Goal: Task Accomplishment & Management: Manage account settings

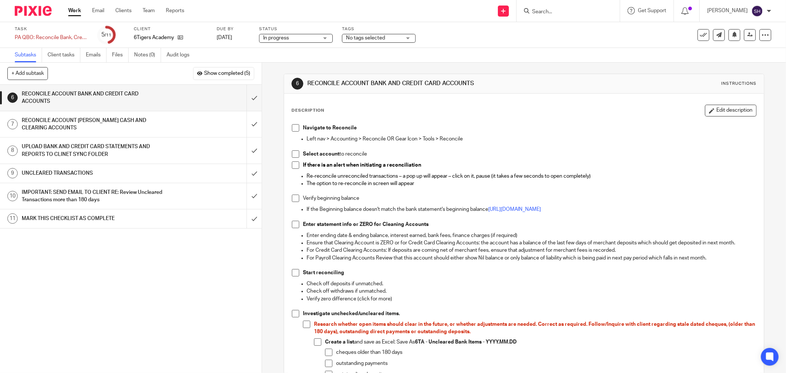
click at [296, 127] on span at bounding box center [295, 127] width 7 height 7
click at [293, 151] on span at bounding box center [295, 153] width 7 height 7
click at [292, 165] on span at bounding box center [295, 164] width 7 height 7
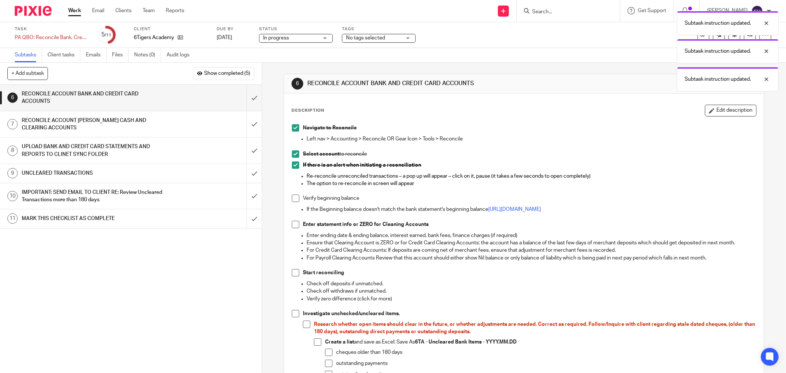
click at [292, 199] on span at bounding box center [295, 197] width 7 height 7
click at [292, 226] on span at bounding box center [295, 224] width 7 height 7
click at [292, 270] on span at bounding box center [295, 272] width 7 height 7
drag, startPoint x: 296, startPoint y: 315, endPoint x: 343, endPoint y: 270, distance: 64.6
click at [296, 314] on span at bounding box center [295, 313] width 7 height 7
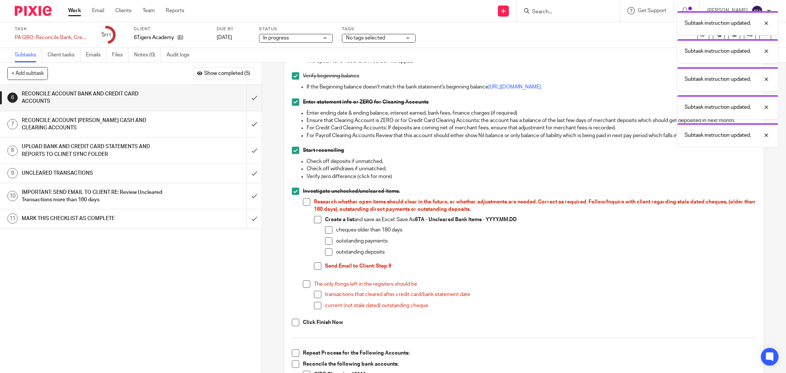
scroll to position [123, 0]
click at [306, 201] on span at bounding box center [306, 201] width 7 height 7
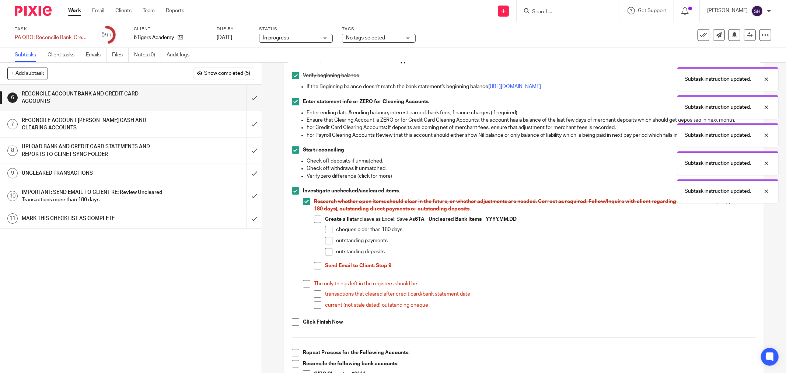
drag, startPoint x: 316, startPoint y: 220, endPoint x: 319, endPoint y: 223, distance: 4.4
click at [317, 220] on span at bounding box center [317, 218] width 7 height 7
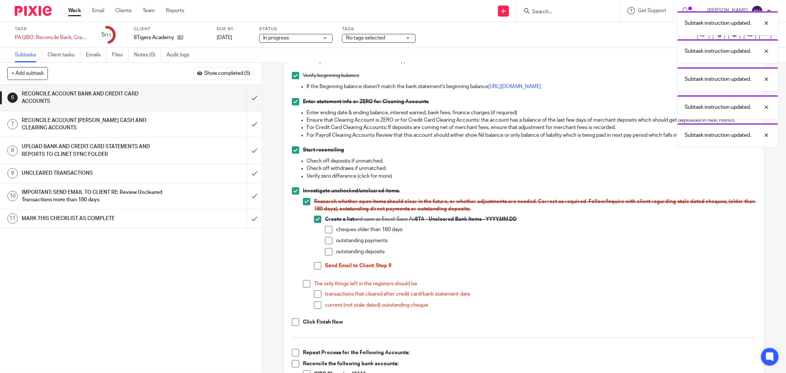
click at [325, 230] on span at bounding box center [328, 229] width 7 height 7
click at [325, 239] on span at bounding box center [328, 240] width 7 height 7
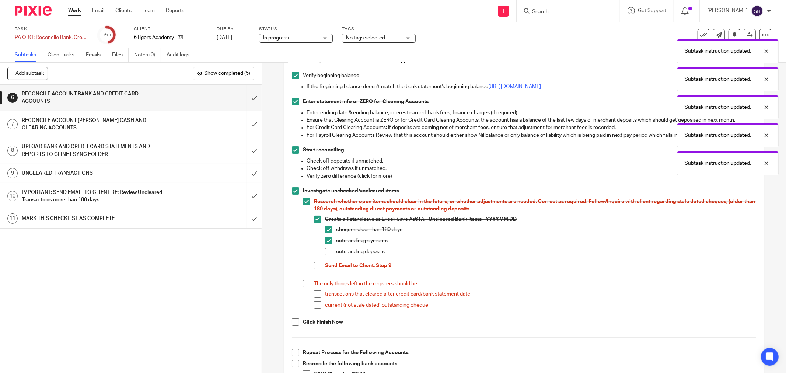
click at [326, 249] on span at bounding box center [328, 251] width 7 height 7
drag, startPoint x: 315, startPoint y: 264, endPoint x: 298, endPoint y: 283, distance: 26.1
click at [315, 264] on span at bounding box center [317, 265] width 7 height 7
click at [304, 282] on span at bounding box center [306, 283] width 7 height 7
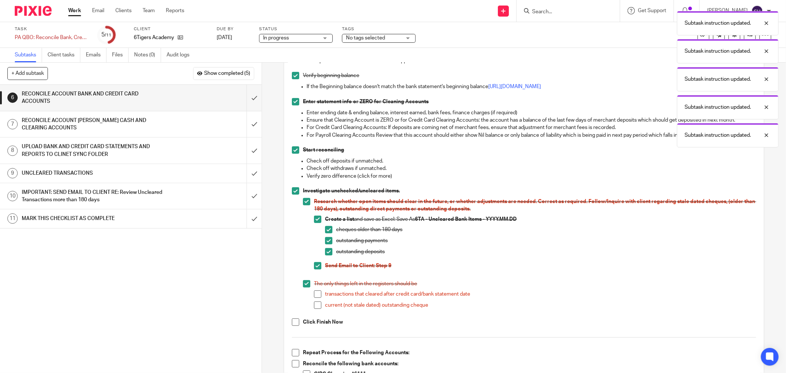
click at [317, 297] on span at bounding box center [317, 293] width 7 height 7
click at [310, 308] on li "The only things left in the registers should be transactions that cleared after…" at bounding box center [529, 297] width 453 height 35
click at [297, 315] on li "Investigate unchecked/uncleared items. Research whether open items should clear…" at bounding box center [524, 252] width 464 height 131
click at [293, 322] on span at bounding box center [295, 321] width 7 height 7
drag, startPoint x: 314, startPoint y: 306, endPoint x: 328, endPoint y: 296, distance: 17.4
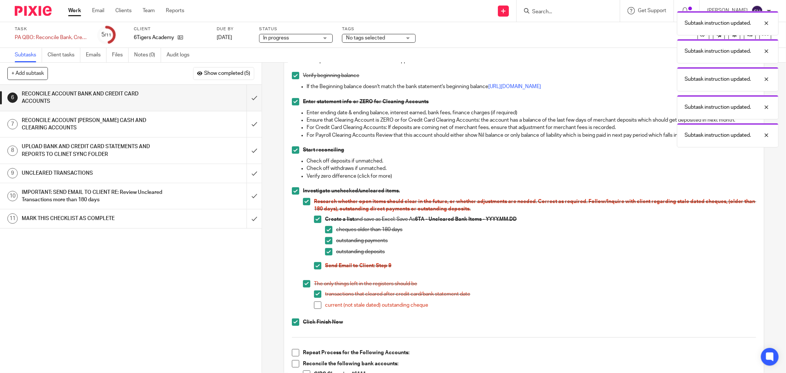
click at [315, 306] on span at bounding box center [317, 304] width 7 height 7
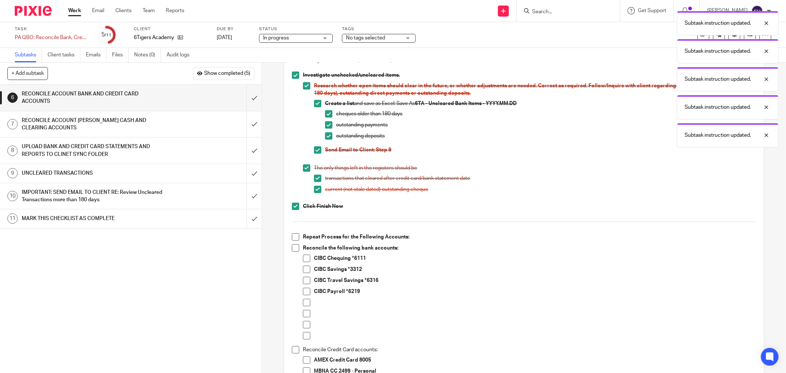
scroll to position [286, 0]
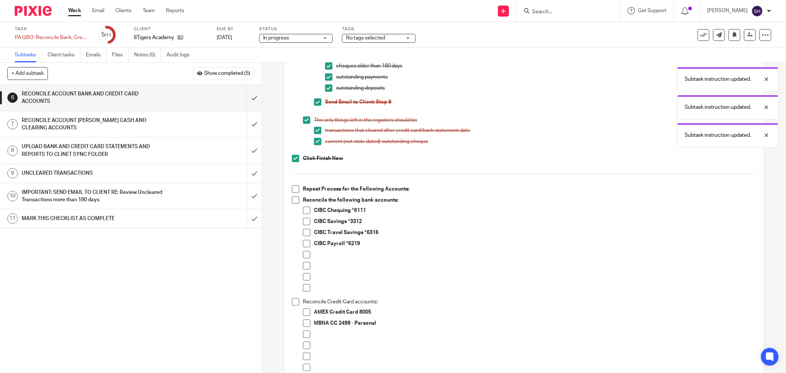
click at [293, 189] on span at bounding box center [295, 188] width 7 height 7
drag, startPoint x: 292, startPoint y: 199, endPoint x: 299, endPoint y: 226, distance: 28.1
click at [292, 199] on span at bounding box center [295, 199] width 7 height 7
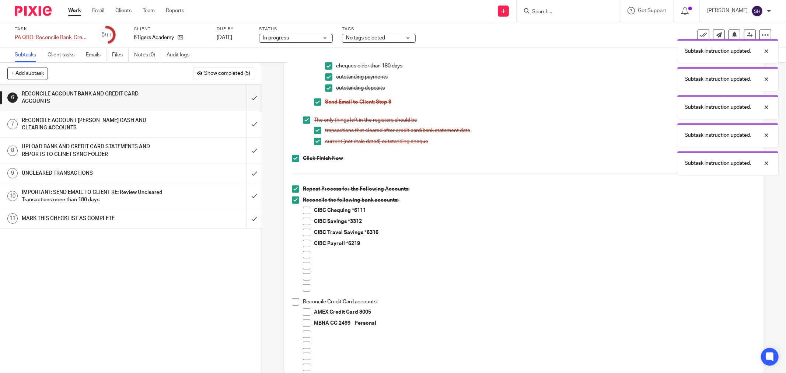
drag, startPoint x: 301, startPoint y: 252, endPoint x: 302, endPoint y: 257, distance: 5.3
click at [303, 253] on span at bounding box center [306, 254] width 7 height 7
drag, startPoint x: 304, startPoint y: 262, endPoint x: 303, endPoint y: 271, distance: 8.9
click at [304, 263] on span at bounding box center [306, 265] width 7 height 7
click at [303, 280] on span at bounding box center [306, 276] width 7 height 7
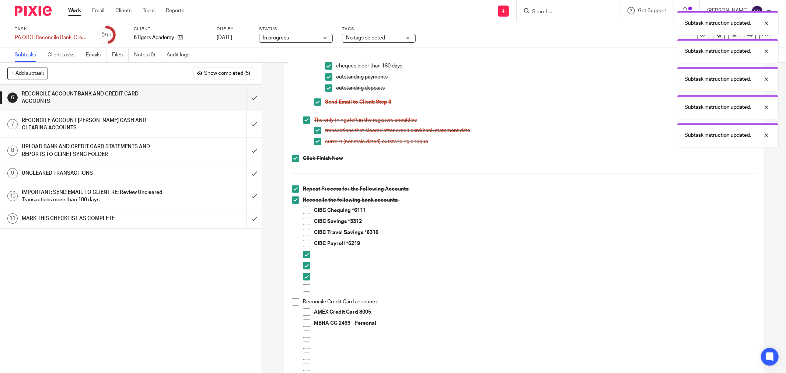
click at [303, 285] on span at bounding box center [306, 287] width 7 height 7
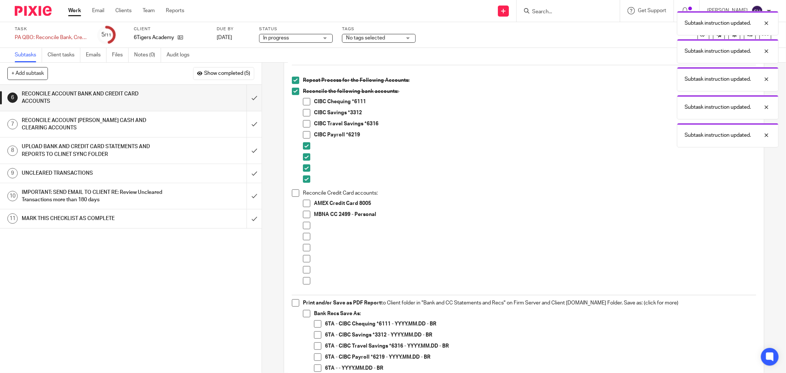
scroll to position [450, 0]
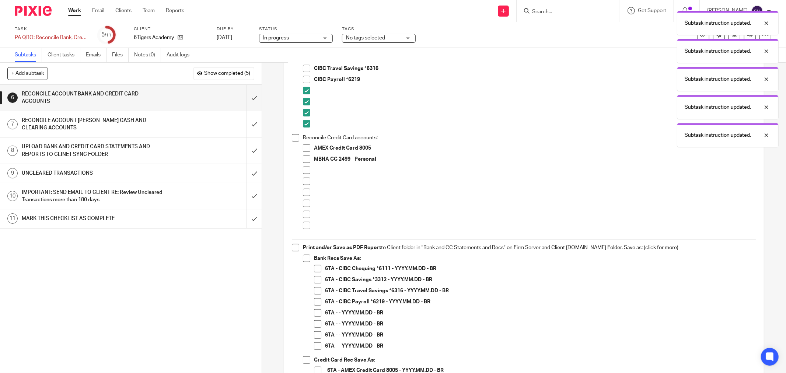
click at [295, 135] on span at bounding box center [295, 137] width 7 height 7
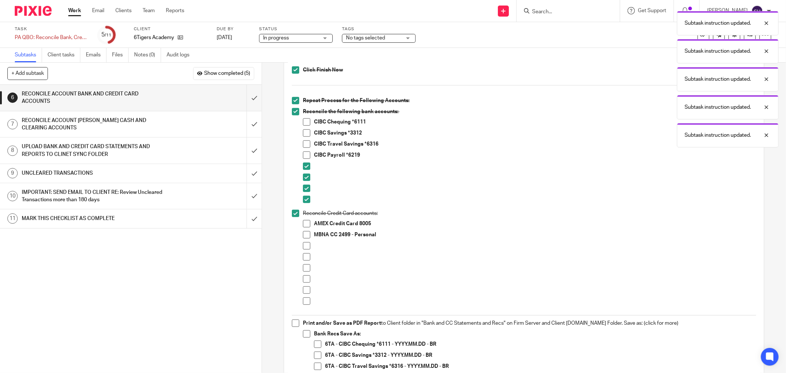
scroll to position [368, 0]
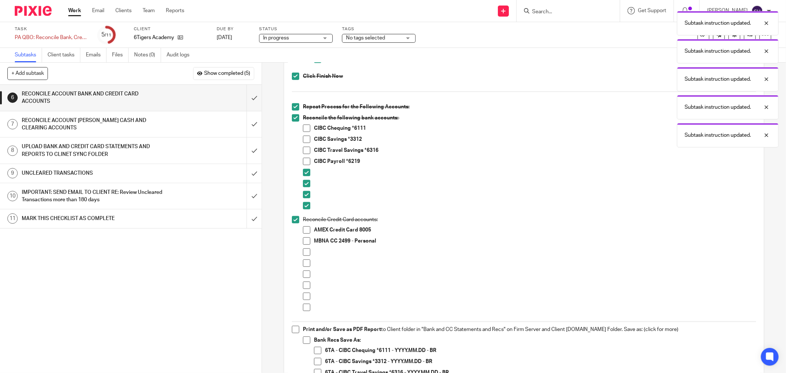
drag, startPoint x: 302, startPoint y: 253, endPoint x: 301, endPoint y: 259, distance: 5.6
click at [303, 253] on span at bounding box center [306, 251] width 7 height 7
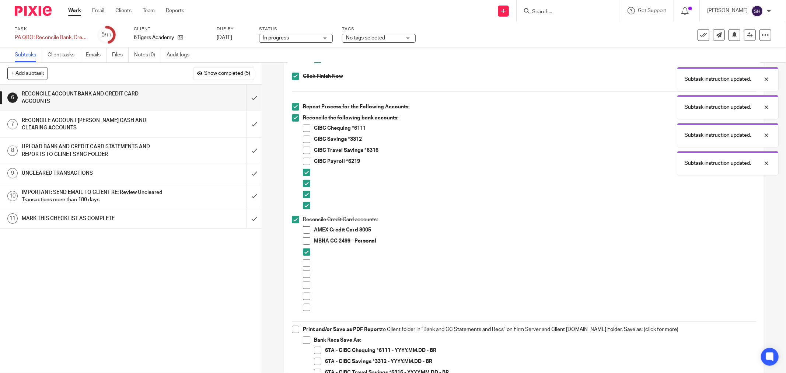
drag, startPoint x: 303, startPoint y: 264, endPoint x: 303, endPoint y: 273, distance: 9.2
click at [303, 264] on span at bounding box center [306, 262] width 7 height 7
click at [303, 275] on span at bounding box center [306, 273] width 7 height 7
click at [303, 227] on span at bounding box center [306, 229] width 7 height 7
click at [305, 238] on span at bounding box center [306, 240] width 7 height 7
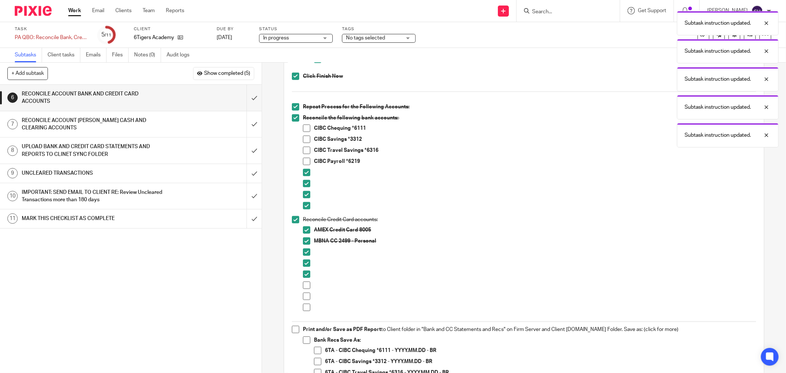
click at [304, 287] on span at bounding box center [306, 284] width 7 height 7
click at [303, 296] on span at bounding box center [306, 295] width 7 height 7
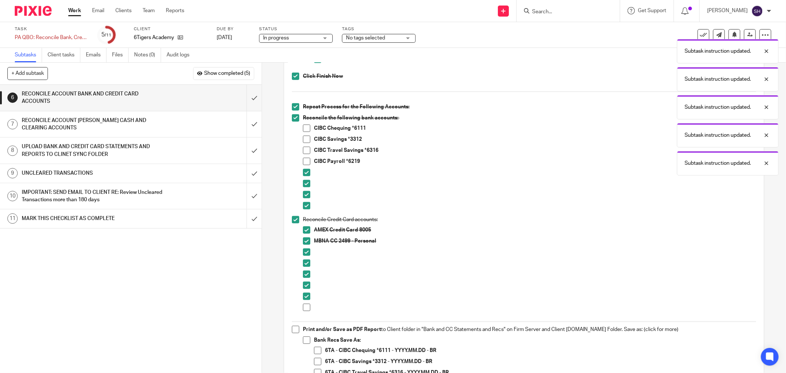
click at [299, 309] on li "Reconcile Credit Card accounts: AMEX Credit Card 8005 MBNA CC 2499 - Personal" at bounding box center [524, 267] width 464 height 102
drag, startPoint x: 305, startPoint y: 305, endPoint x: 357, endPoint y: 264, distance: 66.4
click at [306, 305] on span at bounding box center [306, 306] width 7 height 7
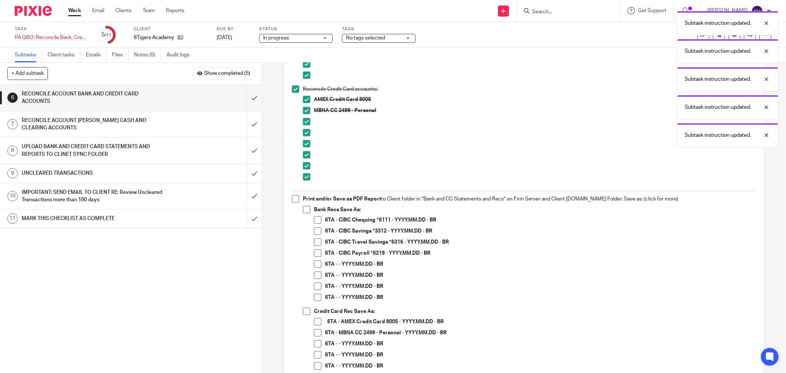
scroll to position [532, 0]
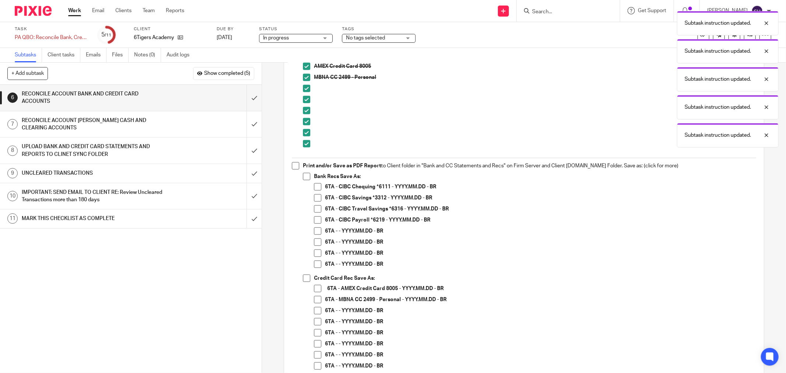
click at [294, 164] on span at bounding box center [295, 165] width 7 height 7
click at [304, 176] on span at bounding box center [306, 176] width 7 height 7
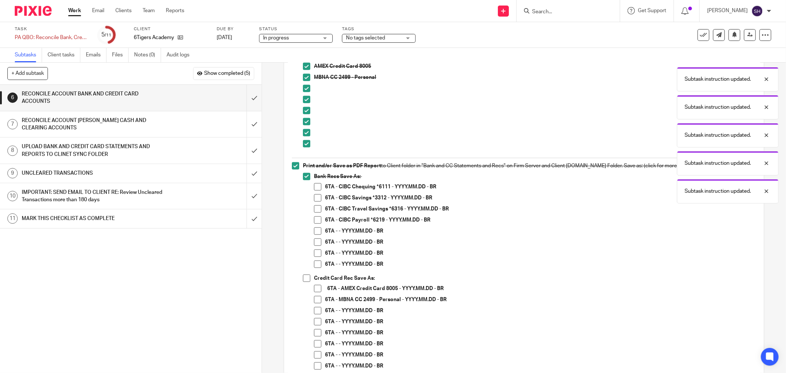
click at [314, 233] on span at bounding box center [317, 230] width 7 height 7
click at [314, 241] on span at bounding box center [317, 241] width 7 height 7
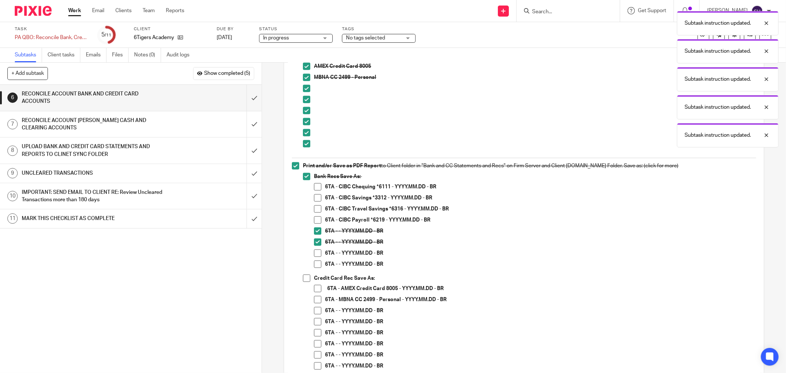
click at [314, 253] on span at bounding box center [317, 252] width 7 height 7
click at [314, 263] on span at bounding box center [317, 263] width 7 height 7
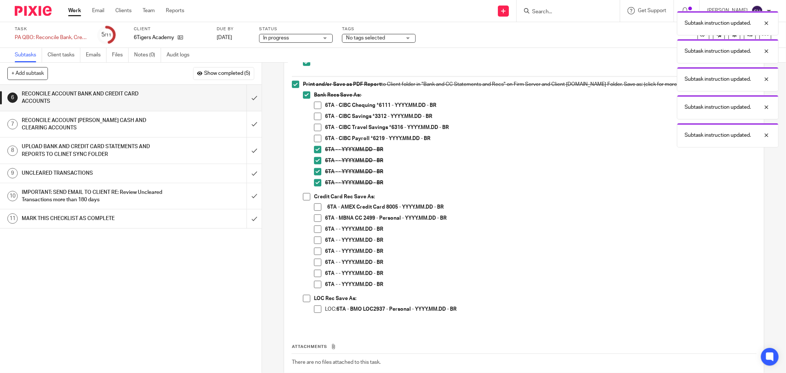
scroll to position [614, 0]
click at [314, 306] on span at bounding box center [317, 308] width 7 height 7
click at [314, 283] on span at bounding box center [317, 283] width 7 height 7
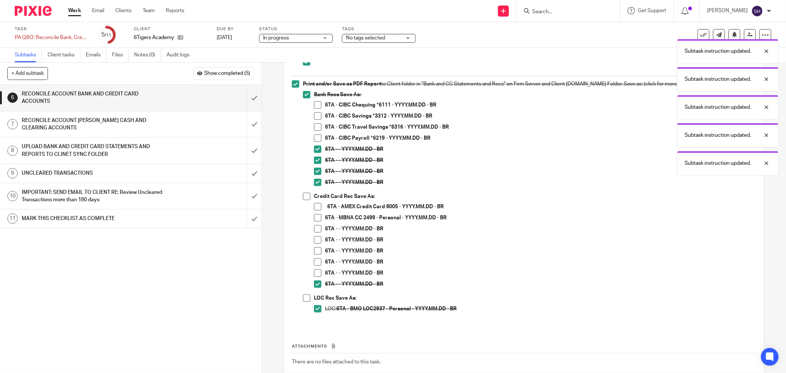
click at [306, 296] on span at bounding box center [306, 297] width 7 height 7
click at [315, 259] on span at bounding box center [317, 261] width 7 height 7
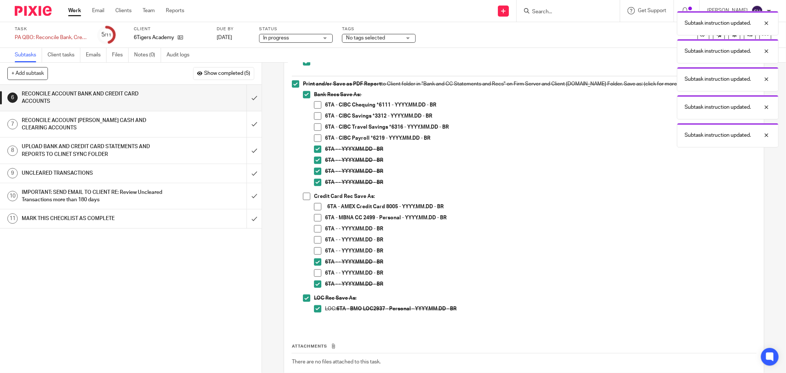
drag, startPoint x: 316, startPoint y: 273, endPoint x: 316, endPoint y: 269, distance: 4.1
click at [316, 271] on span at bounding box center [317, 272] width 7 height 7
drag, startPoint x: 317, startPoint y: 251, endPoint x: 317, endPoint y: 238, distance: 13.3
click at [317, 250] on span at bounding box center [317, 250] width 7 height 7
click at [317, 238] on span at bounding box center [317, 239] width 7 height 7
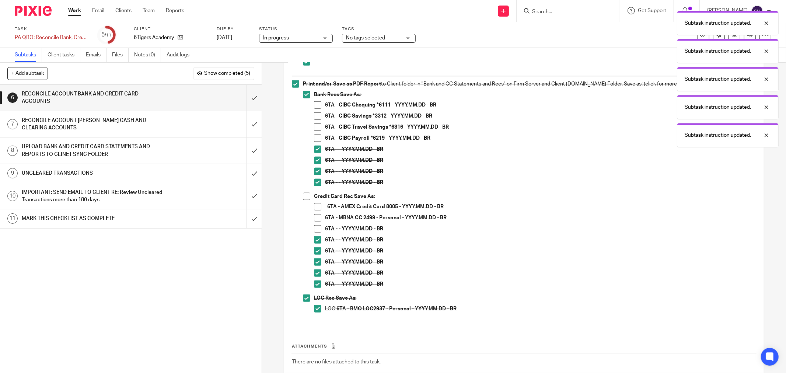
click at [316, 227] on span at bounding box center [317, 228] width 7 height 7
click at [315, 217] on span at bounding box center [317, 217] width 7 height 7
click at [314, 204] on span at bounding box center [317, 206] width 7 height 7
click at [308, 200] on li "Credit Card Rec Save As: 6TA - AMEX Credit Card 8005 - YYYY.MM.DD - BR 6TA - MB…" at bounding box center [529, 244] width 453 height 102
click at [305, 196] on span at bounding box center [306, 196] width 7 height 7
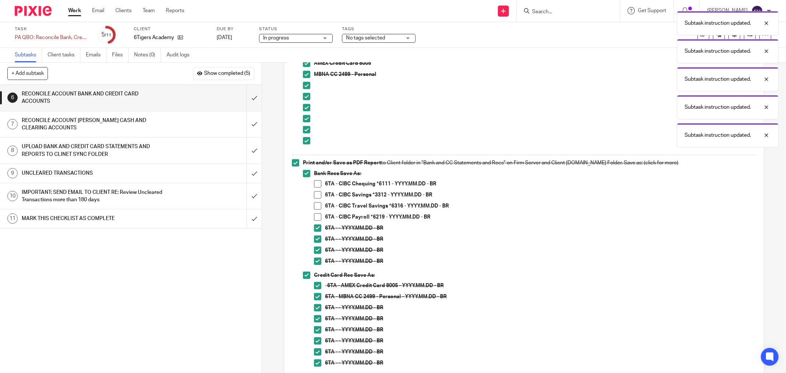
scroll to position [532, 0]
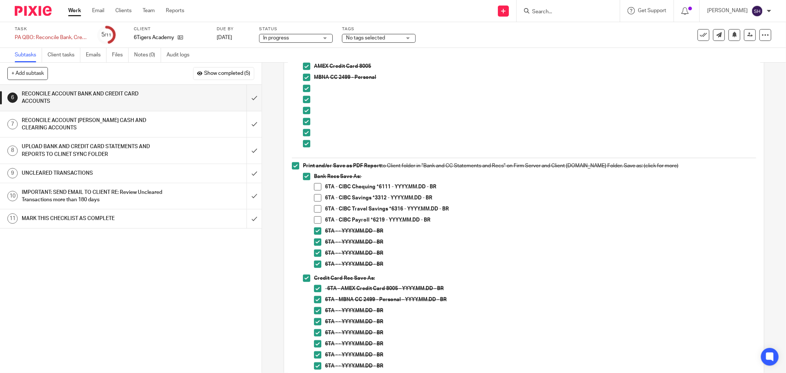
click at [317, 185] on span at bounding box center [317, 186] width 7 height 7
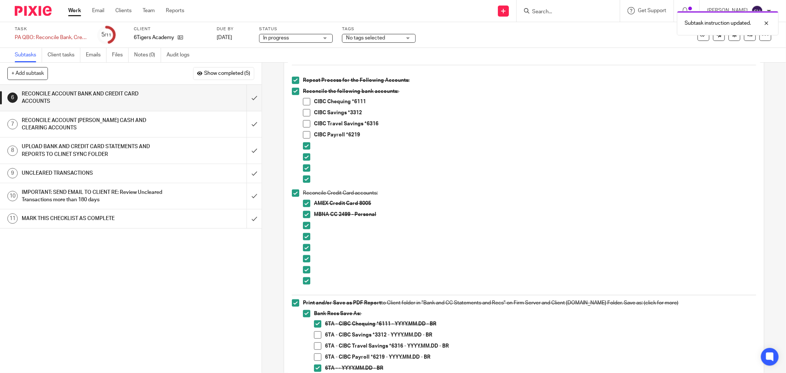
scroll to position [409, 0]
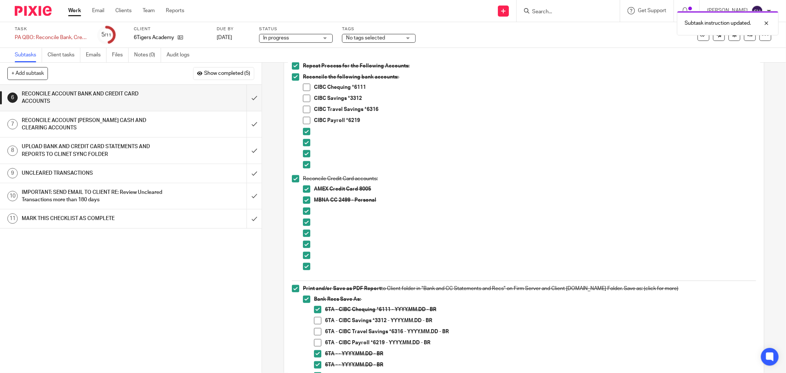
click at [303, 89] on span at bounding box center [306, 87] width 7 height 7
click at [454, 308] on p "6TA - CIBC Chequing *6111 - YYYY.MM.DD - BR" at bounding box center [540, 309] width 431 height 7
click at [317, 322] on span at bounding box center [317, 320] width 7 height 7
click at [308, 98] on li "CIBC Savings *3312" at bounding box center [529, 100] width 453 height 11
click at [303, 99] on span at bounding box center [306, 98] width 7 height 7
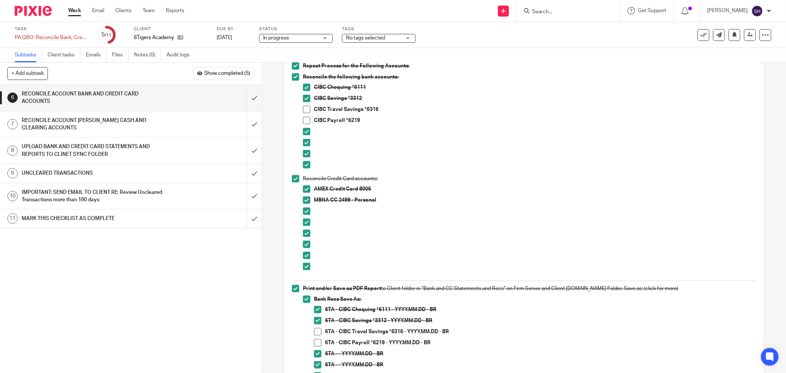
drag, startPoint x: 228, startPoint y: 270, endPoint x: 231, endPoint y: 265, distance: 5.3
click at [229, 268] on div "1 CLIENT SPECIFIC NOTES - PLEASE REVIEW 2 ADMIN 3 RETRIVE BANK STATEMENTS 4 SEN…" at bounding box center [130, 229] width 261 height 288
click at [304, 111] on span at bounding box center [306, 109] width 7 height 7
click at [314, 331] on span at bounding box center [317, 331] width 7 height 7
click at [314, 344] on span at bounding box center [317, 342] width 7 height 7
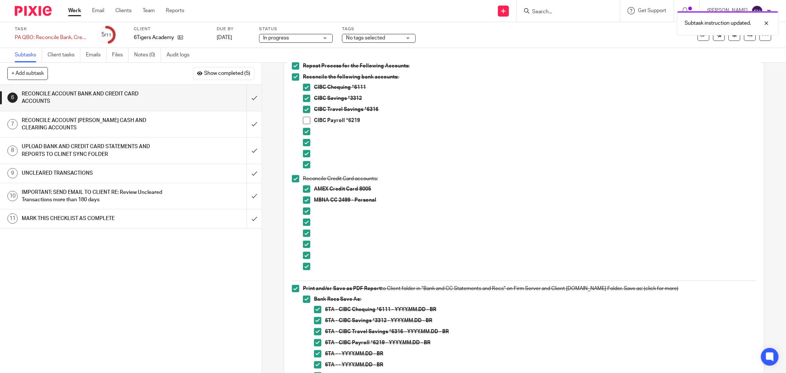
drag, startPoint x: 304, startPoint y: 122, endPoint x: 351, endPoint y: 116, distance: 47.5
click at [303, 122] on span at bounding box center [306, 120] width 7 height 7
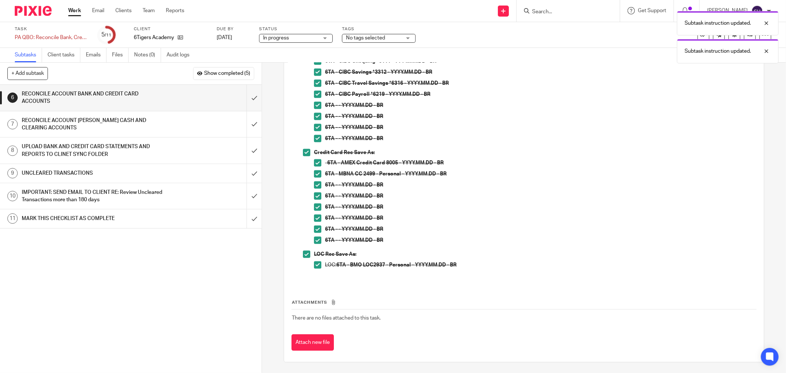
scroll to position [658, 0]
click at [244, 97] on input "submit" at bounding box center [130, 98] width 261 height 26
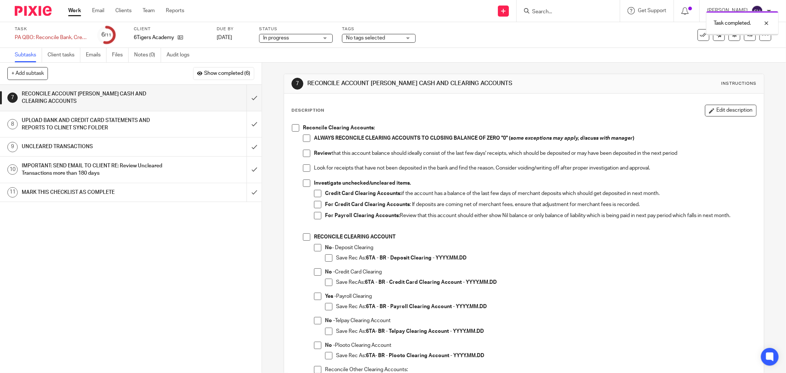
click at [296, 128] on span at bounding box center [295, 127] width 7 height 7
click at [303, 137] on span at bounding box center [306, 137] width 7 height 7
drag, startPoint x: 302, startPoint y: 152, endPoint x: 301, endPoint y: 156, distance: 3.8
click at [303, 153] on span at bounding box center [306, 153] width 7 height 7
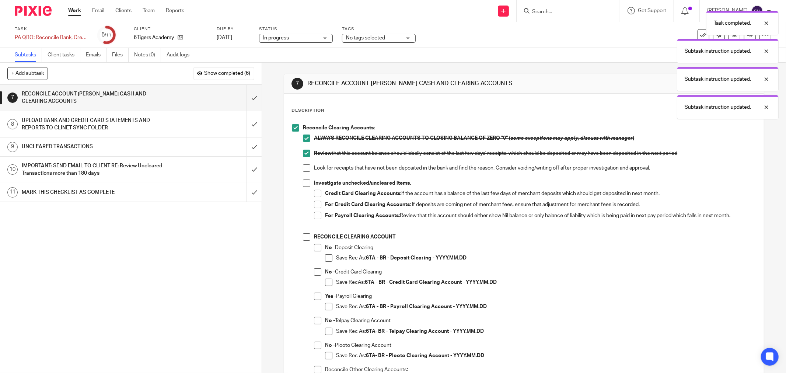
click at [303, 167] on span at bounding box center [306, 167] width 7 height 7
click at [305, 182] on span at bounding box center [306, 182] width 7 height 7
click at [314, 193] on span at bounding box center [317, 193] width 7 height 7
click at [316, 204] on span at bounding box center [317, 204] width 7 height 7
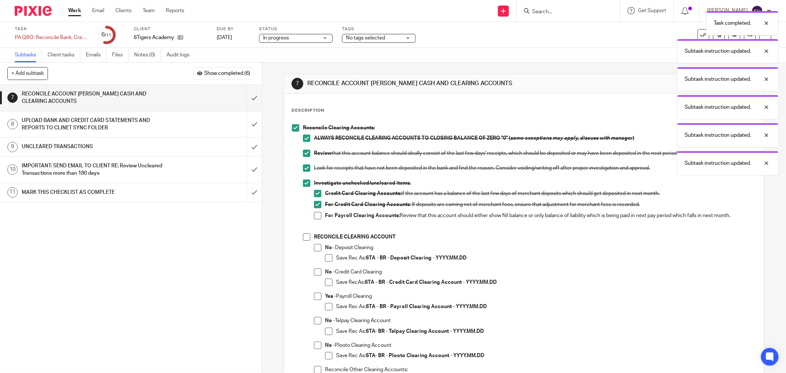
click at [314, 219] on span at bounding box center [317, 215] width 7 height 7
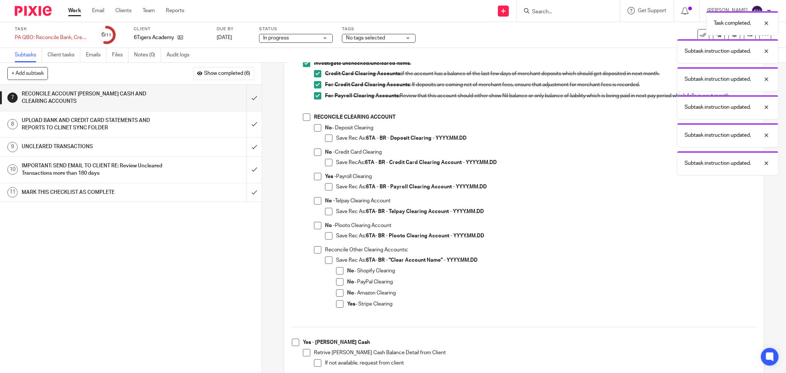
scroll to position [123, 0]
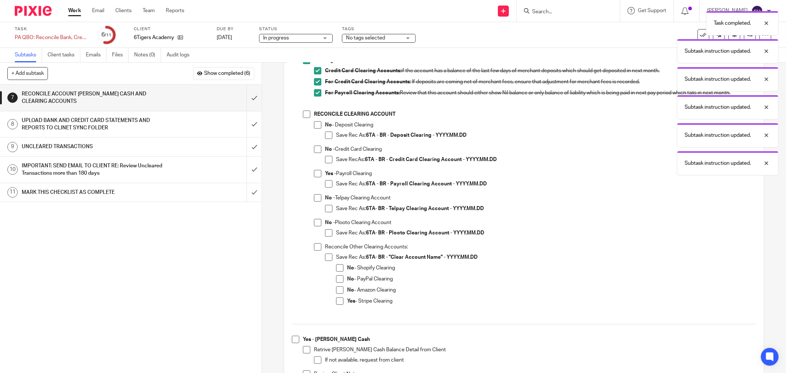
click at [306, 114] on span at bounding box center [306, 113] width 7 height 7
click at [315, 120] on div "RECONCILE CLEARING ACCOUNT No - Deposit Clearing Save Rec As: 6TA - BR - Deposi…" at bounding box center [535, 213] width 442 height 206
click at [318, 127] on span at bounding box center [317, 124] width 7 height 7
click at [327, 135] on span at bounding box center [328, 134] width 7 height 7
click at [314, 154] on li "No - Credit Card Clearing Save RecAs: 6TA - BR - Credit Card Clearing Account -…" at bounding box center [535, 157] width 442 height 24
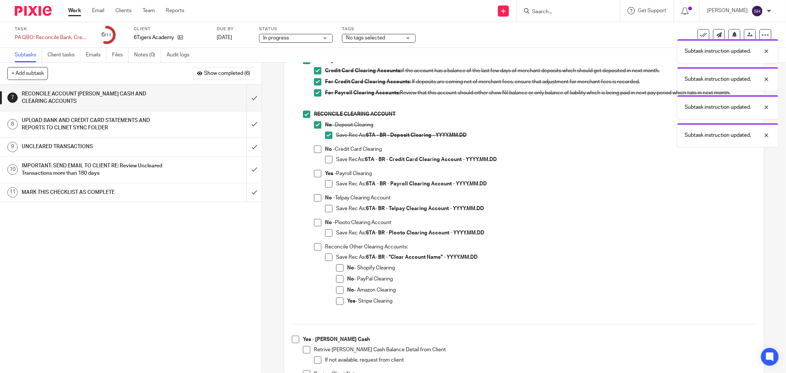
click at [317, 149] on span at bounding box center [317, 148] width 7 height 7
click at [325, 157] on span at bounding box center [328, 159] width 7 height 7
click at [314, 196] on span at bounding box center [317, 197] width 7 height 7
click at [325, 207] on span at bounding box center [328, 208] width 7 height 7
click at [315, 222] on span at bounding box center [317, 222] width 7 height 7
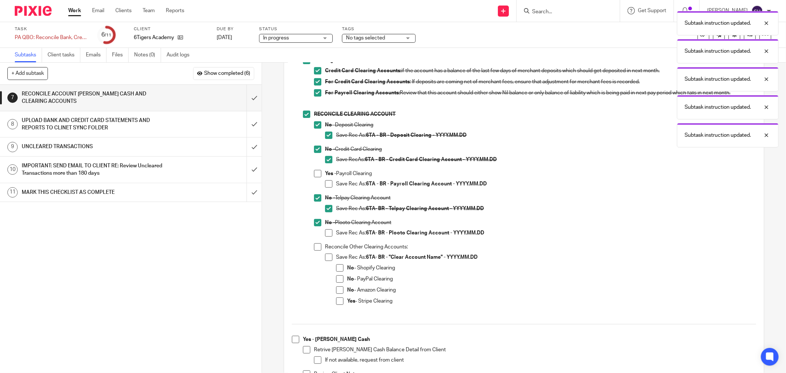
click at [326, 234] on span at bounding box center [328, 232] width 7 height 7
click at [318, 245] on span at bounding box center [317, 246] width 7 height 7
click at [325, 252] on div "Reconcile Other Clearing Accounts: Save Rec As: 6TA- BR - "Clear Account Name" …" at bounding box center [540, 278] width 431 height 71
click at [326, 255] on span at bounding box center [328, 256] width 7 height 7
click at [340, 266] on span at bounding box center [339, 267] width 7 height 7
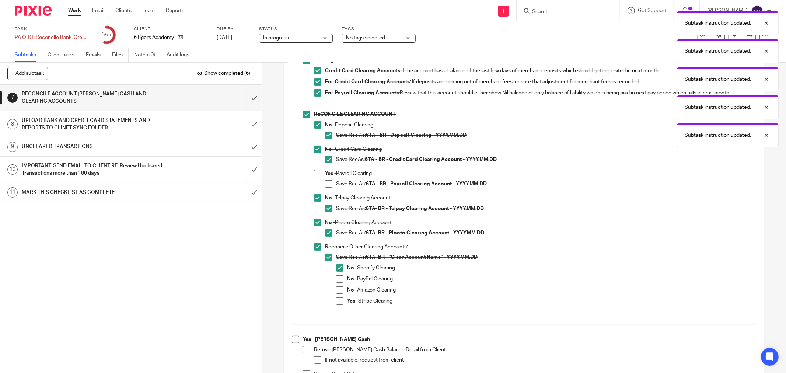
click at [336, 281] on span at bounding box center [339, 278] width 7 height 7
drag, startPoint x: 336, startPoint y: 289, endPoint x: 362, endPoint y: 282, distance: 26.6
click at [336, 290] on span at bounding box center [339, 289] width 7 height 7
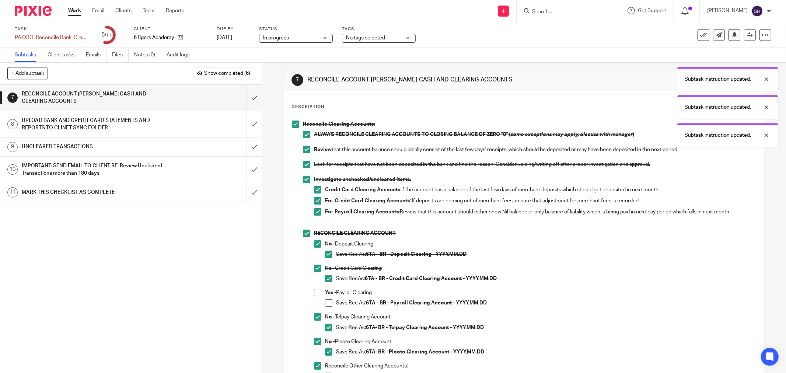
scroll to position [0, 0]
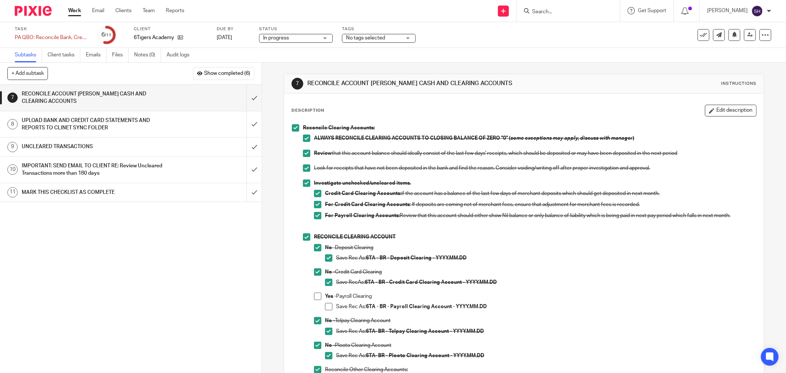
click at [616, 316] on div "Yes - Payroll Clearing Save Rec As: 6TA - BR - Payroll Clearing Account - YYYY.…" at bounding box center [540, 304] width 431 height 24
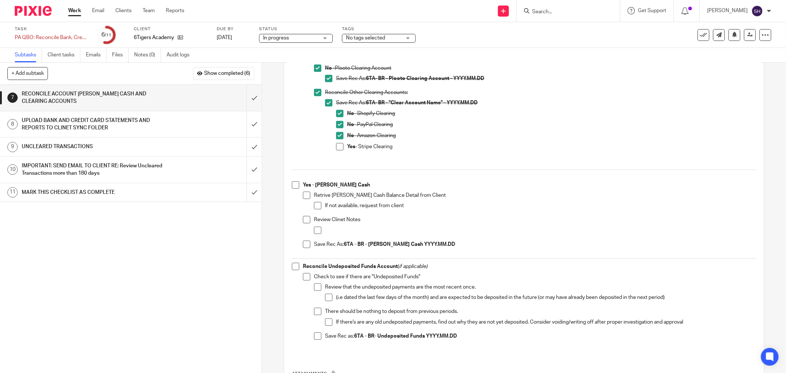
scroll to position [286, 0]
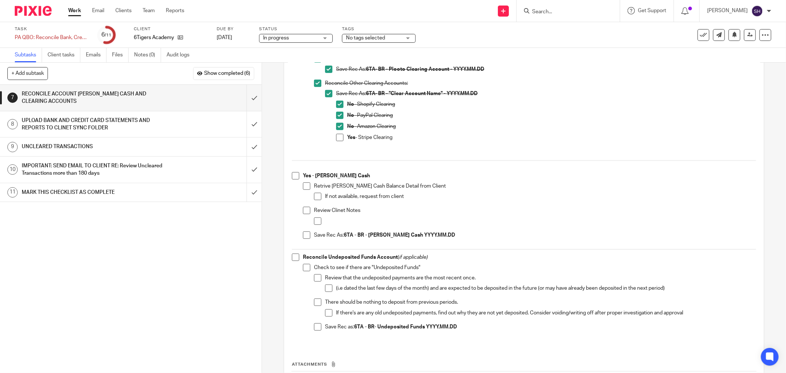
click at [293, 257] on span at bounding box center [295, 256] width 7 height 7
click at [305, 269] on span at bounding box center [306, 267] width 7 height 7
click at [315, 276] on span at bounding box center [317, 277] width 7 height 7
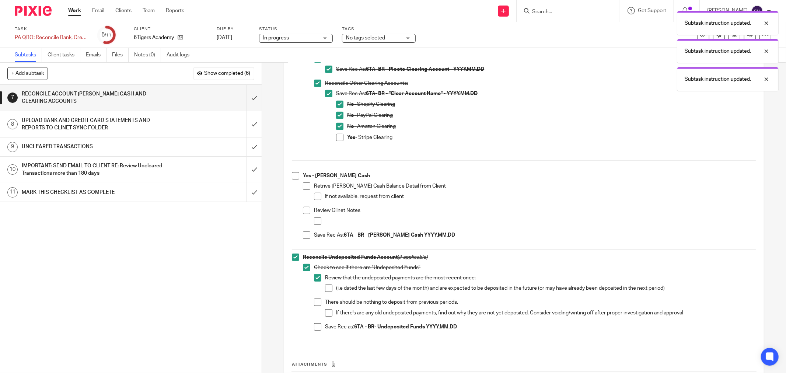
click at [322, 287] on li "Review that the undeposited payments are the most recent once. (i.e dated the l…" at bounding box center [535, 286] width 442 height 24
drag, startPoint x: 323, startPoint y: 289, endPoint x: 320, endPoint y: 293, distance: 5.0
click at [325, 289] on span at bounding box center [328, 287] width 7 height 7
drag, startPoint x: 313, startPoint y: 301, endPoint x: 319, endPoint y: 304, distance: 6.3
click at [314, 302] on span at bounding box center [317, 301] width 7 height 7
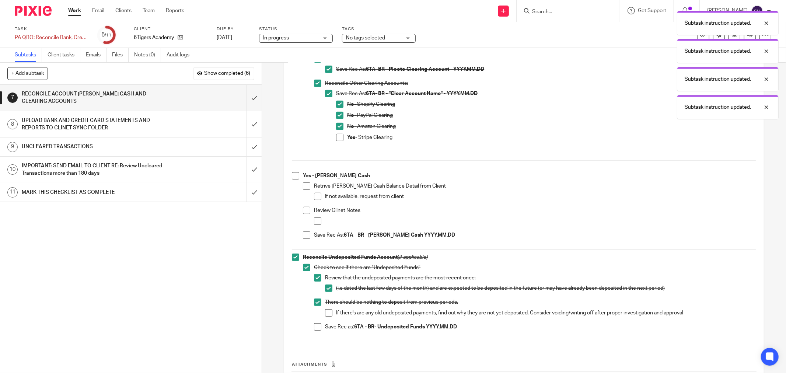
drag, startPoint x: 324, startPoint y: 311, endPoint x: 318, endPoint y: 323, distance: 13.8
click at [325, 311] on span at bounding box center [328, 312] width 7 height 7
click at [315, 326] on span at bounding box center [317, 326] width 7 height 7
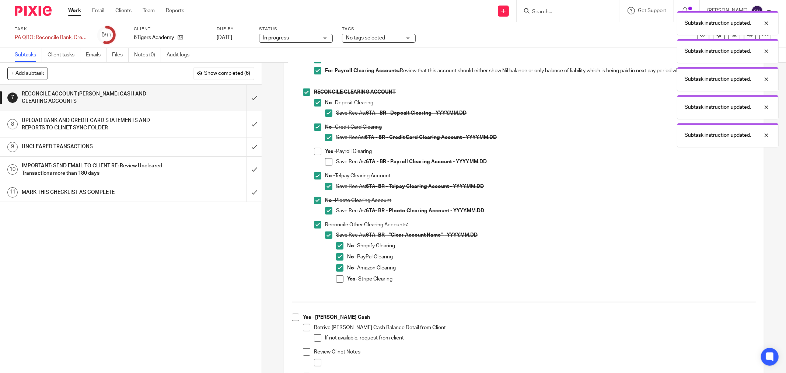
scroll to position [82, 0]
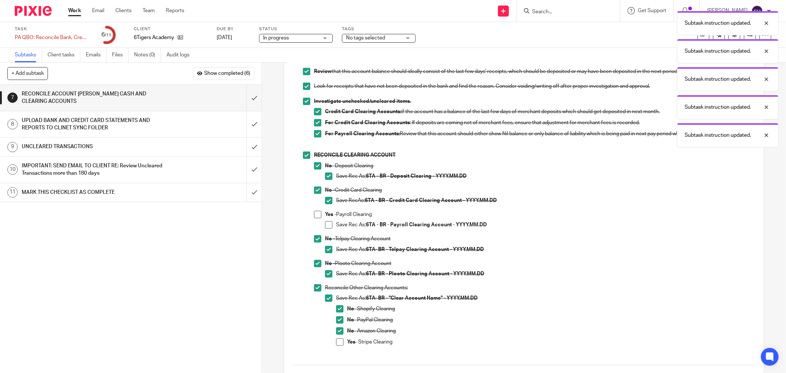
click at [153, 120] on h1 "UPLOAD BANK AND CREDIT CARD STATEMENTS AND REPORTS TO CLINET SYNC FOLDER" at bounding box center [94, 124] width 145 height 19
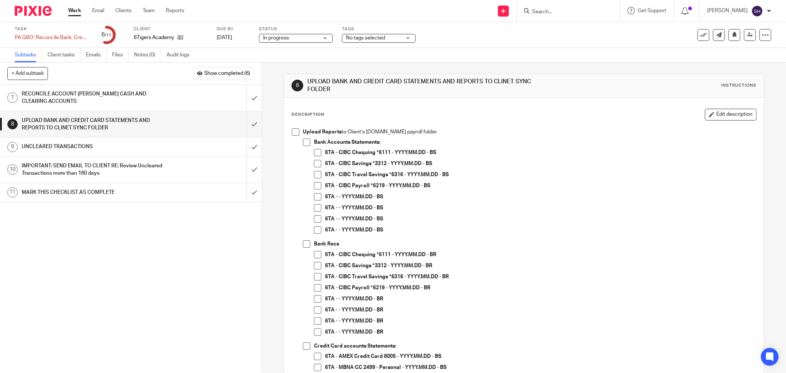
click at [292, 130] on span at bounding box center [295, 131] width 7 height 7
click at [303, 141] on span at bounding box center [306, 141] width 7 height 7
click at [315, 154] on span at bounding box center [317, 152] width 7 height 7
click at [315, 163] on span at bounding box center [317, 163] width 7 height 7
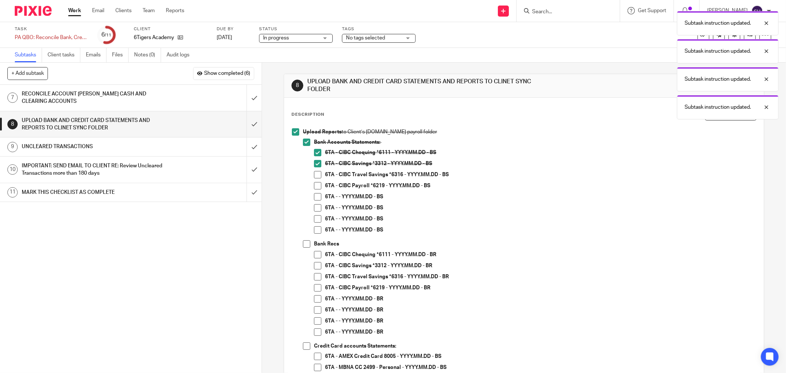
drag, startPoint x: 316, startPoint y: 171, endPoint x: 317, endPoint y: 183, distance: 11.5
click at [316, 172] on span at bounding box center [317, 174] width 7 height 7
click at [315, 186] on span at bounding box center [317, 185] width 7 height 7
drag, startPoint x: 312, startPoint y: 197, endPoint x: 310, endPoint y: 204, distance: 7.5
click at [314, 197] on span at bounding box center [317, 196] width 7 height 7
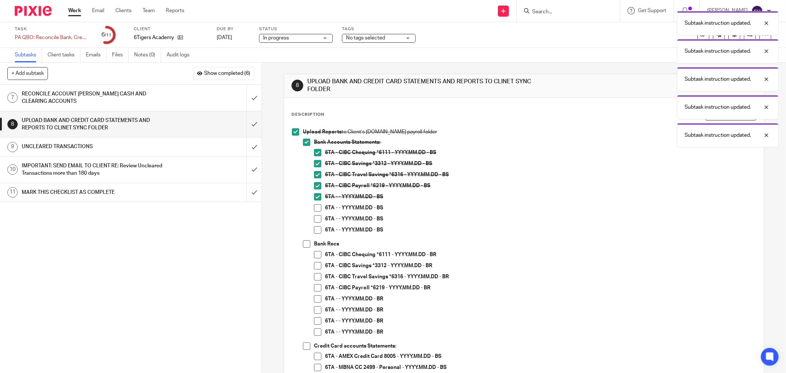
click at [314, 211] on span at bounding box center [317, 207] width 7 height 7
drag, startPoint x: 312, startPoint y: 220, endPoint x: 315, endPoint y: 228, distance: 9.2
click at [314, 220] on span at bounding box center [317, 218] width 7 height 7
drag, startPoint x: 315, startPoint y: 228, endPoint x: 306, endPoint y: 241, distance: 15.0
click at [315, 229] on span at bounding box center [317, 229] width 7 height 7
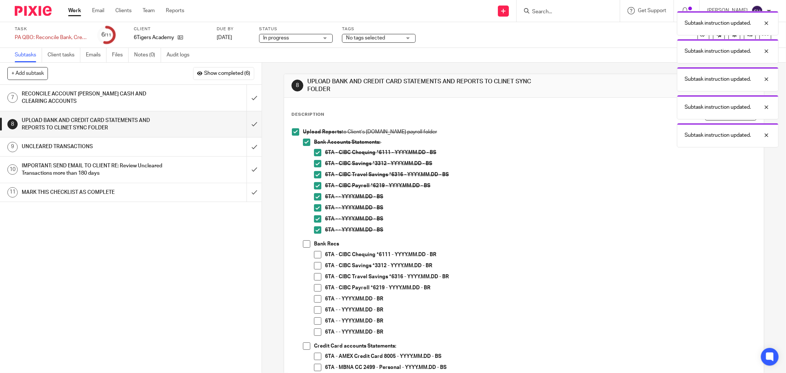
click at [306, 241] on span at bounding box center [306, 243] width 7 height 7
click at [317, 253] on span at bounding box center [317, 254] width 7 height 7
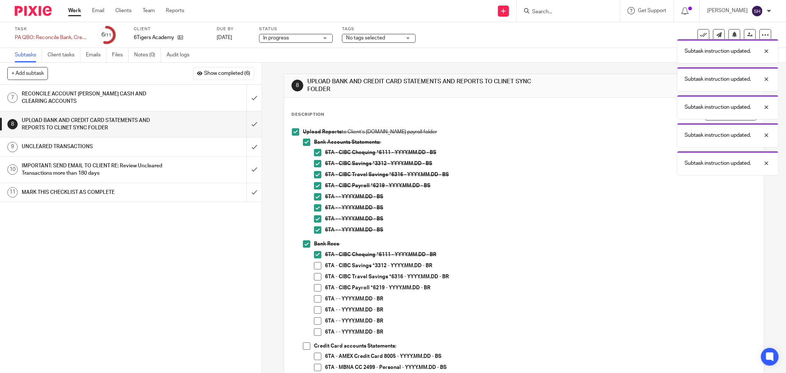
click at [316, 264] on span at bounding box center [317, 265] width 7 height 7
click at [315, 277] on span at bounding box center [317, 276] width 7 height 7
drag, startPoint x: 315, startPoint y: 288, endPoint x: 315, endPoint y: 295, distance: 6.6
click at [315, 289] on span at bounding box center [317, 287] width 7 height 7
click at [314, 299] on span at bounding box center [317, 298] width 7 height 7
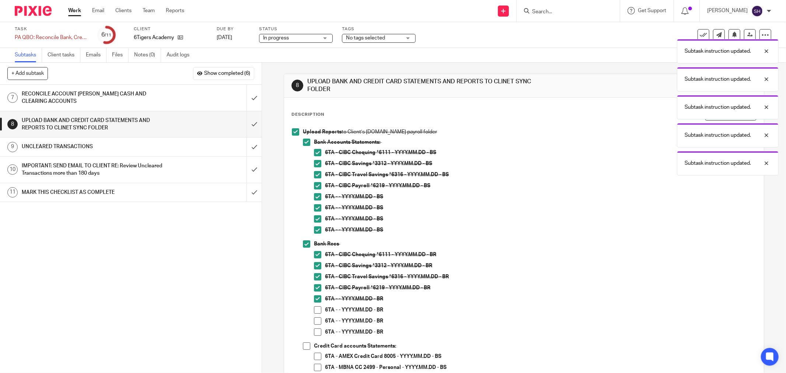
click at [314, 310] on span at bounding box center [317, 309] width 7 height 7
click at [316, 320] on span at bounding box center [317, 320] width 7 height 7
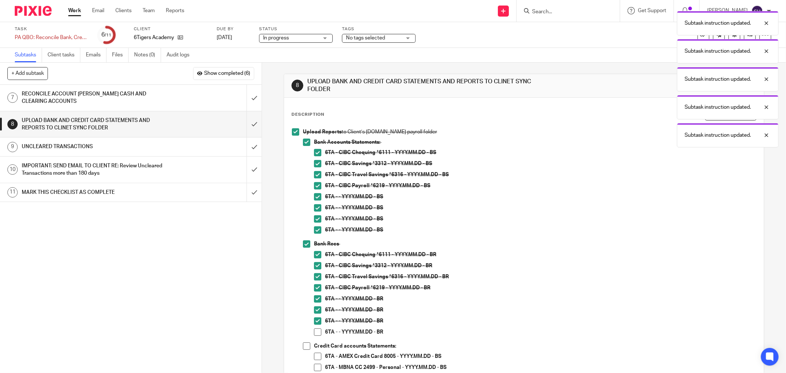
click at [316, 331] on span at bounding box center [317, 331] width 7 height 7
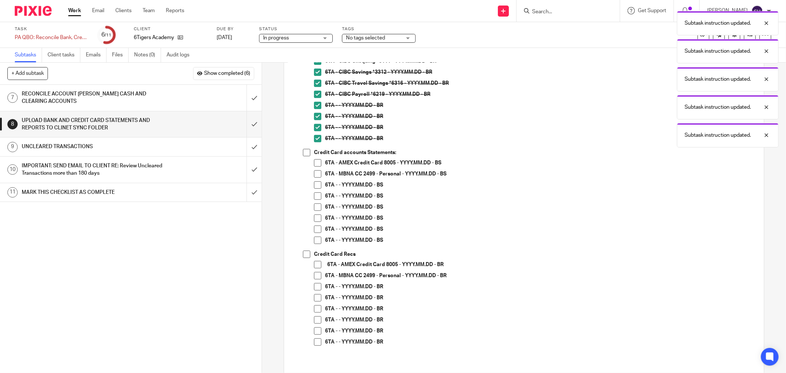
scroll to position [204, 0]
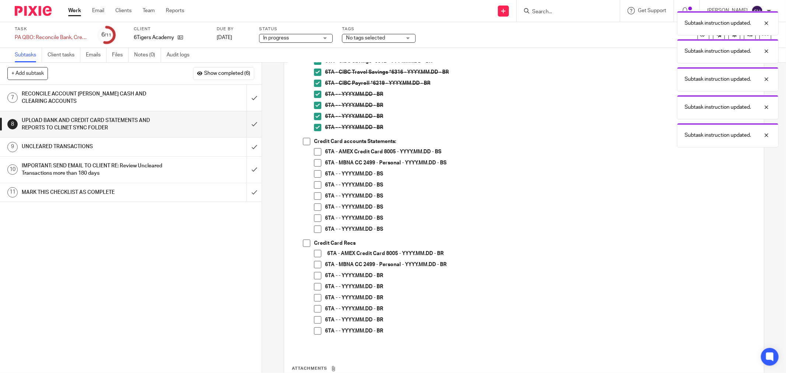
drag, startPoint x: 302, startPoint y: 139, endPoint x: 315, endPoint y: 146, distance: 14.5
click at [303, 140] on span at bounding box center [306, 141] width 7 height 7
drag, startPoint x: 316, startPoint y: 150, endPoint x: 312, endPoint y: 164, distance: 13.9
click at [316, 151] on span at bounding box center [317, 151] width 7 height 7
click at [314, 166] on span at bounding box center [317, 162] width 7 height 7
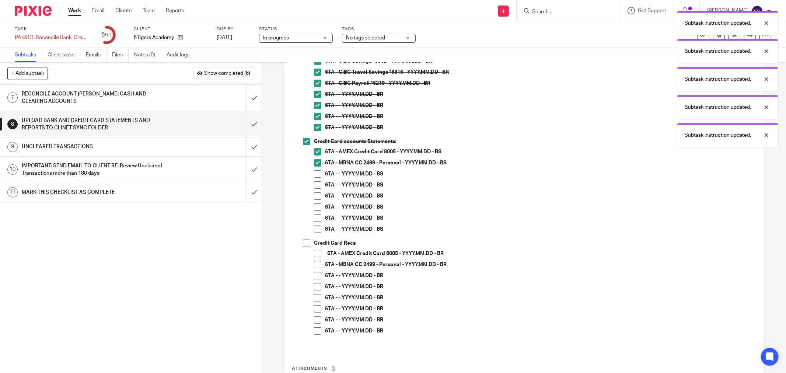
click at [314, 172] on span at bounding box center [317, 173] width 7 height 7
click at [317, 183] on span at bounding box center [317, 184] width 7 height 7
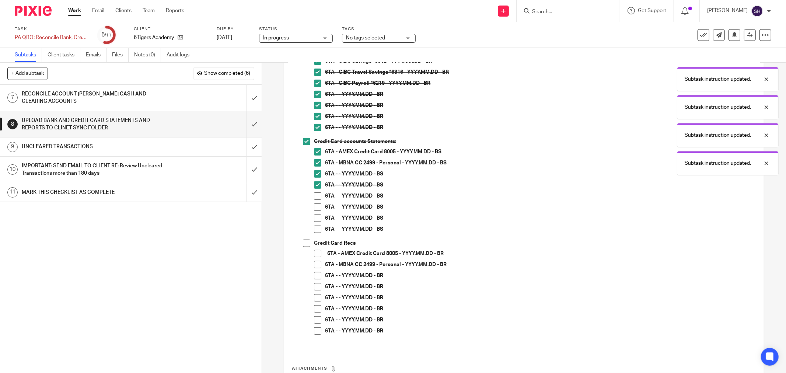
drag, startPoint x: 316, startPoint y: 194, endPoint x: 318, endPoint y: 209, distance: 15.3
click at [316, 194] on span at bounding box center [317, 195] width 7 height 7
click at [318, 209] on span at bounding box center [317, 206] width 7 height 7
drag, startPoint x: 315, startPoint y: 218, endPoint x: 314, endPoint y: 225, distance: 6.8
click at [315, 219] on span at bounding box center [317, 217] width 7 height 7
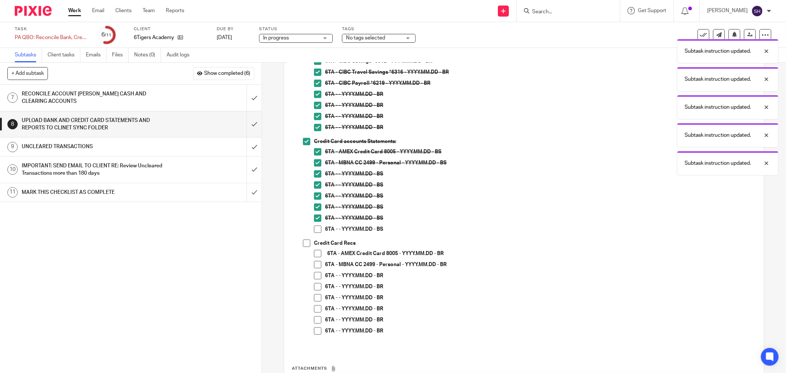
click at [315, 230] on span at bounding box center [317, 228] width 7 height 7
click at [303, 246] on span at bounding box center [306, 242] width 7 height 7
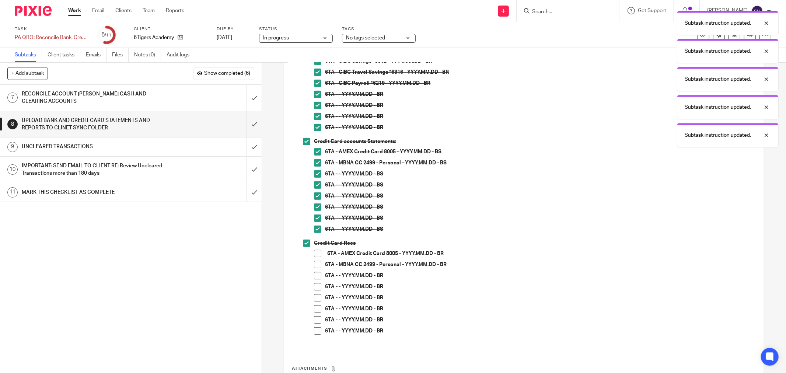
click at [314, 255] on span at bounding box center [317, 253] width 7 height 7
click at [316, 264] on span at bounding box center [317, 264] width 7 height 7
click at [314, 280] on li "6TA - - YYYY.MM.DD - BR" at bounding box center [535, 277] width 442 height 11
click at [314, 289] on span at bounding box center [317, 286] width 7 height 7
click at [314, 277] on span at bounding box center [317, 275] width 7 height 7
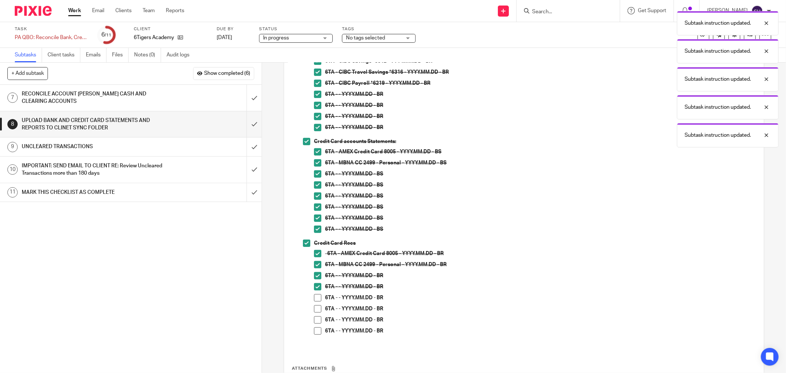
click at [314, 297] on span at bounding box center [317, 297] width 7 height 7
click at [316, 310] on span at bounding box center [317, 308] width 7 height 7
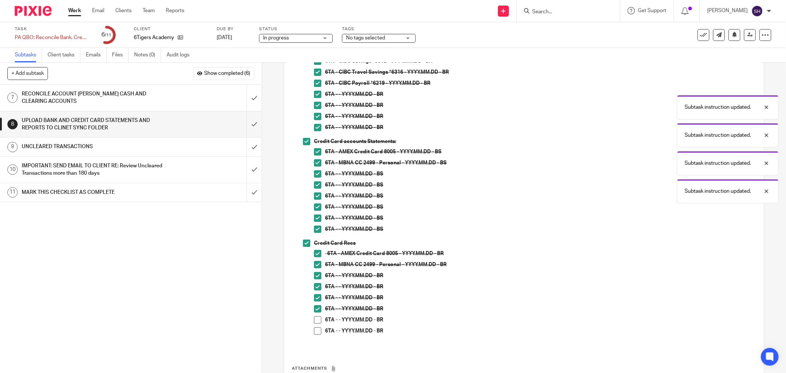
click at [316, 321] on span at bounding box center [317, 319] width 7 height 7
click at [315, 330] on span at bounding box center [317, 330] width 7 height 7
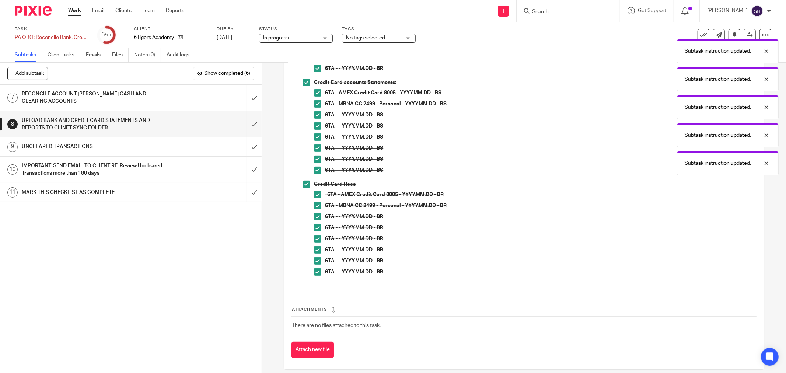
scroll to position [271, 0]
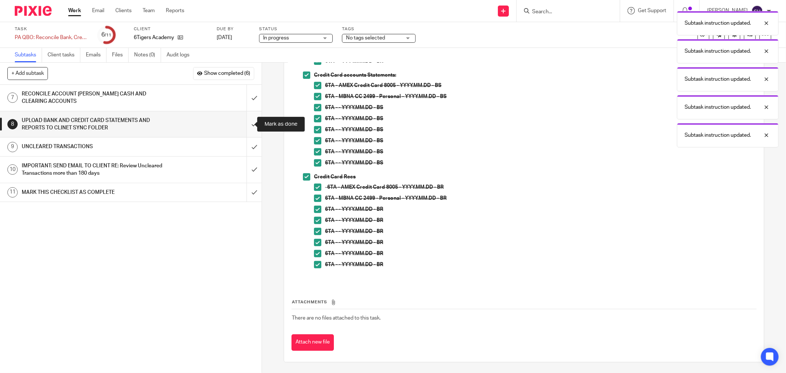
click at [244, 120] on input "submit" at bounding box center [130, 124] width 261 height 26
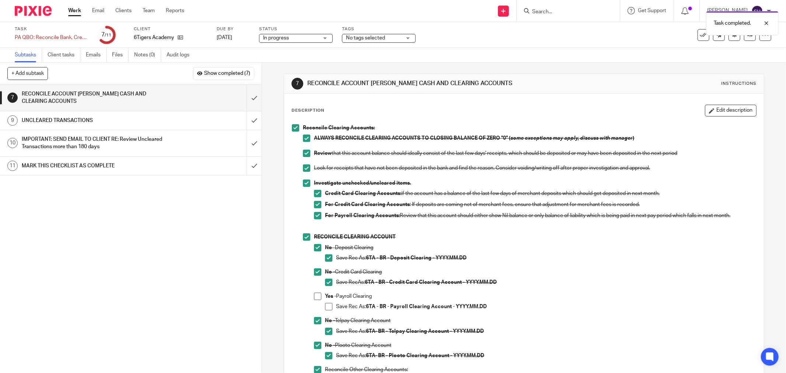
click at [171, 119] on div "UNCLEARED TRANSACTIONS" at bounding box center [130, 120] width 217 height 11
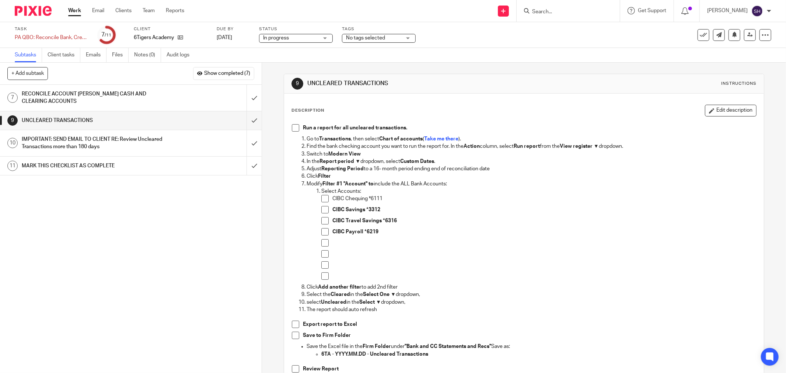
click at [292, 125] on span at bounding box center [295, 127] width 7 height 7
click at [324, 201] on span at bounding box center [324, 198] width 7 height 7
click at [326, 206] on li "CIBC Savings *3312" at bounding box center [538, 211] width 435 height 11
click at [326, 208] on span at bounding box center [324, 209] width 7 height 7
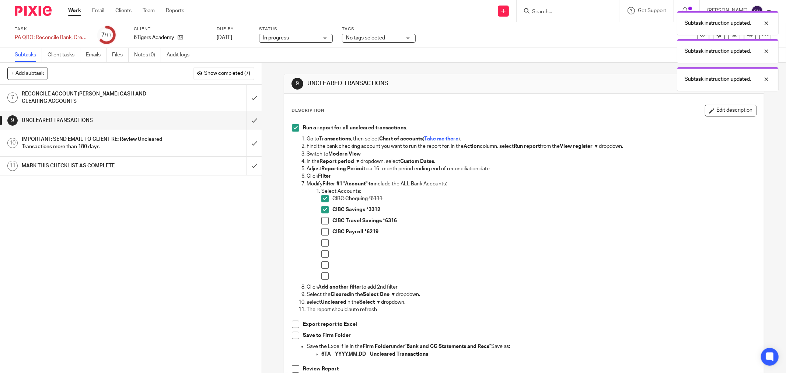
click at [326, 220] on span at bounding box center [324, 220] width 7 height 7
click at [323, 229] on span at bounding box center [324, 231] width 7 height 7
drag, startPoint x: 321, startPoint y: 243, endPoint x: 322, endPoint y: 251, distance: 8.1
click at [321, 243] on span at bounding box center [324, 242] width 7 height 7
click at [323, 254] on span at bounding box center [324, 253] width 7 height 7
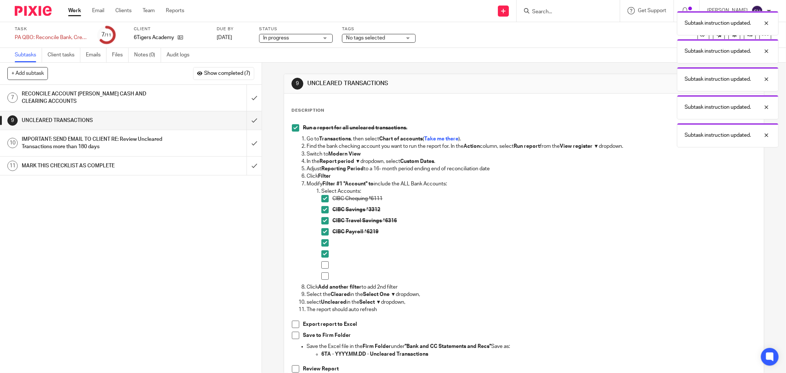
click at [322, 266] on span at bounding box center [324, 264] width 7 height 7
click at [324, 274] on span at bounding box center [324, 275] width 7 height 7
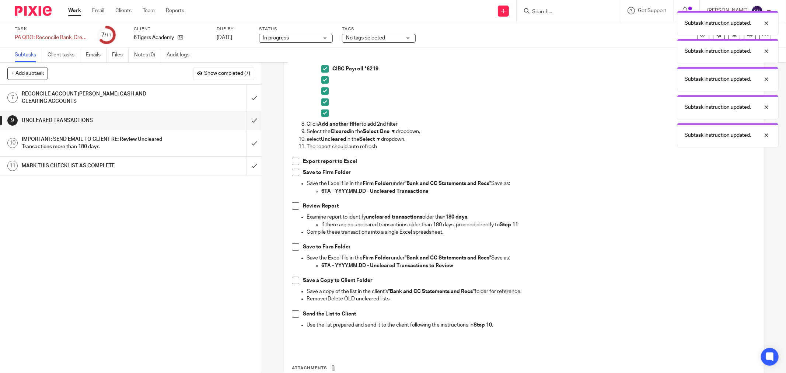
scroll to position [164, 0]
drag, startPoint x: 294, startPoint y: 158, endPoint x: 293, endPoint y: 164, distance: 6.7
click at [294, 159] on span at bounding box center [295, 160] width 7 height 7
click at [292, 172] on span at bounding box center [295, 171] width 7 height 7
click at [296, 207] on span at bounding box center [295, 204] width 7 height 7
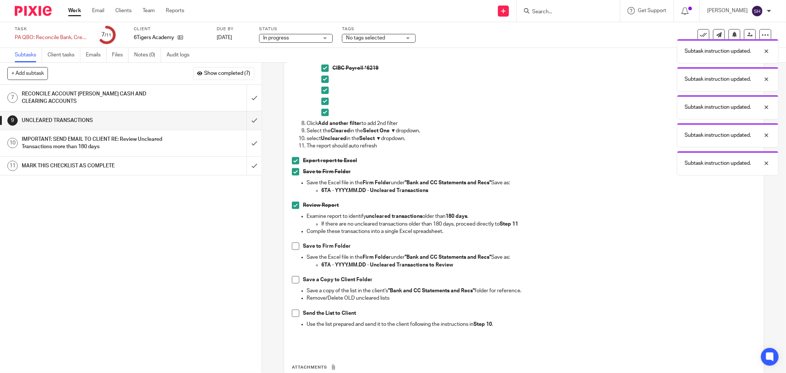
click at [295, 241] on ul "Examine report to identify uncleared transactions older than 180 days . If ther…" at bounding box center [524, 228] width 464 height 30
click at [294, 245] on span at bounding box center [295, 245] width 7 height 7
click at [292, 281] on span at bounding box center [295, 279] width 7 height 7
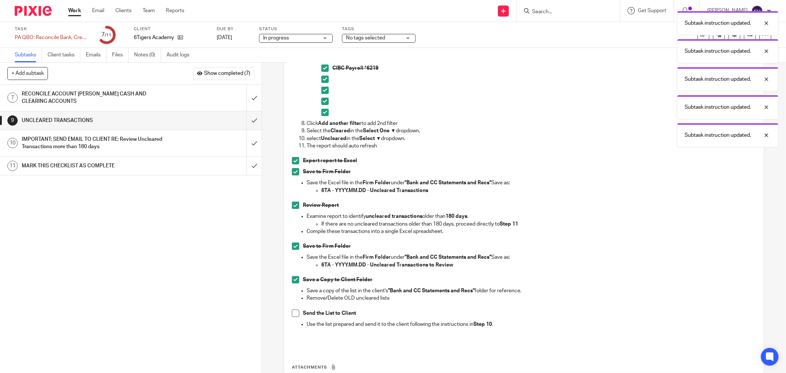
click at [292, 315] on span at bounding box center [295, 312] width 7 height 7
click at [242, 120] on input "submit" at bounding box center [130, 120] width 261 height 18
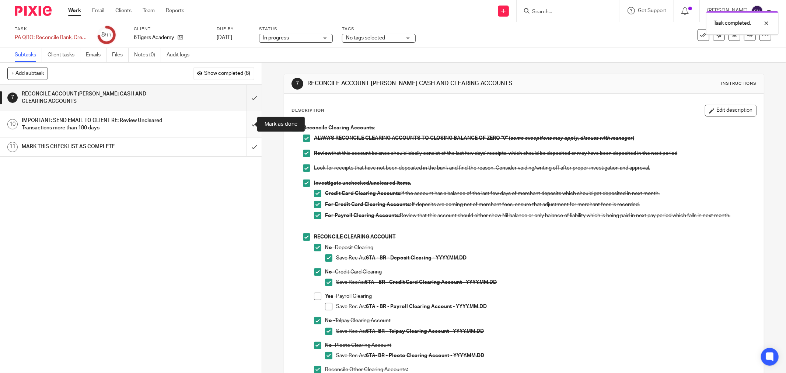
click at [247, 128] on input "submit" at bounding box center [130, 124] width 261 height 26
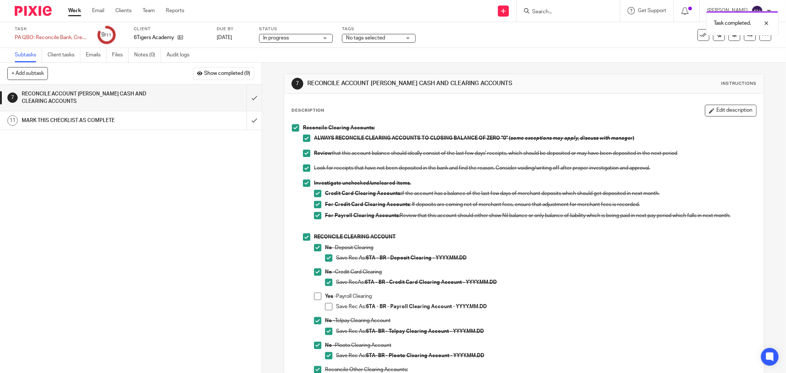
click at [268, 38] on span "In progress" at bounding box center [276, 37] width 26 height 5
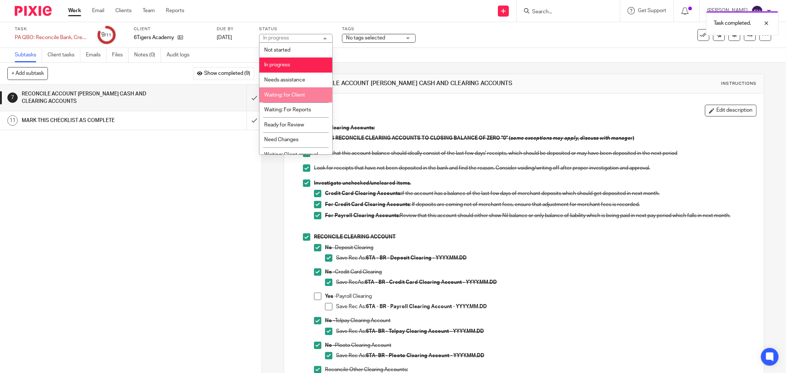
click at [307, 96] on li "Waiting: for Client" at bounding box center [295, 94] width 73 height 15
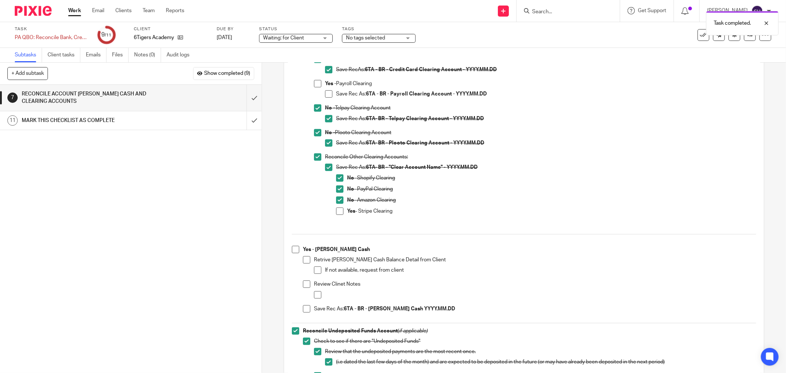
scroll to position [245, 0]
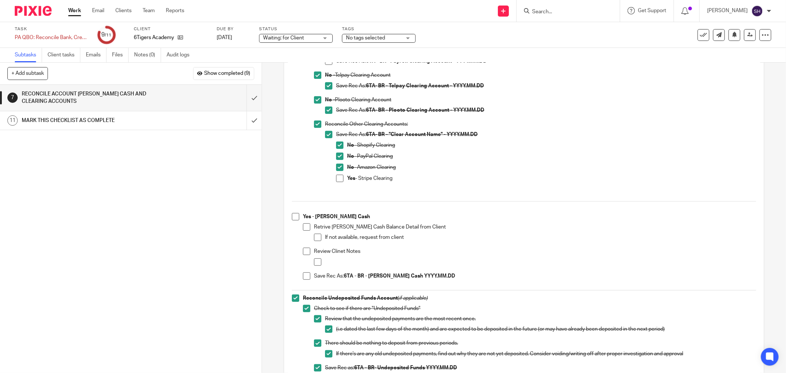
click at [75, 8] on link "Work" at bounding box center [74, 10] width 13 height 7
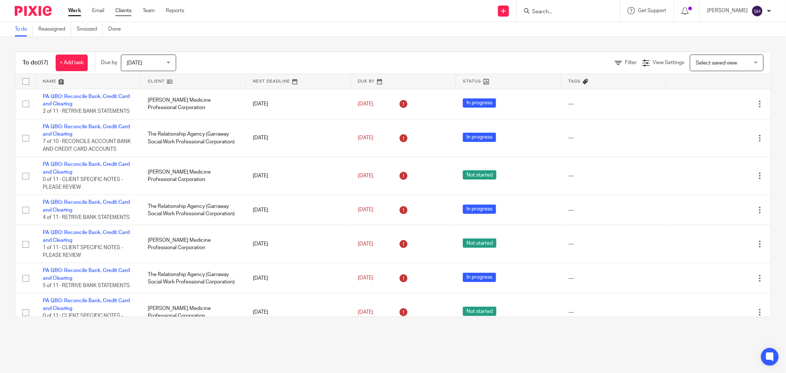
click at [125, 9] on link "Clients" at bounding box center [123, 10] width 16 height 7
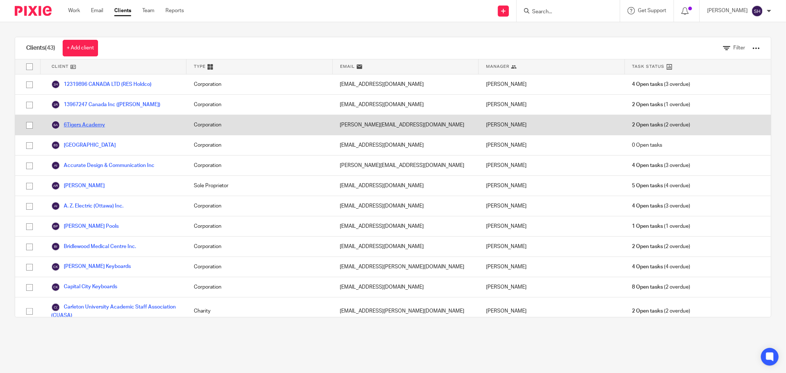
click at [87, 124] on link "6Tigers Academy" at bounding box center [78, 124] width 54 height 9
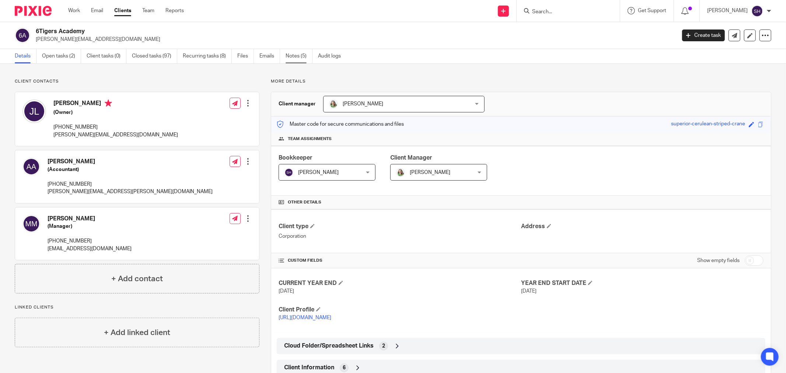
click at [302, 56] on link "Notes (5)" at bounding box center [298, 56] width 27 height 14
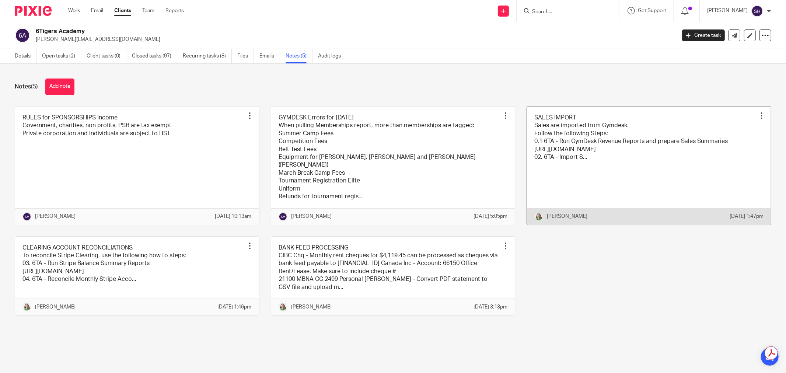
click at [625, 140] on link at bounding box center [649, 165] width 244 height 118
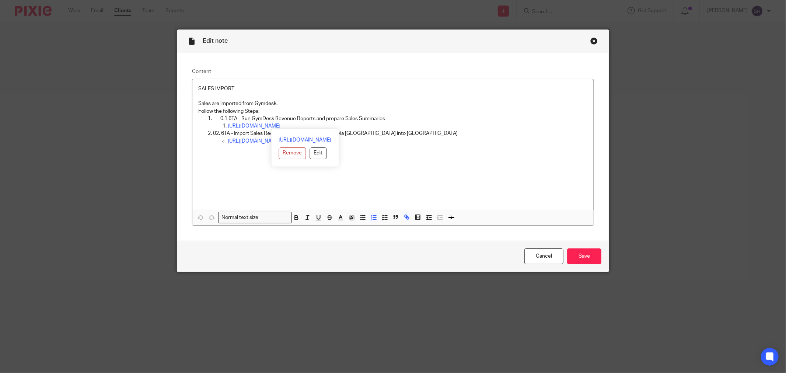
drag, startPoint x: 311, startPoint y: 126, endPoint x: 288, endPoint y: 127, distance: 22.8
click at [280, 127] on link "[URL][DOMAIN_NAME]" at bounding box center [254, 125] width 53 height 5
click at [284, 142] on link "[URL][DOMAIN_NAME]" at bounding box center [303, 139] width 53 height 7
click at [590, 38] on div "Close this dialog window" at bounding box center [593, 40] width 7 height 7
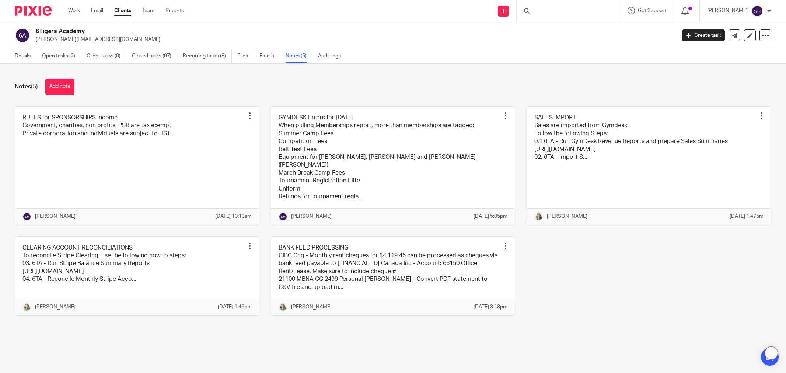
click at [688, 11] on icon at bounding box center [684, 10] width 7 height 7
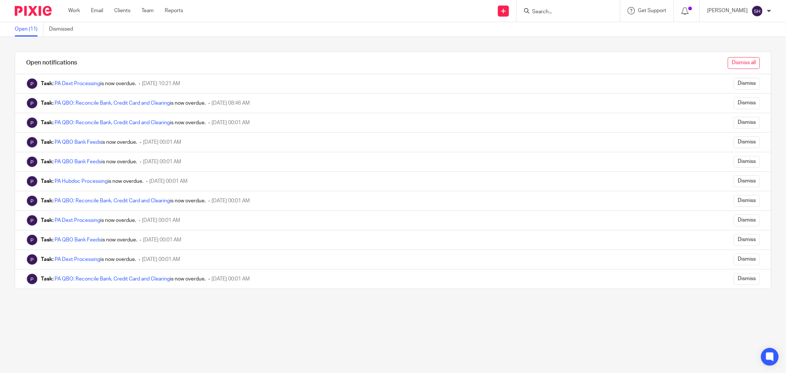
click at [731, 61] on input "Dismiss all" at bounding box center [743, 63] width 32 height 12
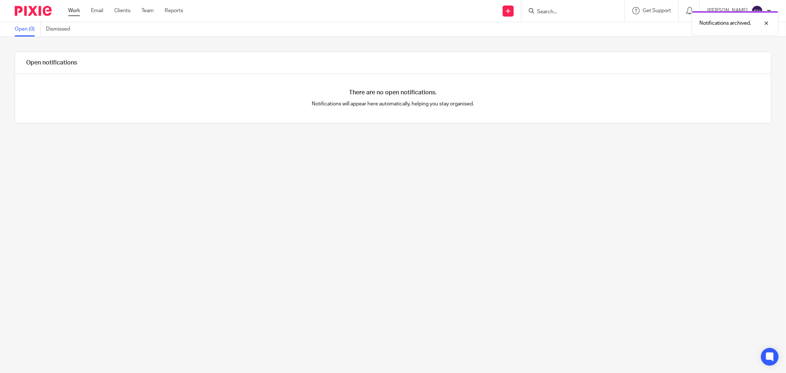
click at [78, 7] on link "Work" at bounding box center [74, 10] width 12 height 7
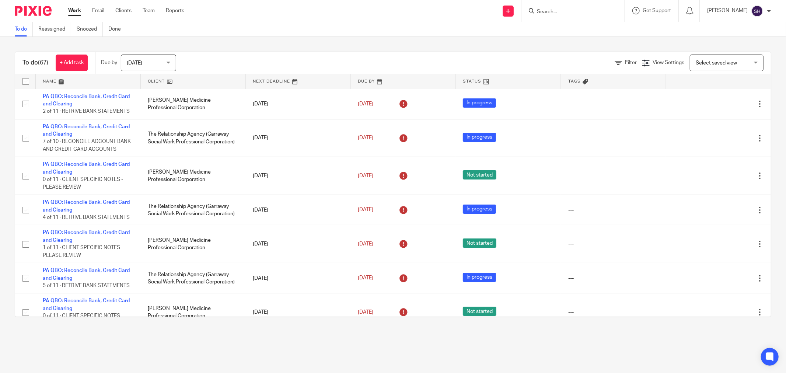
click at [183, 79] on link at bounding box center [193, 81] width 105 height 15
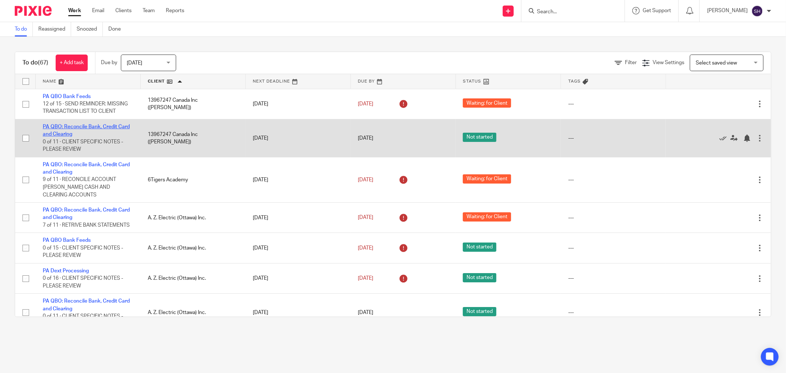
click at [77, 125] on link "PA QBO: Reconcile Bank, Credit Card and Clearing" at bounding box center [86, 130] width 87 height 13
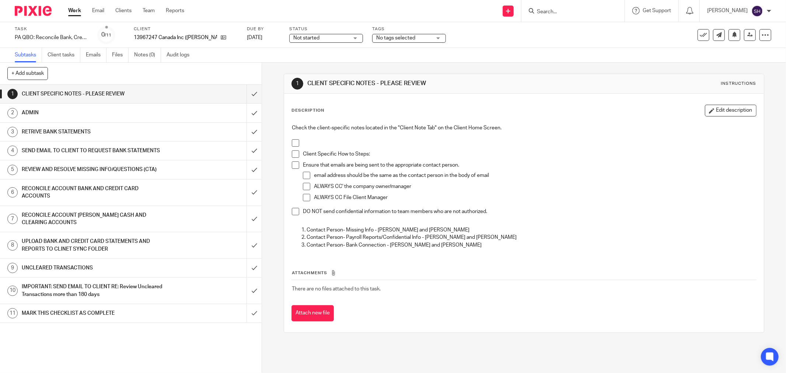
click at [292, 138] on p at bounding box center [524, 134] width 464 height 7
click at [292, 140] on span at bounding box center [295, 142] width 7 height 7
click at [292, 156] on span at bounding box center [295, 153] width 7 height 7
click at [292, 164] on span at bounding box center [295, 164] width 7 height 7
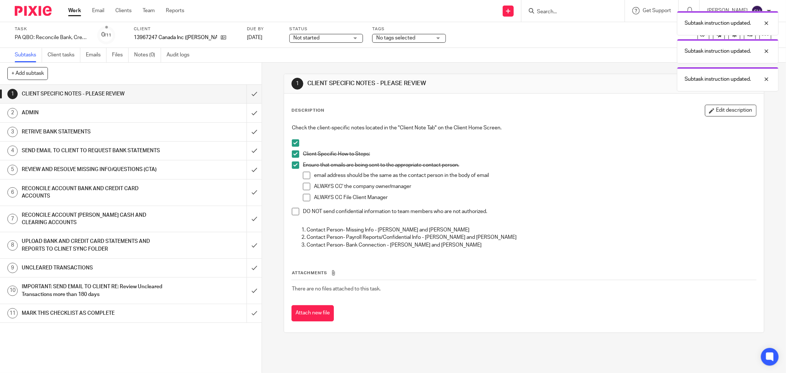
drag, startPoint x: 306, startPoint y: 173, endPoint x: 307, endPoint y: 180, distance: 7.1
click at [306, 174] on span at bounding box center [306, 175] width 7 height 7
drag, startPoint x: 307, startPoint y: 184, endPoint x: 304, endPoint y: 194, distance: 10.6
click at [307, 185] on span at bounding box center [306, 186] width 7 height 7
drag, startPoint x: 304, startPoint y: 194, endPoint x: 289, endPoint y: 203, distance: 17.2
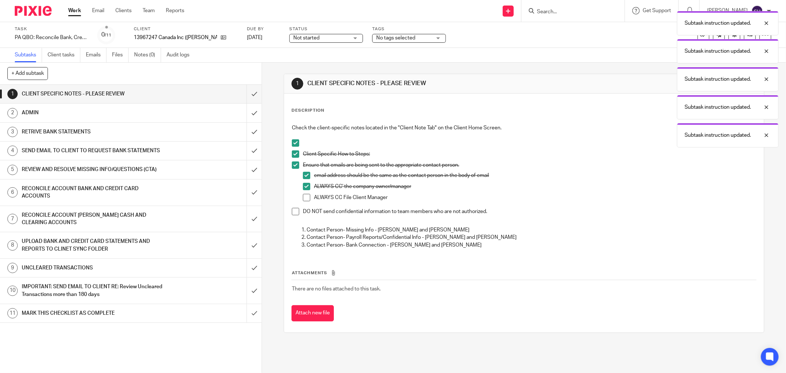
click at [304, 194] on span at bounding box center [306, 197] width 7 height 7
click at [292, 211] on span at bounding box center [295, 211] width 7 height 7
click at [246, 94] on input "submit" at bounding box center [130, 94] width 261 height 18
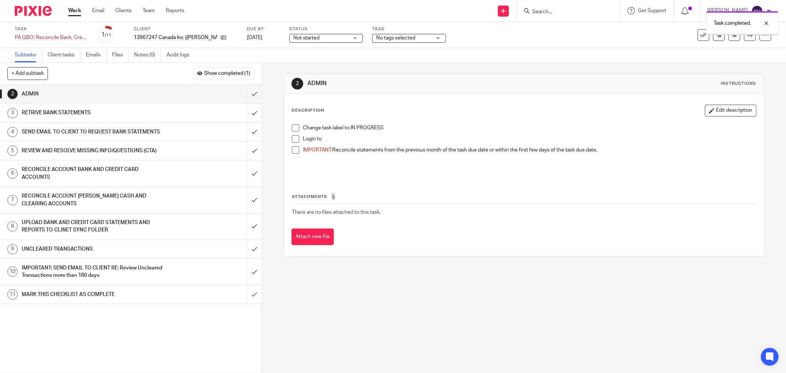
click at [320, 39] on span "Not started" at bounding box center [320, 38] width 55 height 8
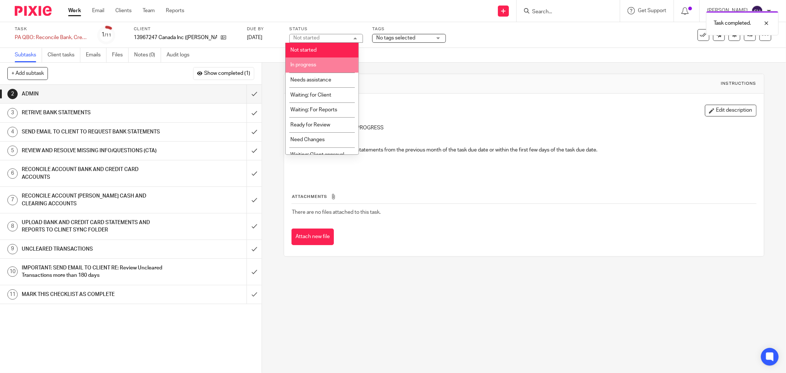
click at [324, 64] on li "In progress" at bounding box center [321, 64] width 73 height 15
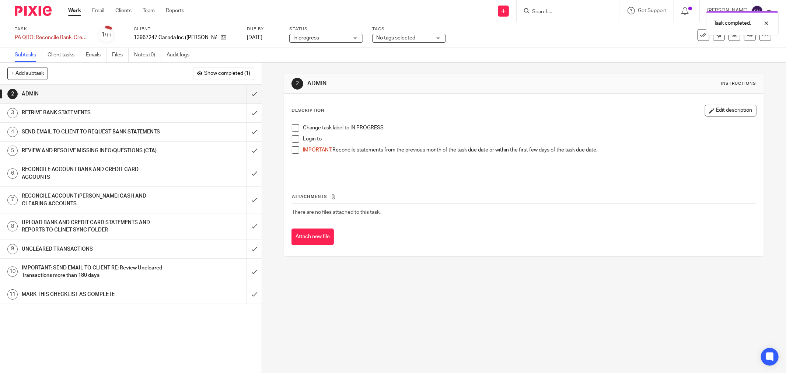
click at [292, 127] on span at bounding box center [295, 127] width 7 height 7
click at [294, 140] on span at bounding box center [295, 138] width 7 height 7
click at [295, 149] on span at bounding box center [295, 149] width 7 height 7
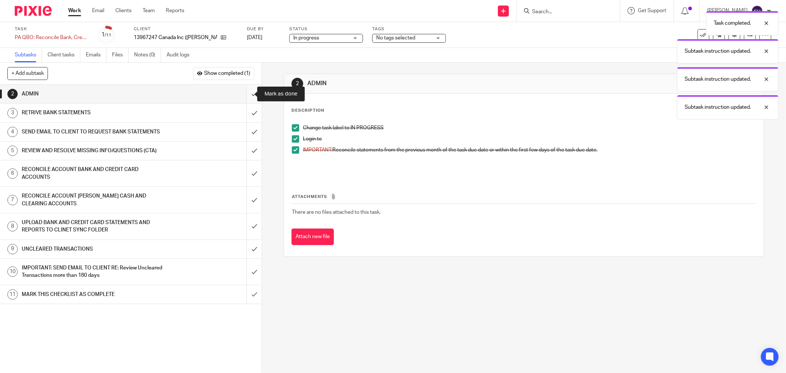
click at [247, 93] on input "submit" at bounding box center [130, 94] width 261 height 18
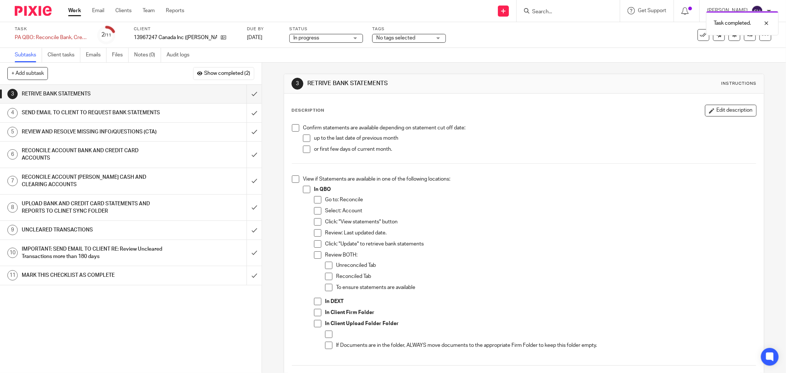
click at [292, 128] on span at bounding box center [295, 127] width 7 height 7
click at [306, 139] on span at bounding box center [306, 137] width 7 height 7
click at [303, 149] on span at bounding box center [306, 148] width 7 height 7
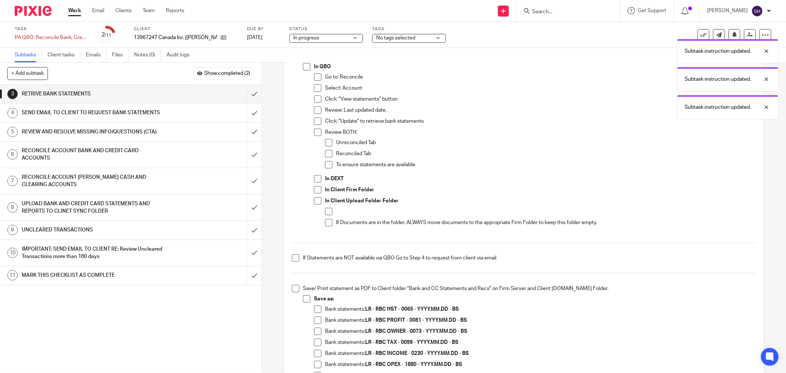
scroll to position [82, 0]
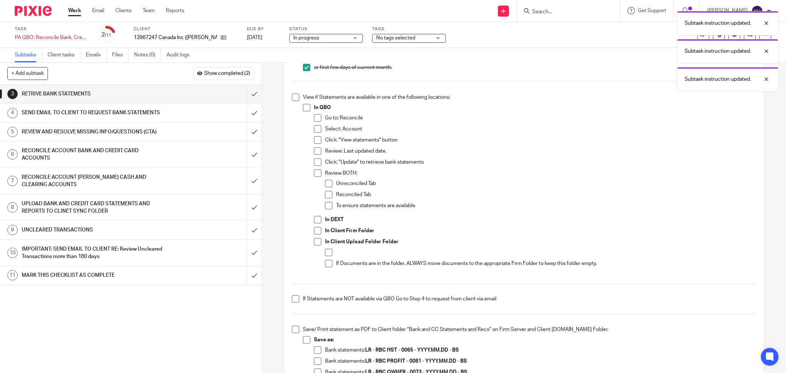
click at [292, 100] on span at bounding box center [295, 97] width 7 height 7
drag, startPoint x: 301, startPoint y: 106, endPoint x: 306, endPoint y: 109, distance: 6.6
click at [303, 106] on span at bounding box center [306, 107] width 7 height 7
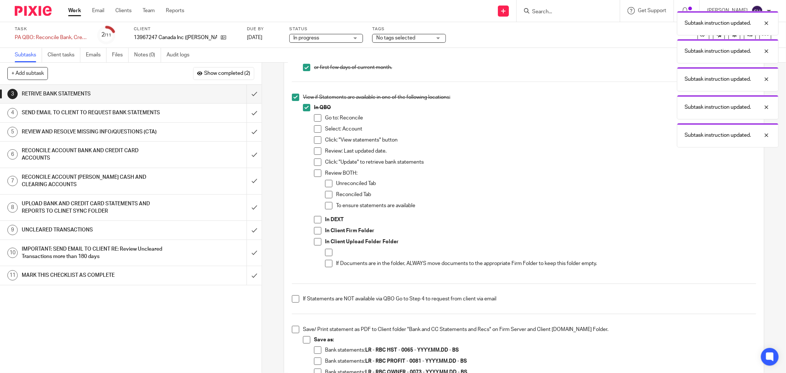
click at [314, 116] on span at bounding box center [317, 117] width 7 height 7
click at [314, 130] on span at bounding box center [317, 128] width 7 height 7
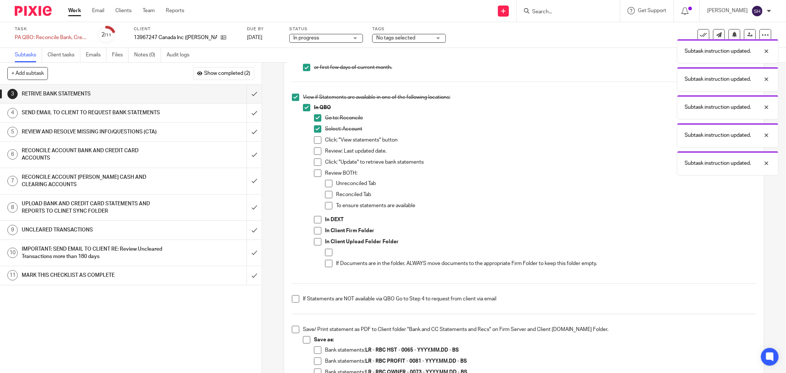
click at [314, 138] on span at bounding box center [317, 139] width 7 height 7
click at [315, 149] on span at bounding box center [317, 150] width 7 height 7
click at [317, 161] on span at bounding box center [317, 161] width 7 height 7
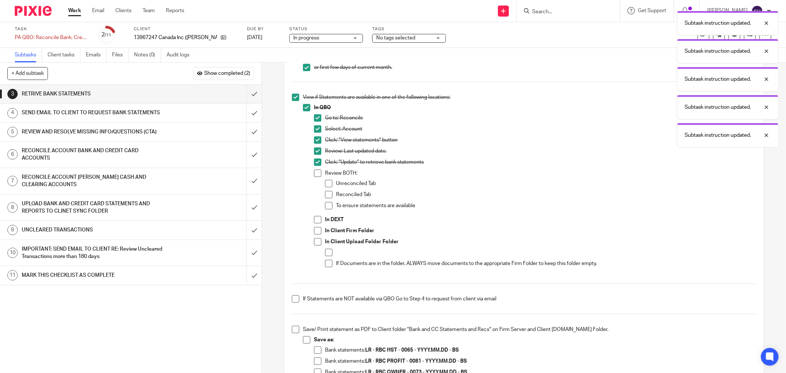
click at [317, 168] on li "Click: "Update" to retrieve bank statements" at bounding box center [535, 163] width 442 height 11
drag, startPoint x: 316, startPoint y: 173, endPoint x: 321, endPoint y: 179, distance: 8.4
click at [315, 173] on span at bounding box center [317, 172] width 7 height 7
click at [329, 183] on span at bounding box center [328, 183] width 7 height 7
drag, startPoint x: 326, startPoint y: 192, endPoint x: 324, endPoint y: 203, distance: 11.6
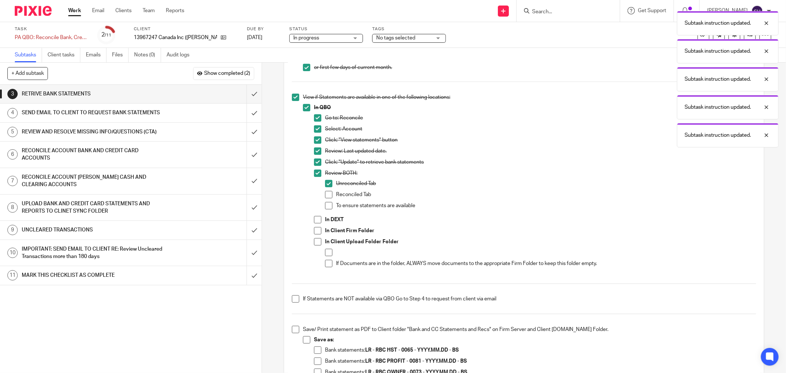
click at [326, 192] on span at bounding box center [328, 194] width 7 height 7
drag, startPoint x: 324, startPoint y: 203, endPoint x: 322, endPoint y: 207, distance: 5.1
click at [325, 203] on span at bounding box center [328, 205] width 7 height 7
drag, startPoint x: 317, startPoint y: 219, endPoint x: 315, endPoint y: 230, distance: 11.0
click at [317, 220] on span at bounding box center [317, 219] width 7 height 7
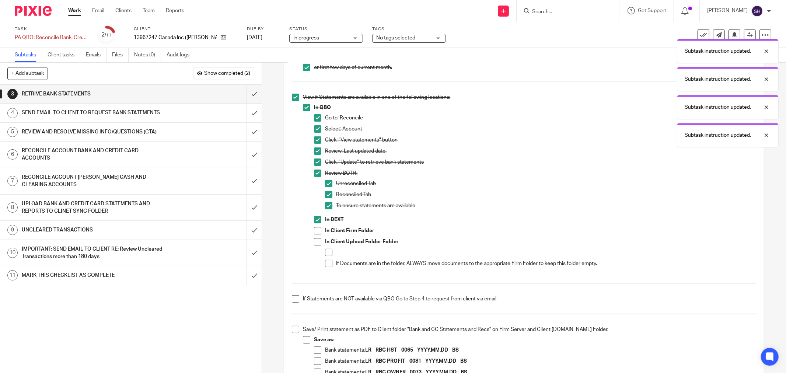
click at [315, 230] on span at bounding box center [317, 230] width 7 height 7
drag, startPoint x: 315, startPoint y: 241, endPoint x: 325, endPoint y: 251, distance: 14.8
click at [315, 241] on span at bounding box center [317, 241] width 7 height 7
click at [326, 252] on span at bounding box center [328, 252] width 7 height 7
click at [327, 261] on span at bounding box center [328, 263] width 7 height 7
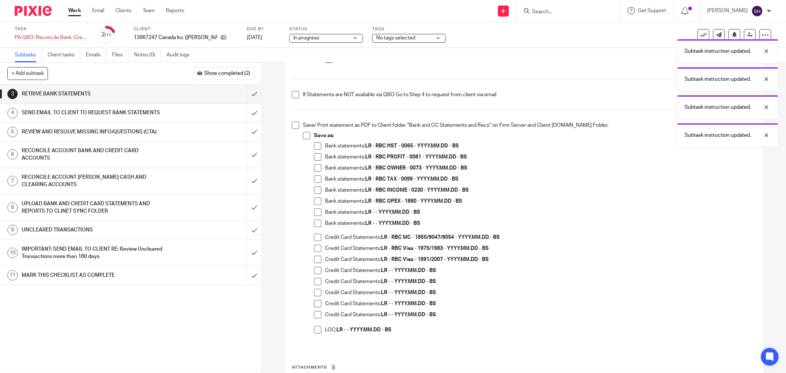
scroll to position [286, 0]
click at [292, 92] on span at bounding box center [295, 94] width 7 height 7
drag, startPoint x: 294, startPoint y: 125, endPoint x: 296, endPoint y: 130, distance: 5.3
click at [294, 126] on span at bounding box center [295, 124] width 7 height 7
drag, startPoint x: 300, startPoint y: 134, endPoint x: 301, endPoint y: 141, distance: 7.8
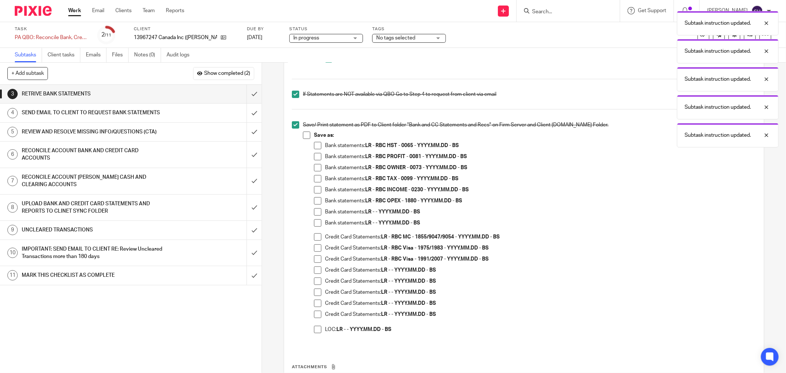
click at [300, 134] on li "Save/ Print statement as PDF to Client folder "Bank and CC Statements and Recs"…" at bounding box center [524, 231] width 464 height 221
click at [304, 137] on span at bounding box center [306, 134] width 7 height 7
click at [315, 211] on span at bounding box center [317, 211] width 7 height 7
click at [317, 221] on span at bounding box center [317, 222] width 7 height 7
drag, startPoint x: 316, startPoint y: 269, endPoint x: 316, endPoint y: 275, distance: 5.5
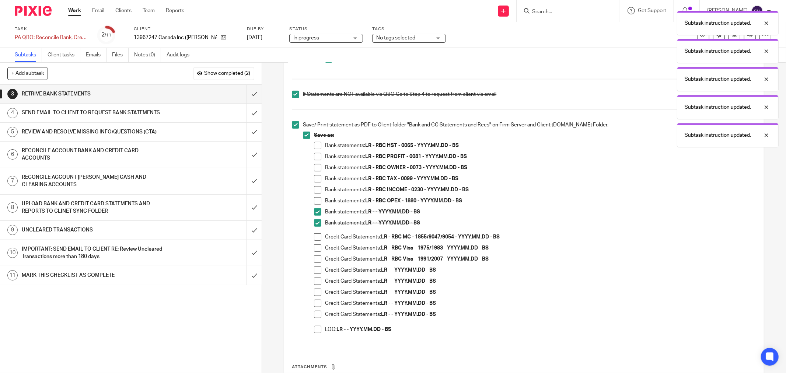
click at [316, 270] on span at bounding box center [317, 269] width 7 height 7
click at [317, 283] on span at bounding box center [317, 280] width 7 height 7
drag, startPoint x: 316, startPoint y: 292, endPoint x: 315, endPoint y: 299, distance: 6.4
click at [316, 293] on span at bounding box center [317, 291] width 7 height 7
click at [315, 301] on span at bounding box center [317, 302] width 7 height 7
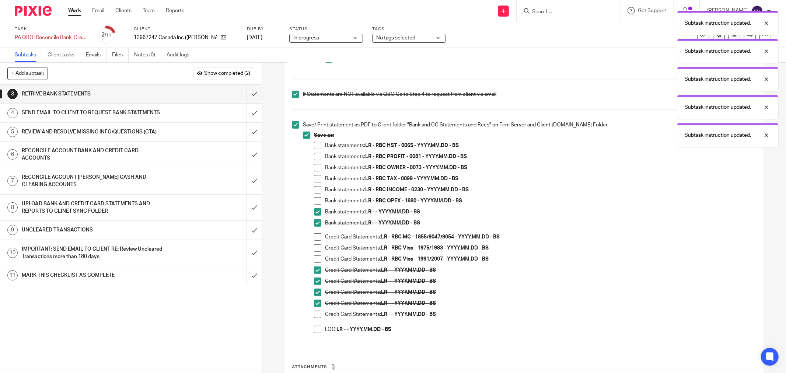
click at [314, 313] on span at bounding box center [317, 313] width 7 height 7
drag, startPoint x: 315, startPoint y: 322, endPoint x: 315, endPoint y: 326, distance: 4.1
click at [315, 323] on li "Credit Card Statements: LR - - YYYY.MM.DD - BS" at bounding box center [535, 317] width 442 height 15
click at [315, 326] on span at bounding box center [317, 329] width 7 height 7
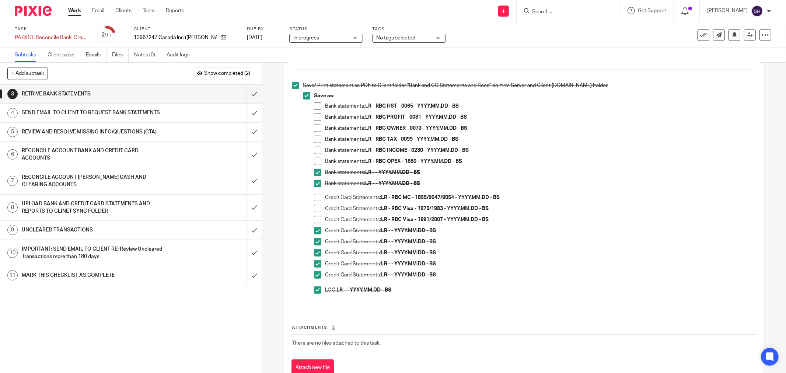
scroll to position [351, 0]
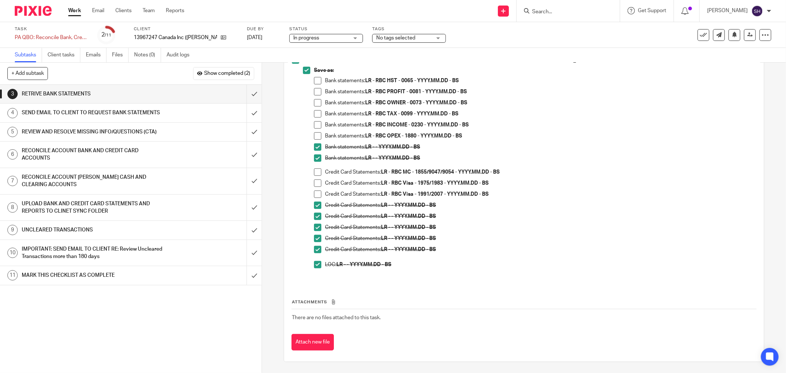
click at [316, 81] on span at bounding box center [317, 80] width 7 height 7
click at [314, 93] on span at bounding box center [317, 91] width 7 height 7
click at [315, 103] on span at bounding box center [317, 102] width 7 height 7
click at [246, 113] on input "submit" at bounding box center [130, 112] width 261 height 18
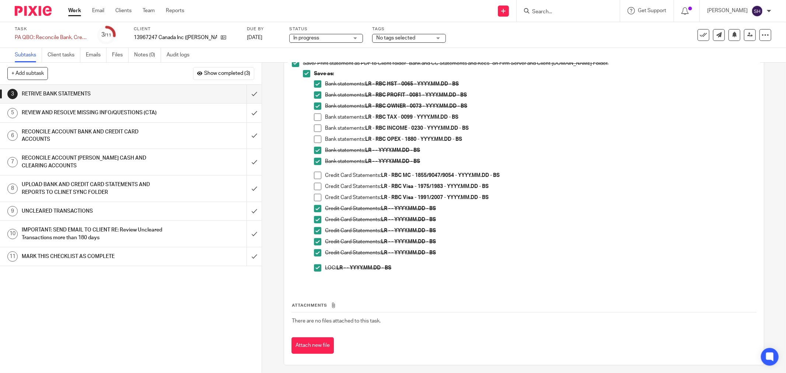
scroll to position [351, 0]
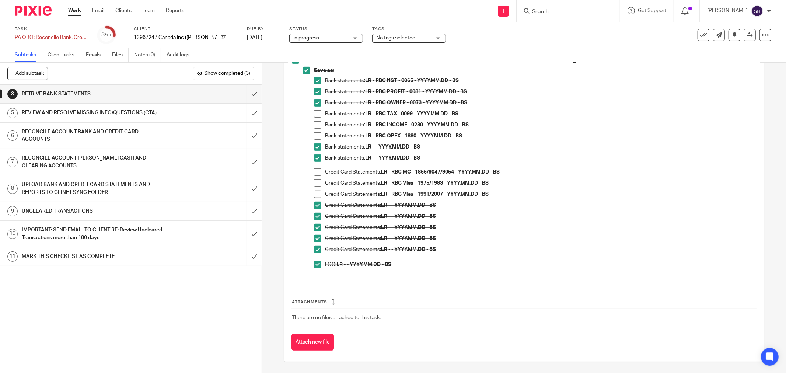
click at [316, 113] on span at bounding box center [317, 113] width 7 height 7
click at [315, 127] on span at bounding box center [317, 124] width 7 height 7
click at [314, 134] on span at bounding box center [317, 135] width 7 height 7
click at [318, 171] on span at bounding box center [317, 171] width 7 height 7
click at [316, 182] on span at bounding box center [317, 182] width 7 height 7
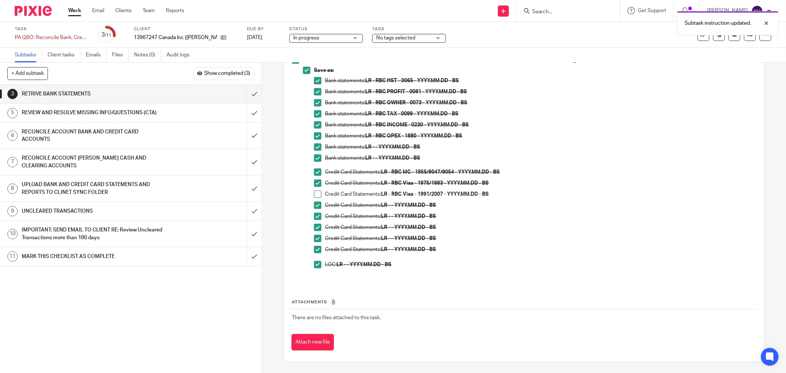
drag, startPoint x: 315, startPoint y: 190, endPoint x: 391, endPoint y: 186, distance: 76.7
click at [315, 190] on span at bounding box center [317, 193] width 7 height 7
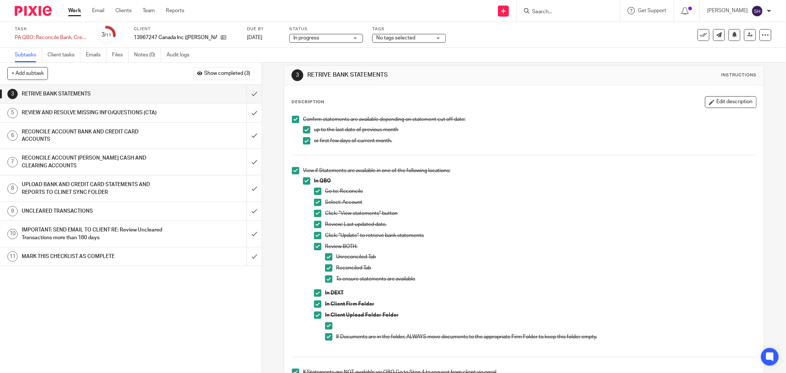
scroll to position [0, 0]
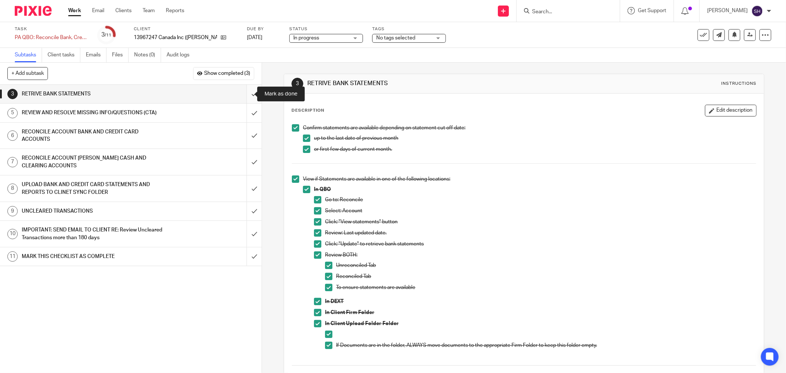
click at [247, 93] on input "submit" at bounding box center [130, 94] width 261 height 18
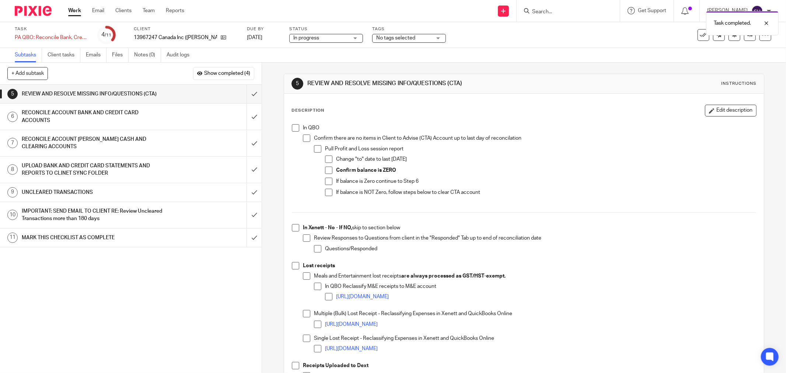
click at [293, 128] on span at bounding box center [295, 127] width 7 height 7
click at [303, 138] on span at bounding box center [306, 137] width 7 height 7
drag, startPoint x: 315, startPoint y: 148, endPoint x: 315, endPoint y: 153, distance: 5.2
click at [315, 148] on span at bounding box center [317, 148] width 7 height 7
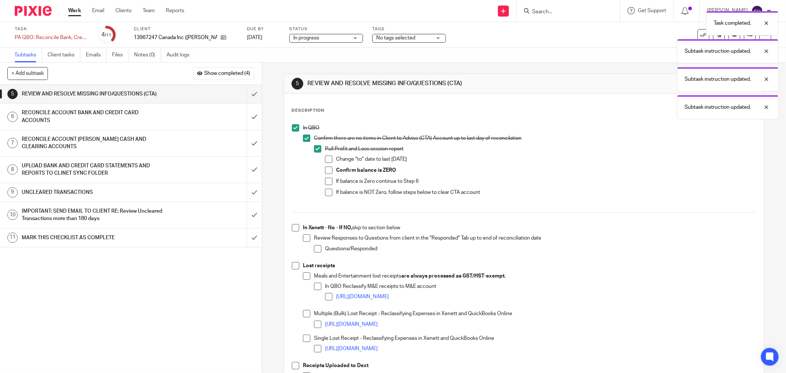
click at [325, 161] on span at bounding box center [328, 158] width 7 height 7
click at [329, 171] on span at bounding box center [328, 169] width 7 height 7
click at [326, 180] on span at bounding box center [328, 181] width 7 height 7
click at [326, 191] on span at bounding box center [328, 192] width 7 height 7
click at [293, 227] on span at bounding box center [295, 227] width 7 height 7
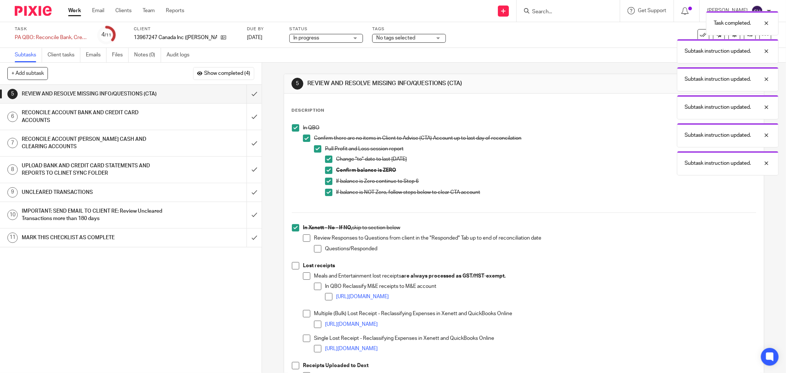
click at [300, 235] on li "In Xenett - No - If NO, skip to section below Review Responses to Questions fro…" at bounding box center [524, 243] width 464 height 38
drag, startPoint x: 306, startPoint y: 235, endPoint x: 311, endPoint y: 242, distance: 8.9
click at [305, 235] on span at bounding box center [306, 237] width 7 height 7
click at [317, 247] on span at bounding box center [317, 248] width 7 height 7
drag, startPoint x: 293, startPoint y: 264, endPoint x: 300, endPoint y: 274, distance: 12.0
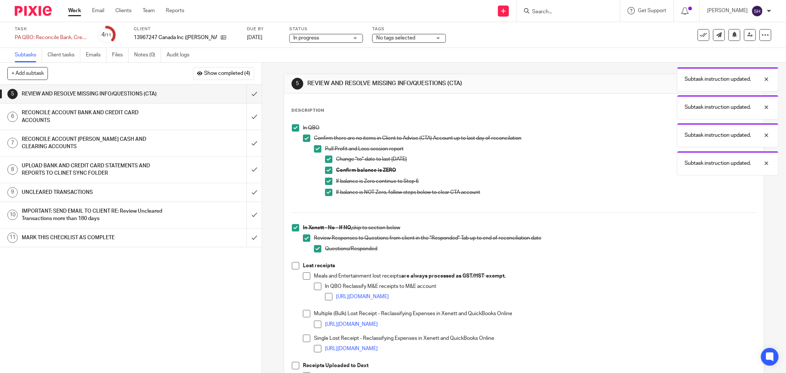
click at [293, 264] on span at bounding box center [295, 265] width 7 height 7
drag, startPoint x: 300, startPoint y: 275, endPoint x: 309, endPoint y: 280, distance: 10.7
click at [303, 275] on span at bounding box center [306, 275] width 7 height 7
click at [315, 288] on span at bounding box center [317, 285] width 7 height 7
click at [325, 296] on span at bounding box center [328, 296] width 7 height 7
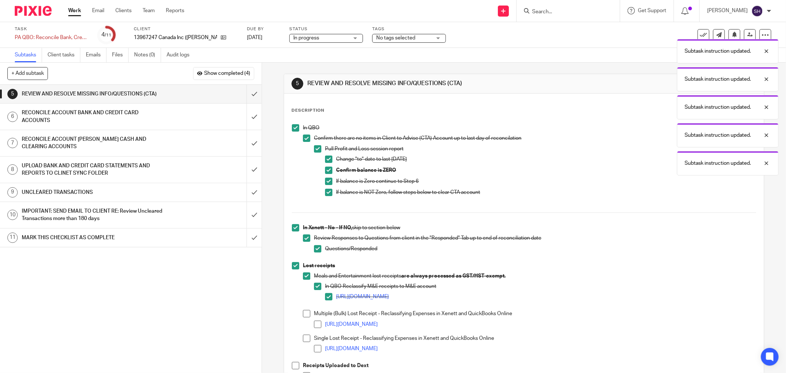
drag, startPoint x: 306, startPoint y: 312, endPoint x: 316, endPoint y: 320, distance: 13.3
click at [306, 312] on span at bounding box center [306, 313] width 7 height 7
click at [318, 323] on span at bounding box center [317, 323] width 7 height 7
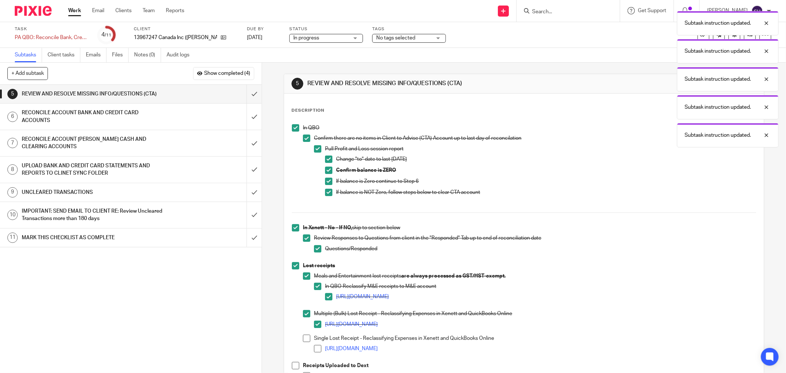
drag, startPoint x: 301, startPoint y: 337, endPoint x: 312, endPoint y: 344, distance: 13.0
click at [303, 337] on span at bounding box center [306, 337] width 7 height 7
click at [316, 347] on span at bounding box center [317, 348] width 7 height 7
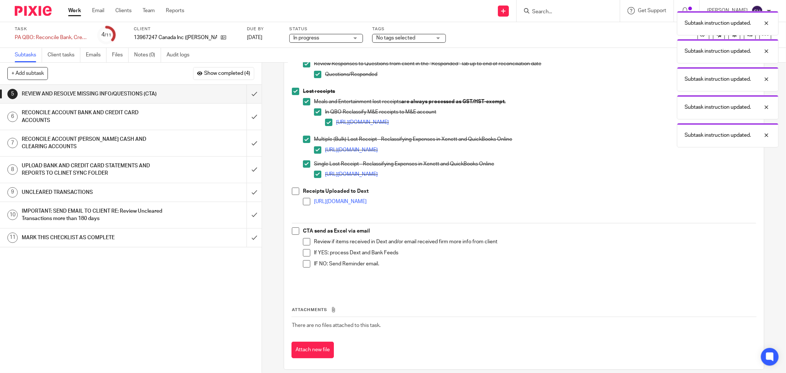
scroll to position [182, 0]
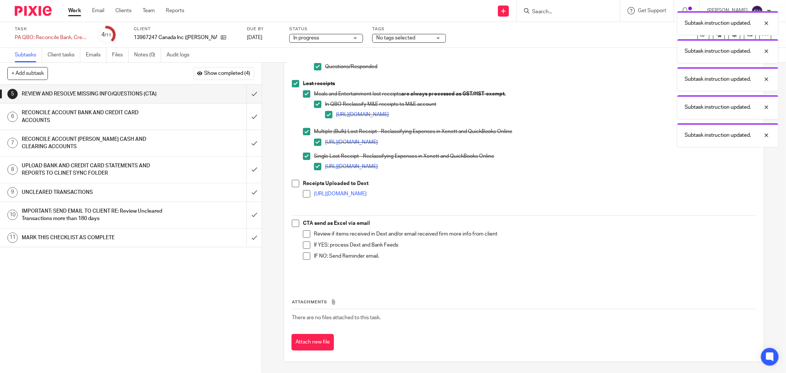
drag, startPoint x: 292, startPoint y: 183, endPoint x: 301, endPoint y: 190, distance: 11.6
click at [292, 183] on span at bounding box center [295, 183] width 7 height 7
click at [303, 192] on span at bounding box center [306, 193] width 7 height 7
click at [293, 222] on span at bounding box center [295, 223] width 7 height 7
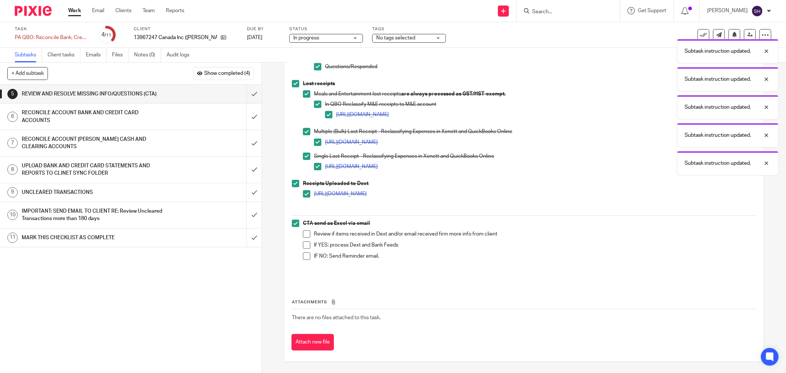
drag, startPoint x: 305, startPoint y: 235, endPoint x: 305, endPoint y: 244, distance: 8.8
click at [305, 236] on span at bounding box center [306, 233] width 7 height 7
drag, startPoint x: 305, startPoint y: 245, endPoint x: 304, endPoint y: 252, distance: 7.8
click at [305, 246] on span at bounding box center [306, 244] width 7 height 7
drag, startPoint x: 304, startPoint y: 256, endPoint x: 302, endPoint y: 252, distance: 4.5
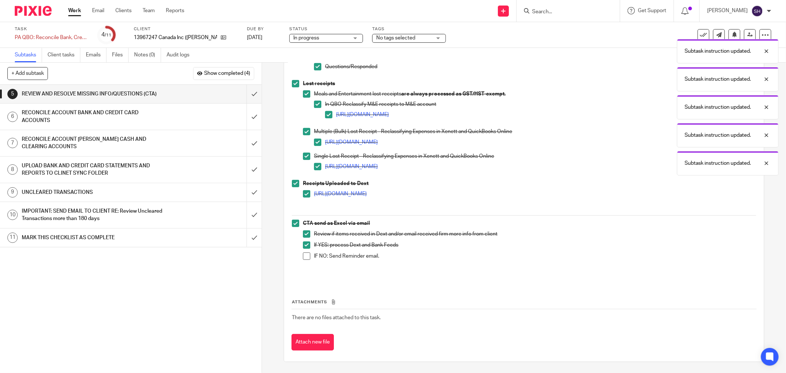
click at [304, 256] on span at bounding box center [306, 255] width 7 height 7
click at [246, 93] on input "submit" at bounding box center [130, 94] width 261 height 18
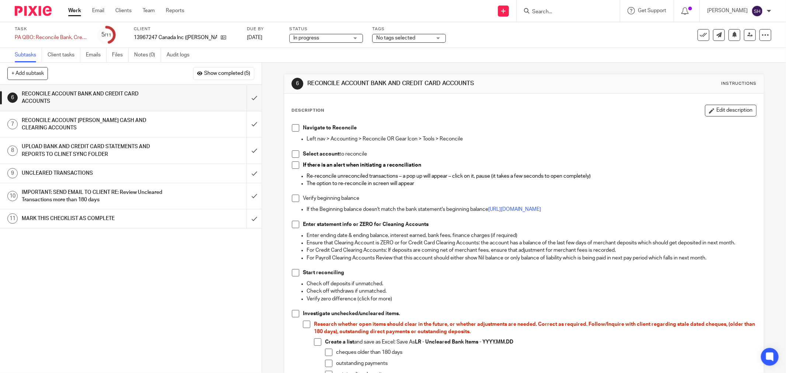
drag, startPoint x: 291, startPoint y: 127, endPoint x: 294, endPoint y: 134, distance: 7.1
click at [292, 127] on span at bounding box center [295, 127] width 7 height 7
click at [292, 156] on span at bounding box center [295, 153] width 7 height 7
click at [292, 167] on span at bounding box center [295, 164] width 7 height 7
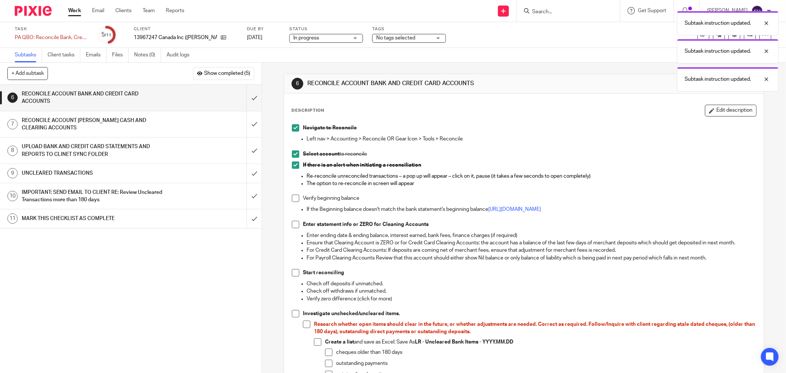
drag, startPoint x: 294, startPoint y: 198, endPoint x: 296, endPoint y: 211, distance: 13.1
click at [294, 199] on span at bounding box center [295, 197] width 7 height 7
click at [295, 224] on span at bounding box center [295, 224] width 7 height 7
click at [293, 271] on span at bounding box center [295, 272] width 7 height 7
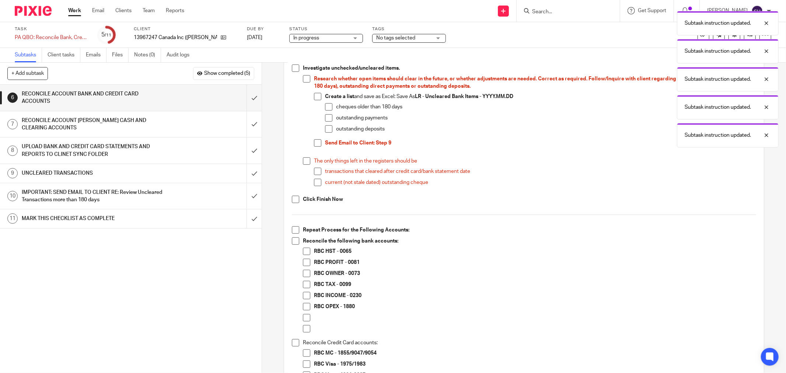
scroll to position [204, 0]
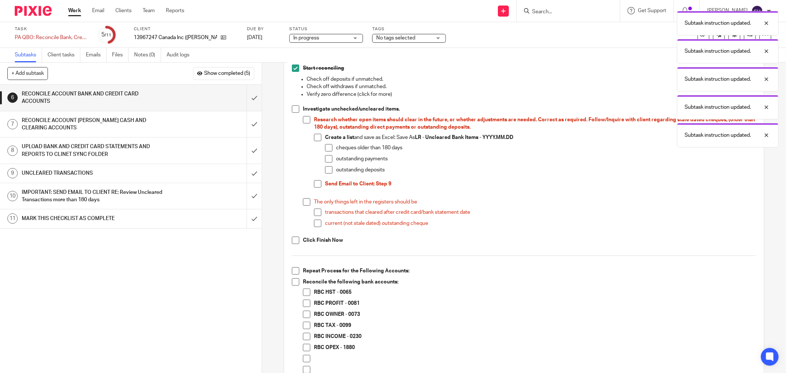
click at [293, 109] on span at bounding box center [295, 108] width 7 height 7
drag, startPoint x: 302, startPoint y: 118, endPoint x: 317, endPoint y: 129, distance: 18.4
click at [303, 118] on span at bounding box center [306, 119] width 7 height 7
click at [314, 138] on span at bounding box center [317, 137] width 7 height 7
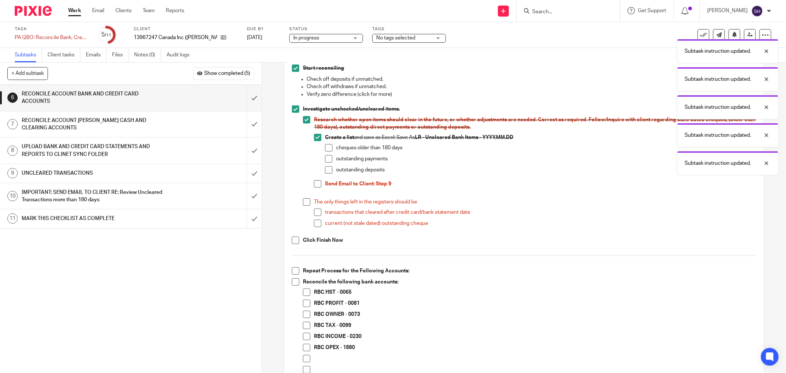
click at [327, 146] on span at bounding box center [328, 147] width 7 height 7
drag, startPoint x: 327, startPoint y: 157, endPoint x: 324, endPoint y: 166, distance: 9.1
click at [327, 158] on span at bounding box center [328, 158] width 7 height 7
drag, startPoint x: 324, startPoint y: 166, endPoint x: 313, endPoint y: 182, distance: 18.7
click at [325, 167] on span at bounding box center [328, 169] width 7 height 7
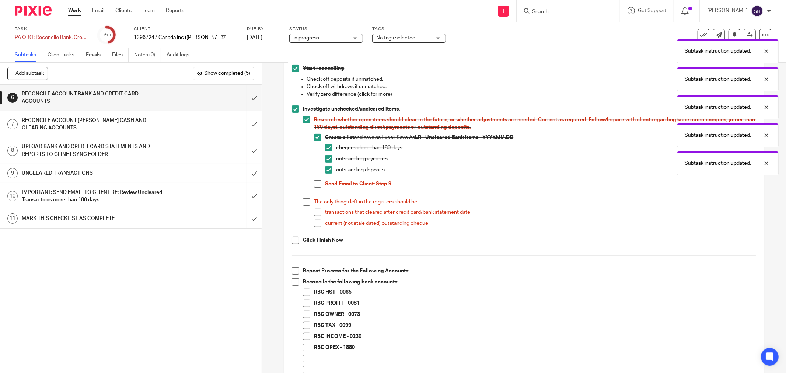
click at [314, 183] on span at bounding box center [317, 183] width 7 height 7
click at [305, 199] on span at bounding box center [306, 201] width 7 height 7
drag, startPoint x: 318, startPoint y: 214, endPoint x: 317, endPoint y: 224, distance: 9.2
click at [318, 215] on span at bounding box center [317, 211] width 7 height 7
click at [317, 224] on span at bounding box center [317, 223] width 7 height 7
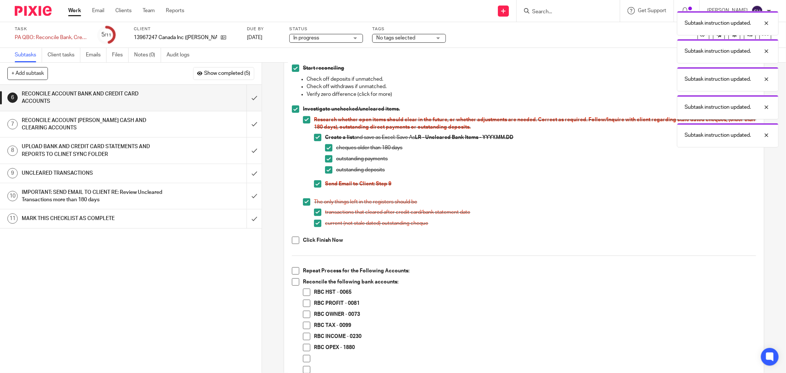
click at [292, 240] on span at bounding box center [295, 239] width 7 height 7
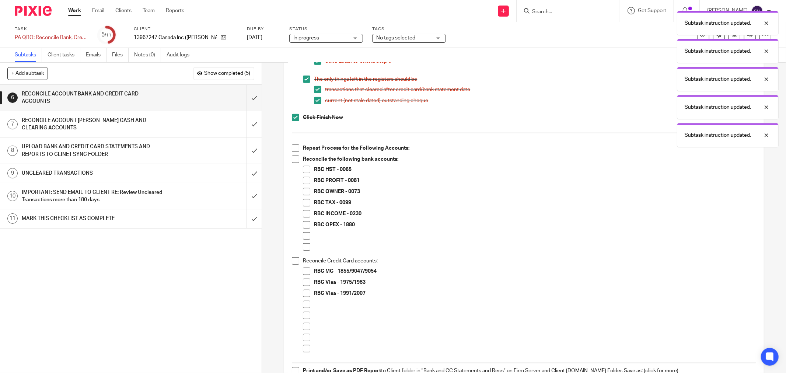
drag, startPoint x: 293, startPoint y: 148, endPoint x: 292, endPoint y: 157, distance: 9.0
click at [293, 148] on span at bounding box center [295, 147] width 7 height 7
click at [292, 157] on span at bounding box center [295, 158] width 7 height 7
click at [303, 236] on span at bounding box center [306, 235] width 7 height 7
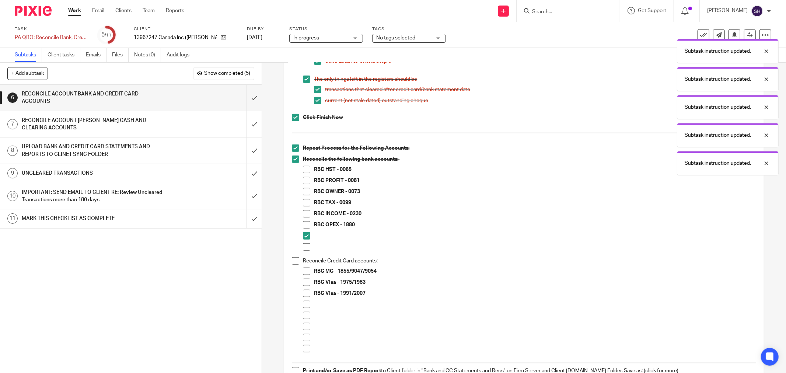
click at [304, 244] on span at bounding box center [306, 246] width 7 height 7
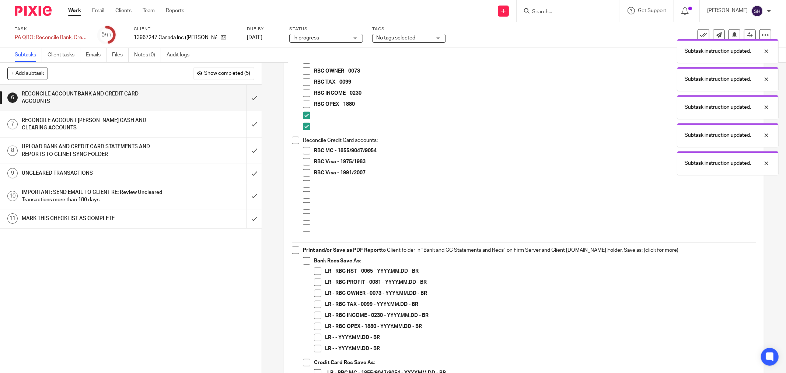
scroll to position [450, 0]
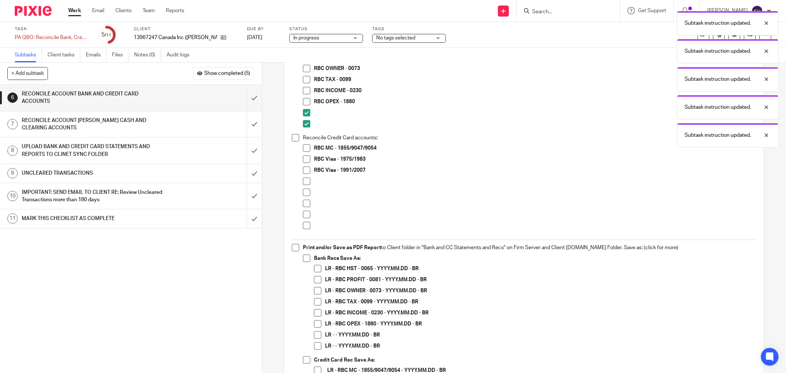
click at [293, 139] on span at bounding box center [295, 137] width 7 height 7
click at [303, 183] on span at bounding box center [306, 181] width 7 height 7
click at [303, 194] on span at bounding box center [306, 192] width 7 height 7
drag, startPoint x: 306, startPoint y: 204, endPoint x: 306, endPoint y: 214, distance: 9.2
click at [306, 205] on span at bounding box center [306, 203] width 7 height 7
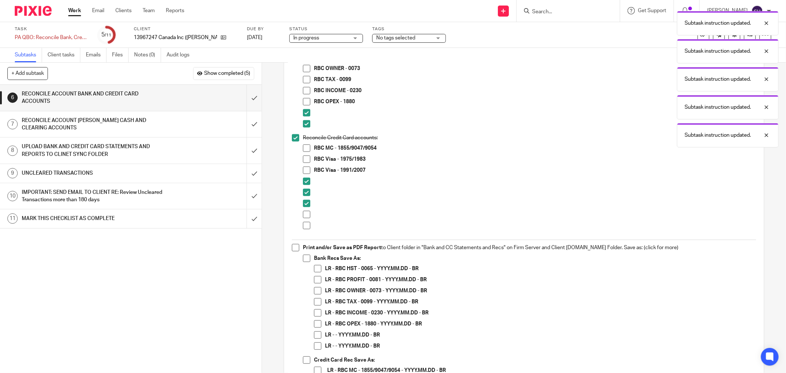
drag, startPoint x: 306, startPoint y: 214, endPoint x: 305, endPoint y: 222, distance: 8.9
click at [305, 215] on span at bounding box center [306, 214] width 7 height 7
click at [305, 223] on span at bounding box center [306, 225] width 7 height 7
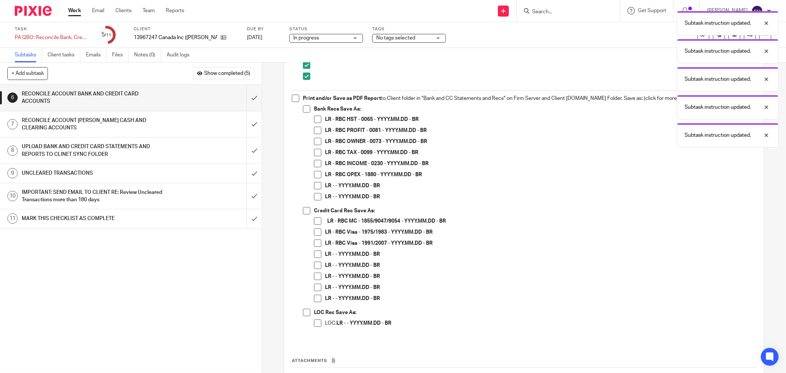
scroll to position [658, 0]
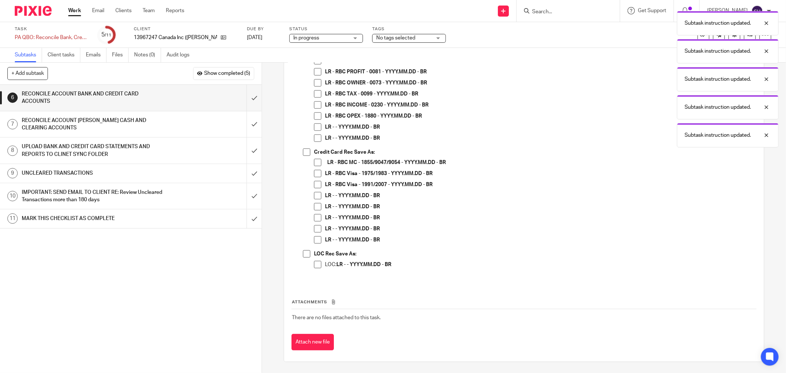
click at [303, 253] on span at bounding box center [306, 253] width 7 height 7
click at [314, 261] on span at bounding box center [317, 264] width 7 height 7
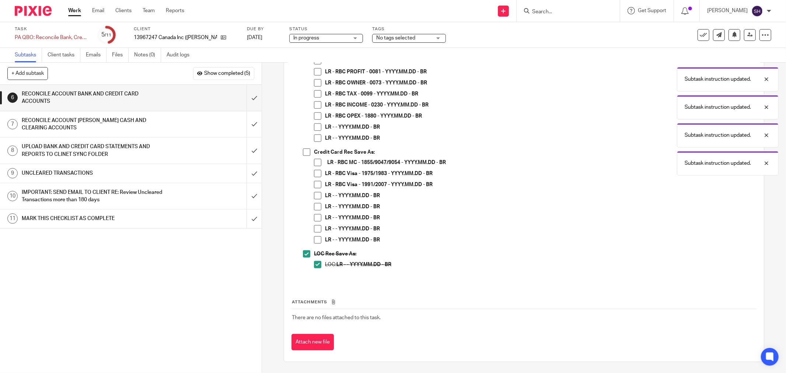
click at [315, 238] on span at bounding box center [317, 239] width 7 height 7
click at [314, 193] on span at bounding box center [317, 195] width 7 height 7
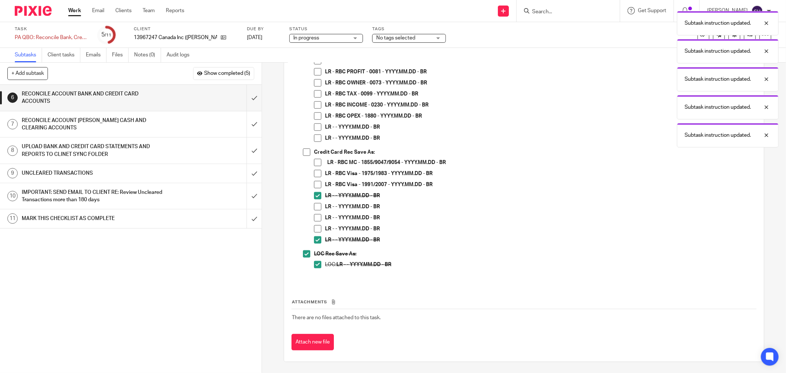
drag, startPoint x: 315, startPoint y: 204, endPoint x: 315, endPoint y: 216, distance: 12.2
click at [315, 205] on span at bounding box center [317, 206] width 7 height 7
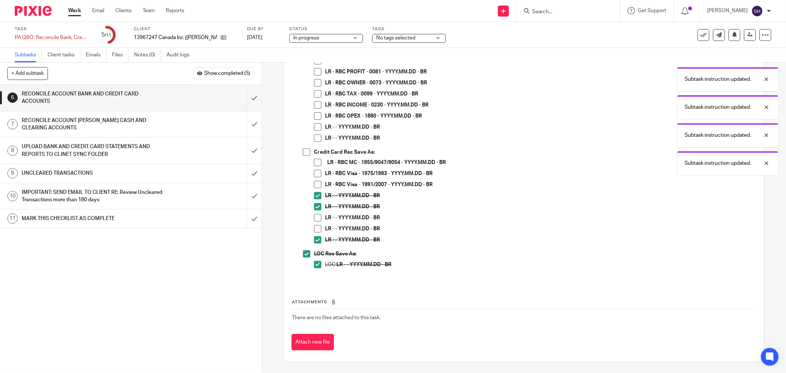
click at [317, 227] on span at bounding box center [317, 228] width 7 height 7
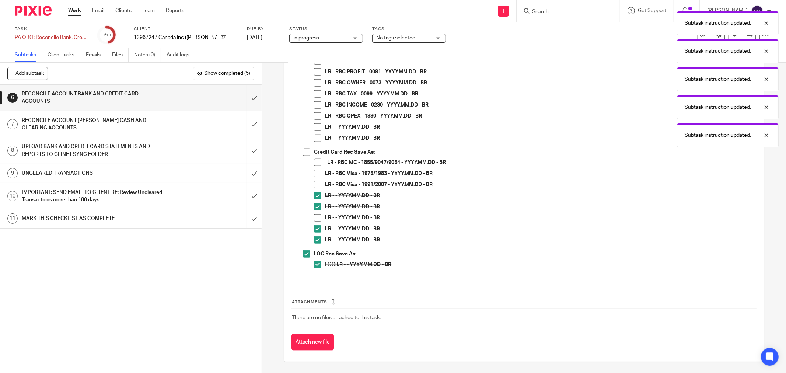
click at [314, 215] on span at bounding box center [317, 217] width 7 height 7
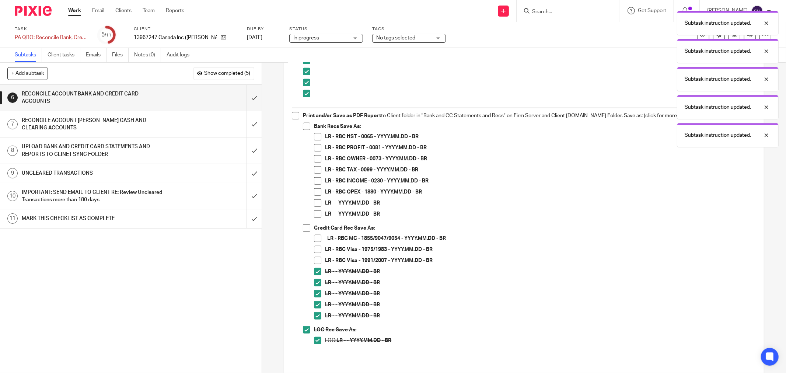
scroll to position [576, 0]
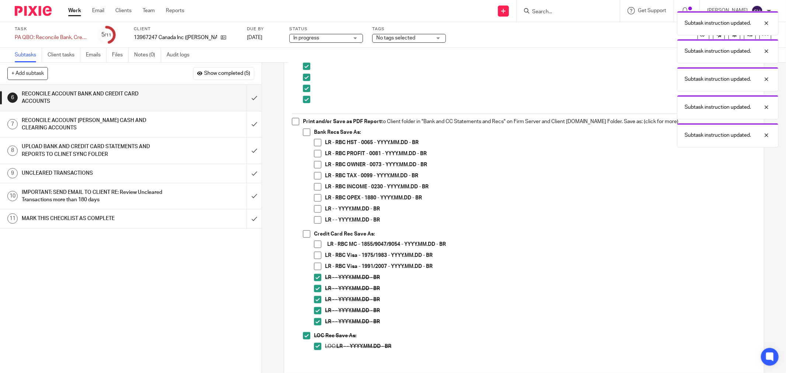
click at [303, 234] on span at bounding box center [306, 233] width 7 height 7
click at [315, 217] on span at bounding box center [317, 219] width 7 height 7
click at [317, 207] on span at bounding box center [317, 208] width 7 height 7
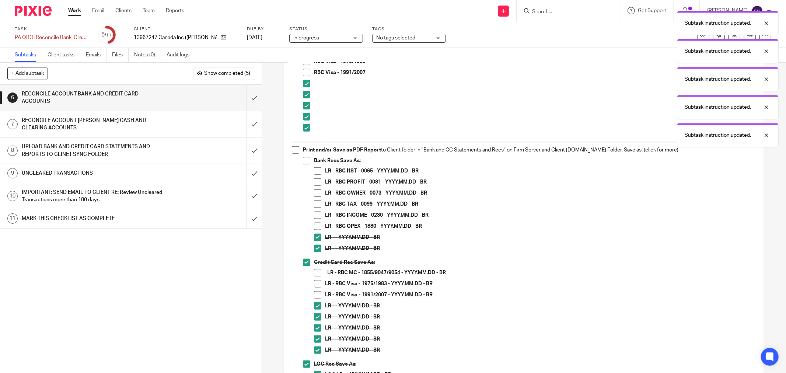
scroll to position [535, 0]
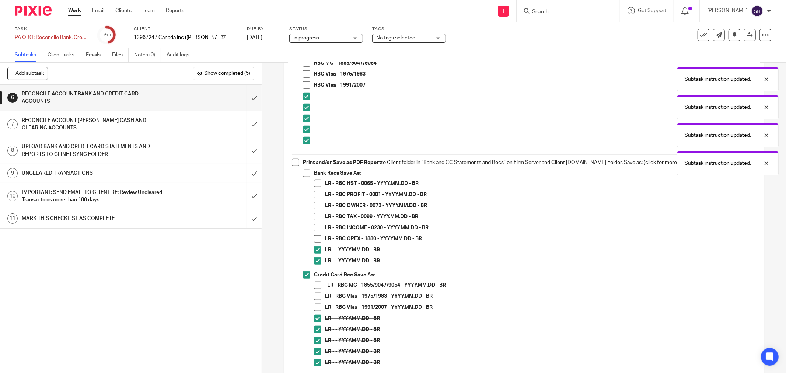
drag, startPoint x: 306, startPoint y: 174, endPoint x: 302, endPoint y: 166, distance: 8.4
click at [306, 172] on span at bounding box center [306, 172] width 7 height 7
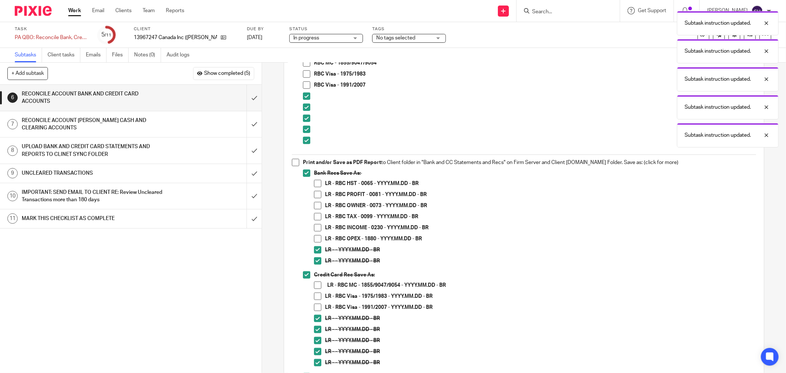
click at [295, 163] on span at bounding box center [295, 162] width 7 height 7
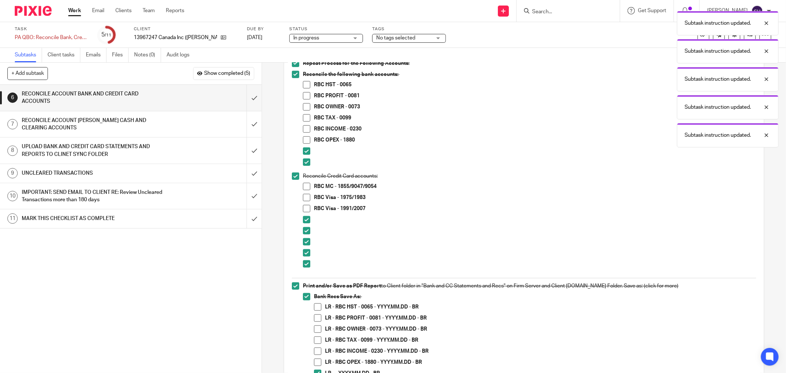
scroll to position [413, 0]
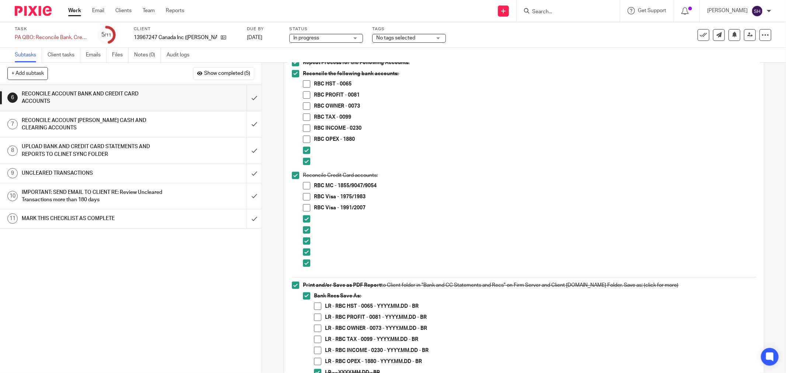
click at [200, 283] on div "1 CLIENT SPECIFIC NOTES - PLEASE REVIEW 2 ADMIN 3 RETRIVE BANK STATEMENTS 4 SEN…" at bounding box center [130, 229] width 261 height 288
click at [305, 85] on span at bounding box center [306, 83] width 7 height 7
click at [304, 97] on span at bounding box center [306, 94] width 7 height 7
click at [304, 102] on span at bounding box center [306, 105] width 7 height 7
click at [307, 116] on span at bounding box center [306, 116] width 7 height 7
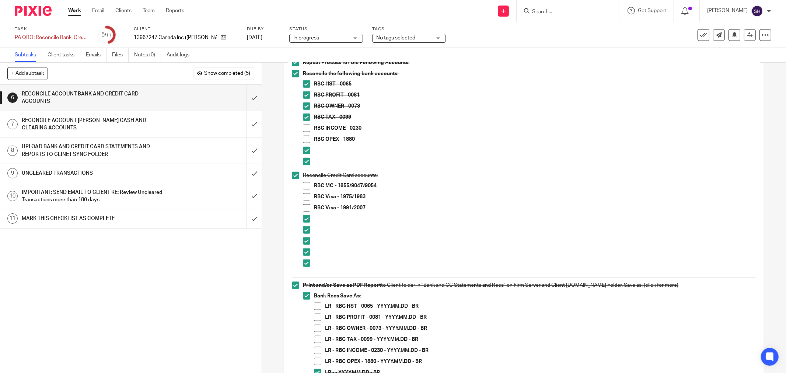
click at [308, 129] on li "RBC INCOME - 0230" at bounding box center [529, 129] width 453 height 11
click at [307, 130] on span at bounding box center [306, 127] width 7 height 7
click at [303, 141] on span at bounding box center [306, 139] width 7 height 7
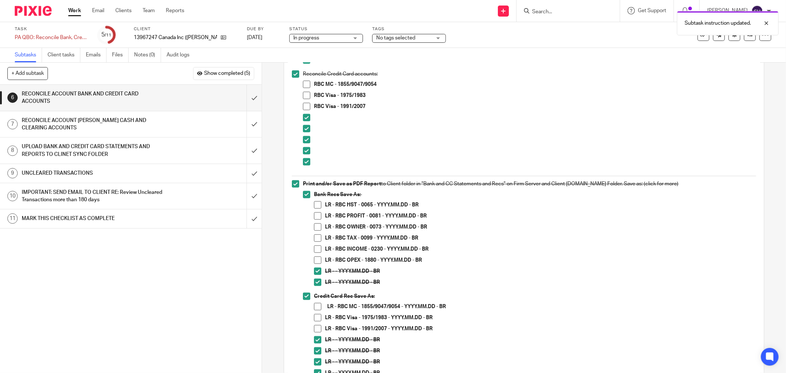
scroll to position [512, 0]
click at [316, 206] on span at bounding box center [317, 206] width 7 height 7
click at [314, 216] on span at bounding box center [317, 217] width 7 height 7
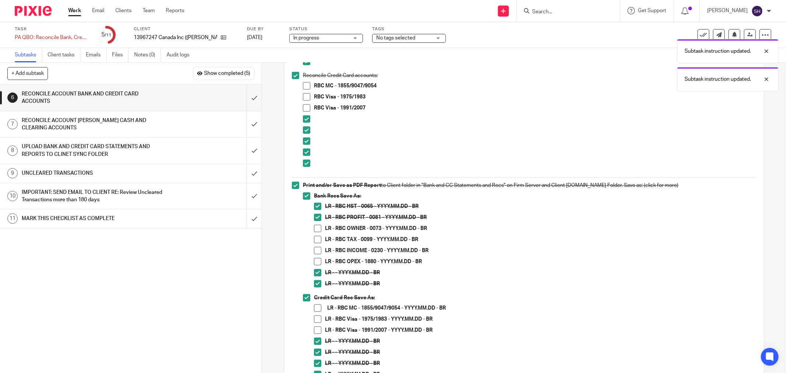
drag, startPoint x: 317, startPoint y: 228, endPoint x: 315, endPoint y: 233, distance: 6.0
click at [316, 228] on span at bounding box center [317, 228] width 7 height 7
click at [315, 239] on span at bounding box center [317, 239] width 7 height 7
drag, startPoint x: 315, startPoint y: 251, endPoint x: 316, endPoint y: 255, distance: 3.8
click at [315, 252] on span at bounding box center [317, 250] width 7 height 7
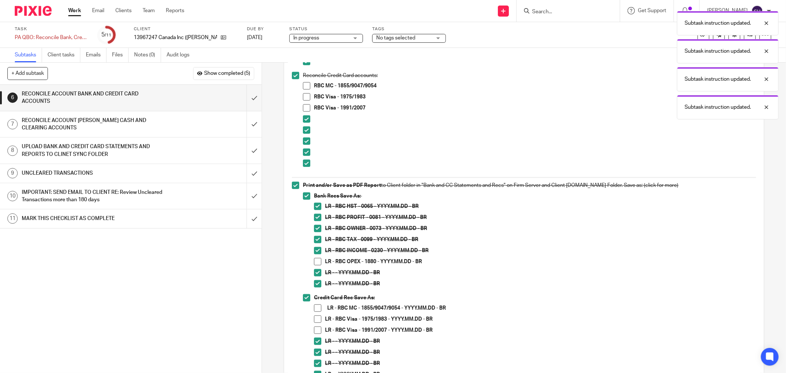
click at [316, 263] on span at bounding box center [317, 261] width 7 height 7
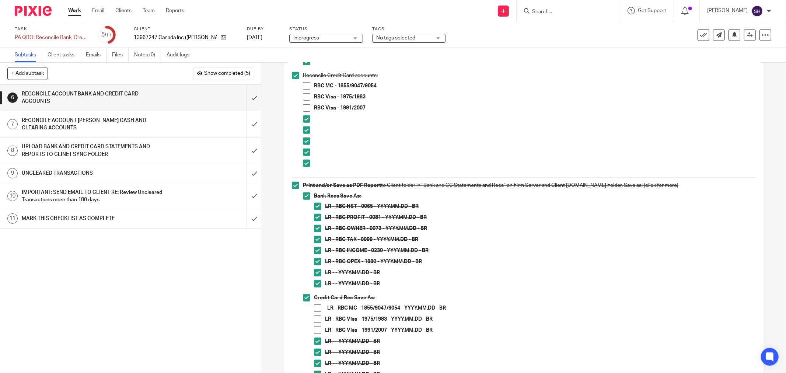
click at [303, 83] on span at bounding box center [306, 85] width 7 height 7
click at [315, 306] on span at bounding box center [317, 307] width 7 height 7
click at [306, 98] on span at bounding box center [306, 96] width 7 height 7
click at [315, 317] on span at bounding box center [317, 318] width 7 height 7
drag, startPoint x: 304, startPoint y: 107, endPoint x: 308, endPoint y: 166, distance: 59.0
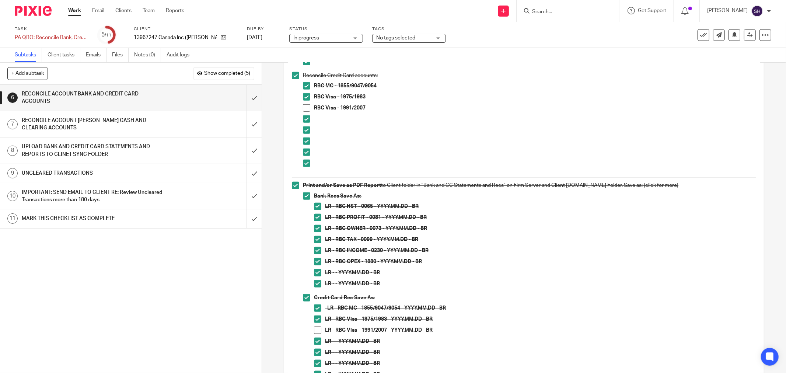
click at [304, 108] on span at bounding box center [306, 107] width 7 height 7
click at [315, 332] on span at bounding box center [317, 329] width 7 height 7
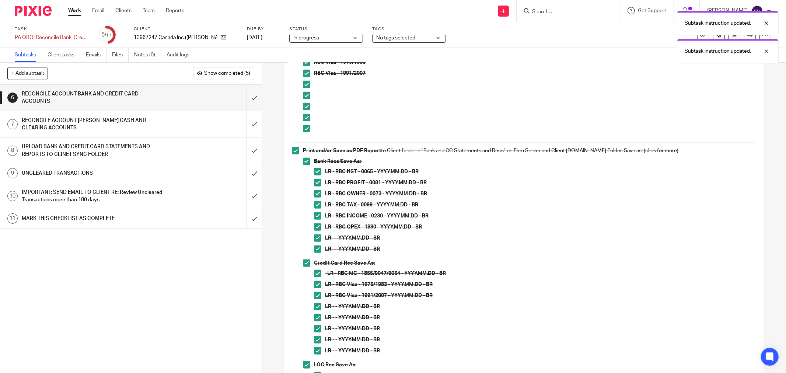
scroll to position [658, 0]
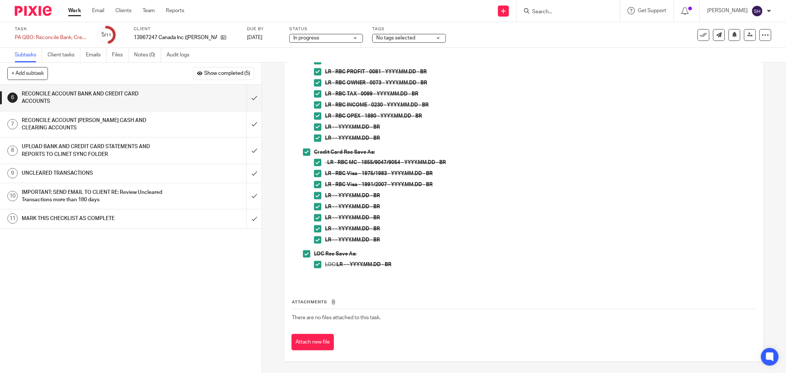
click at [262, 291] on div "6 RECONCILE ACCOUNT BANK AND CREDIT CARD ACCOUNTS Instructions Description Edit…" at bounding box center [524, 218] width 524 height 310
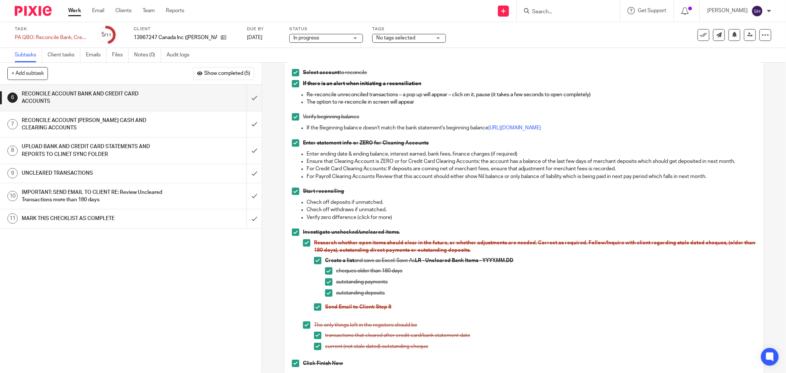
scroll to position [0, 0]
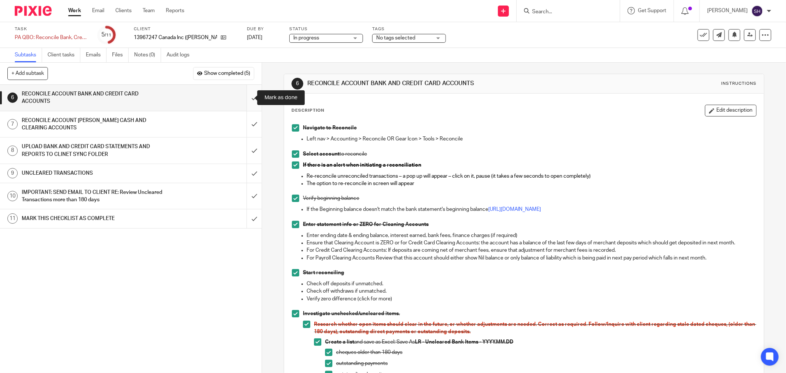
click at [247, 95] on input "submit" at bounding box center [130, 98] width 261 height 26
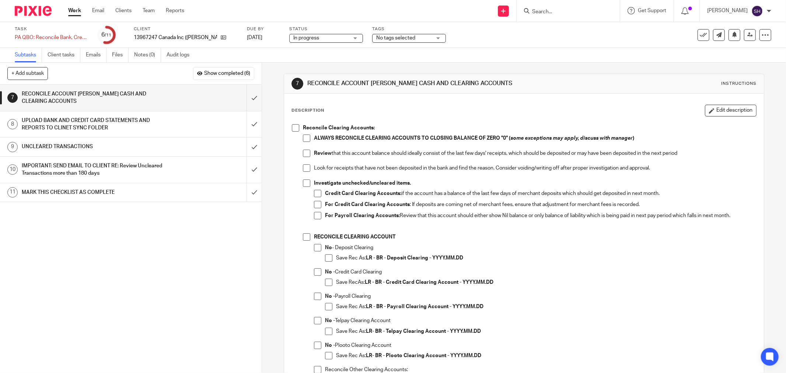
drag, startPoint x: 526, startPoint y: 312, endPoint x: 511, endPoint y: 307, distance: 15.8
click at [527, 312] on div "Save Rec As: LR - BR - Payroll Clearing Account - YYYY.MM.DD" at bounding box center [546, 308] width 420 height 11
click at [304, 138] on span at bounding box center [306, 137] width 7 height 7
click at [292, 129] on span at bounding box center [295, 127] width 7 height 7
click at [309, 154] on li "Review that this account balance should ideally consist of the last few days' r…" at bounding box center [529, 157] width 453 height 15
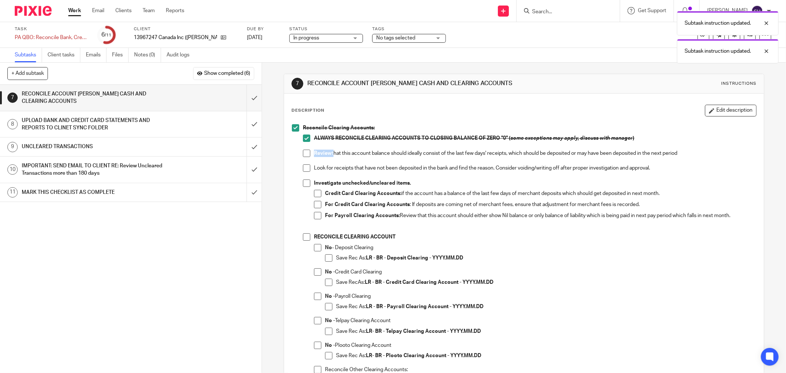
click at [308, 154] on li "Review that this account balance should ideally consist of the last few days' r…" at bounding box center [529, 157] width 453 height 15
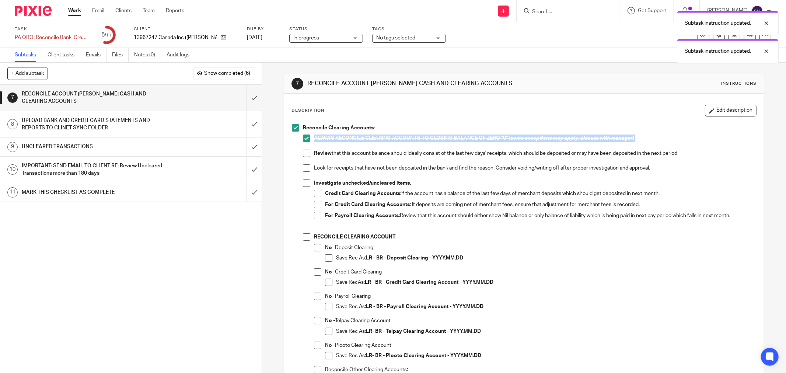
click at [306, 154] on span at bounding box center [306, 153] width 7 height 7
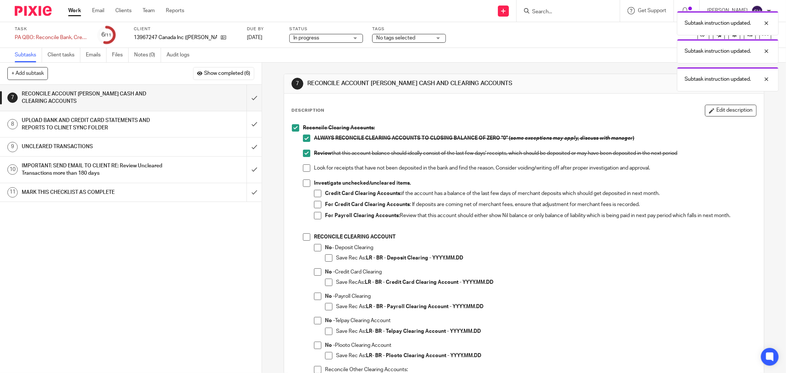
click at [305, 167] on span at bounding box center [306, 167] width 7 height 7
drag, startPoint x: 307, startPoint y: 181, endPoint x: 310, endPoint y: 189, distance: 8.8
click at [307, 181] on span at bounding box center [306, 182] width 7 height 7
click at [315, 194] on span at bounding box center [317, 193] width 7 height 7
click at [316, 203] on span at bounding box center [317, 204] width 7 height 7
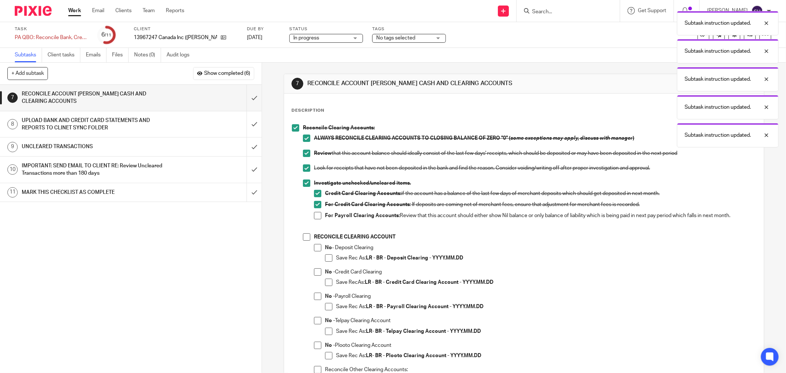
click at [318, 215] on span at bounding box center [317, 215] width 7 height 7
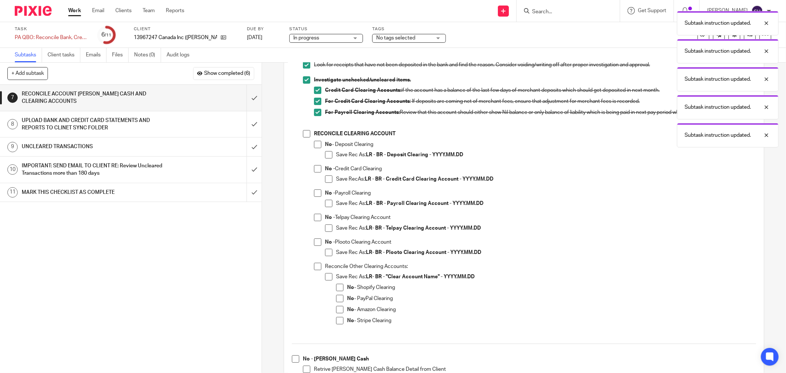
scroll to position [123, 0]
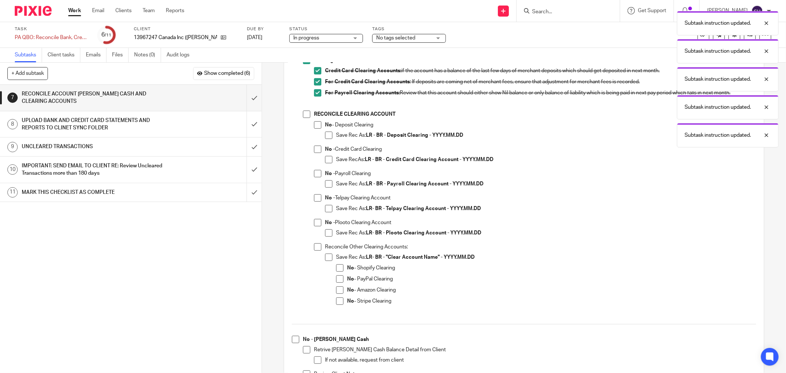
click at [303, 117] on span at bounding box center [306, 113] width 7 height 7
click at [318, 126] on span at bounding box center [317, 124] width 7 height 7
click at [325, 131] on span at bounding box center [328, 134] width 7 height 7
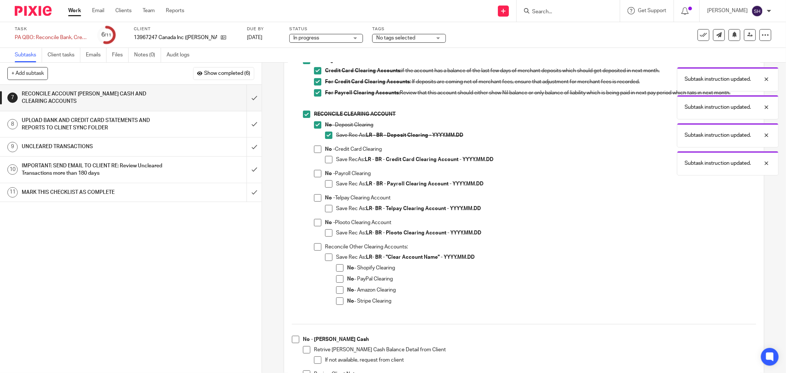
drag, startPoint x: 316, startPoint y: 150, endPoint x: 319, endPoint y: 155, distance: 6.9
click at [316, 150] on span at bounding box center [317, 148] width 7 height 7
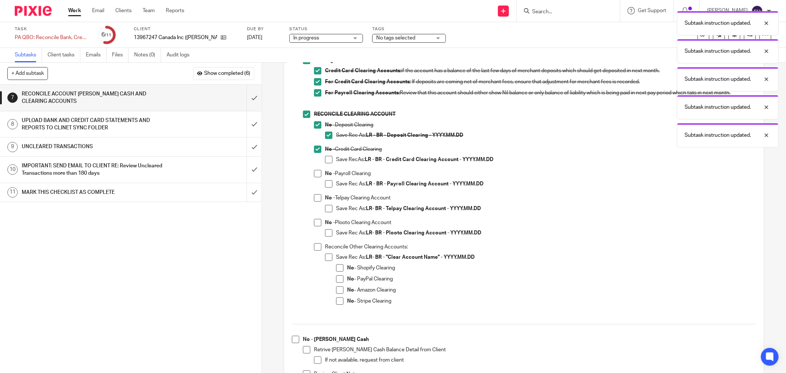
click at [325, 158] on span at bounding box center [328, 159] width 7 height 7
drag, startPoint x: 316, startPoint y: 172, endPoint x: 323, endPoint y: 180, distance: 11.0
click at [317, 172] on span at bounding box center [317, 173] width 7 height 7
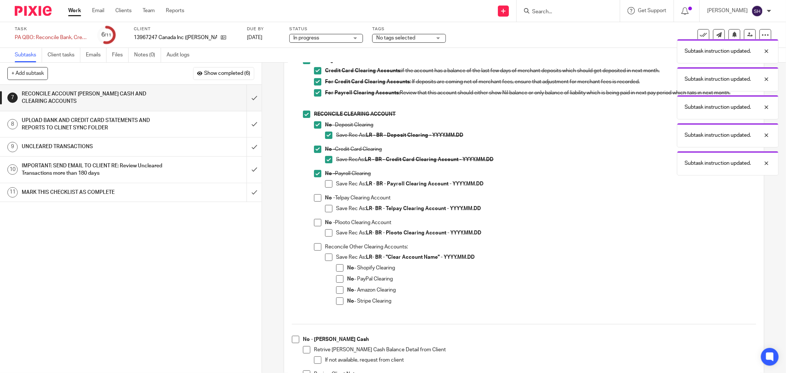
click at [325, 181] on span at bounding box center [328, 183] width 7 height 7
click at [325, 207] on span at bounding box center [328, 208] width 7 height 7
click at [314, 197] on span at bounding box center [317, 197] width 7 height 7
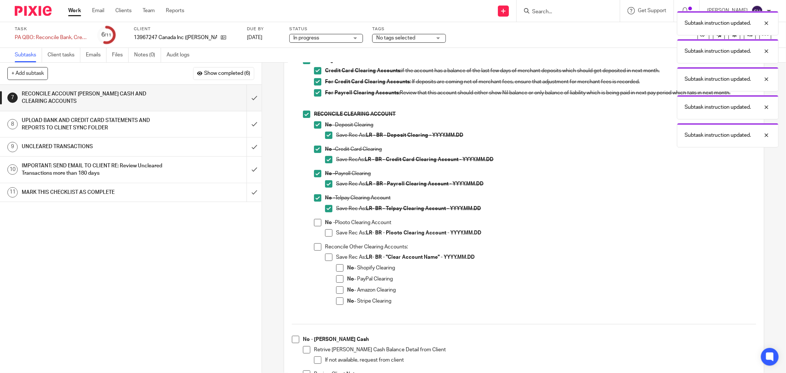
click at [317, 224] on span at bounding box center [317, 222] width 7 height 7
click at [326, 233] on span at bounding box center [328, 232] width 7 height 7
click at [316, 172] on span at bounding box center [317, 173] width 7 height 7
click at [325, 182] on span at bounding box center [328, 183] width 7 height 7
click at [320, 245] on li "Reconcile Other Clearing Accounts: Save Rec As: LR- BR - "Clear Account Name" -…" at bounding box center [535, 278] width 442 height 71
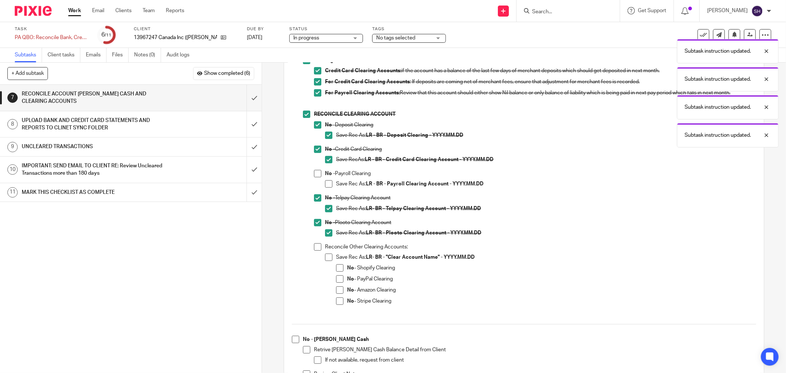
drag, startPoint x: 322, startPoint y: 247, endPoint x: 327, endPoint y: 258, distance: 12.4
click at [322, 247] on li "Reconcile Other Clearing Accounts: Save Rec As: LR- BR - "Clear Account Name" -…" at bounding box center [535, 278] width 442 height 71
click at [314, 249] on span at bounding box center [317, 246] width 7 height 7
drag, startPoint x: 329, startPoint y: 260, endPoint x: 336, endPoint y: 266, distance: 9.4
click at [329, 260] on li "Save Rec As: LR- BR - "Clear Account Name" - YYYY.MM.DD No - Shopify Clearing N…" at bounding box center [540, 281] width 431 height 57
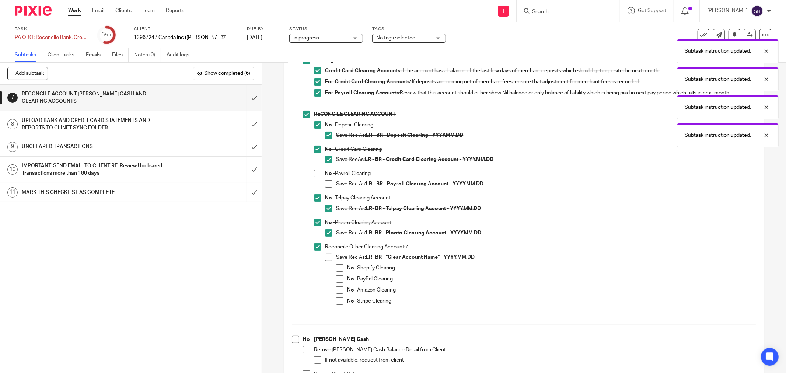
click at [336, 267] on span at bounding box center [339, 267] width 7 height 7
click at [336, 280] on span at bounding box center [339, 278] width 7 height 7
drag, startPoint x: 338, startPoint y: 290, endPoint x: 336, endPoint y: 300, distance: 10.3
click at [338, 291] on span at bounding box center [339, 289] width 7 height 7
click at [336, 301] on span at bounding box center [339, 300] width 7 height 7
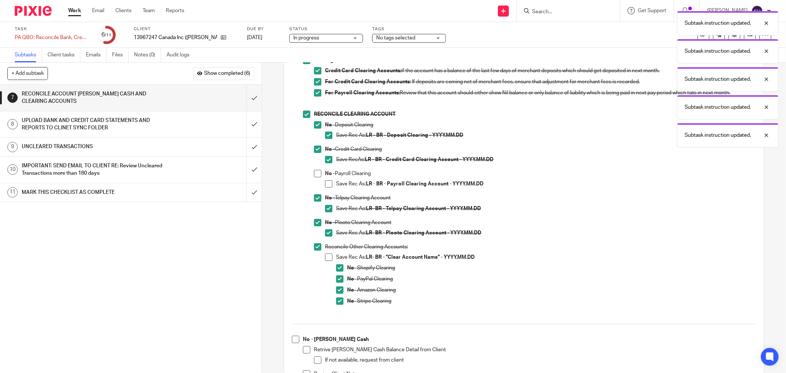
click at [326, 256] on span at bounding box center [328, 256] width 7 height 7
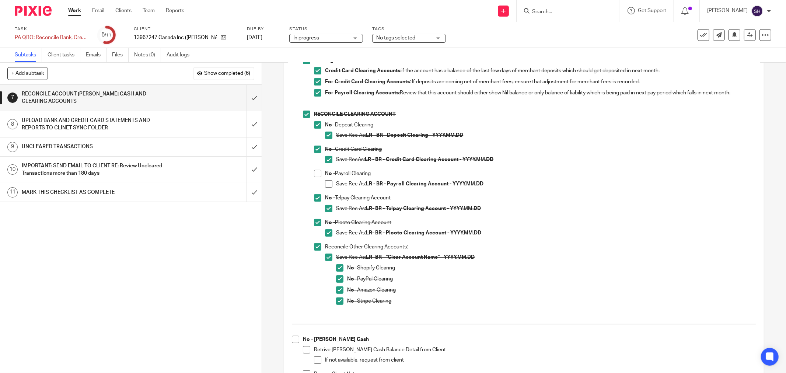
drag, startPoint x: 288, startPoint y: 338, endPoint x: 292, endPoint y: 340, distance: 4.6
click at [291, 339] on div "Reconcile Clearing Accounts: ALWAYS RECONCILE CLEARING ACCOUNTS TO CLOSING BALA…" at bounding box center [523, 253] width 471 height 511
click at [292, 340] on span at bounding box center [295, 339] width 7 height 7
drag, startPoint x: 302, startPoint y: 348, endPoint x: 310, endPoint y: 361, distance: 14.7
click at [303, 349] on span at bounding box center [306, 349] width 7 height 7
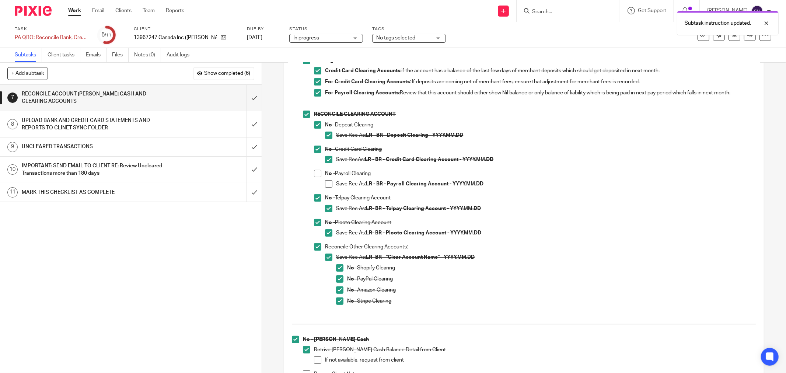
click at [314, 359] on span at bounding box center [317, 359] width 7 height 7
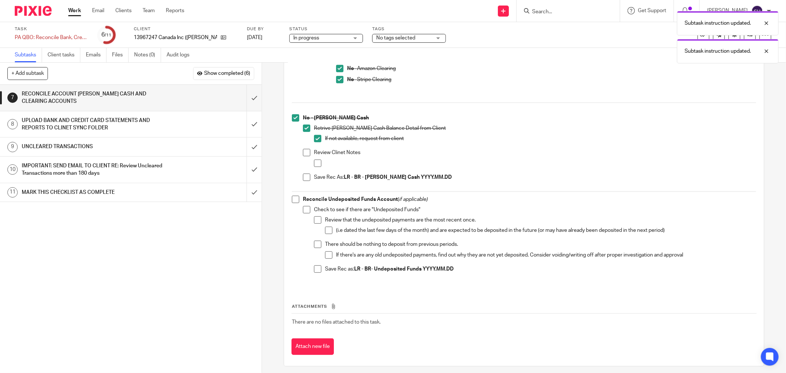
scroll to position [348, 0]
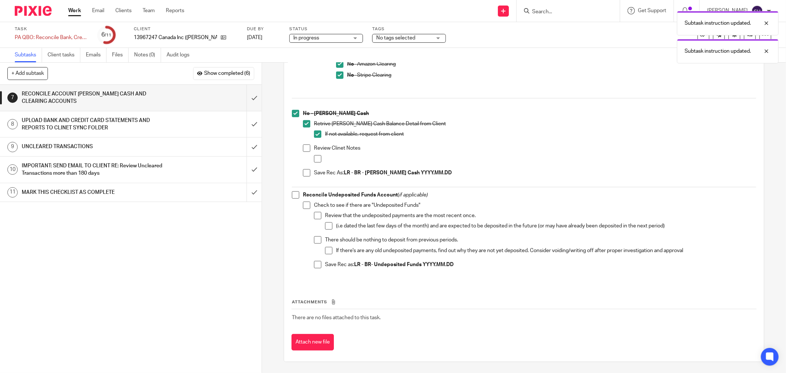
click at [304, 148] on span at bounding box center [306, 147] width 7 height 7
click at [314, 156] on span at bounding box center [317, 158] width 7 height 7
click at [303, 170] on span at bounding box center [306, 172] width 7 height 7
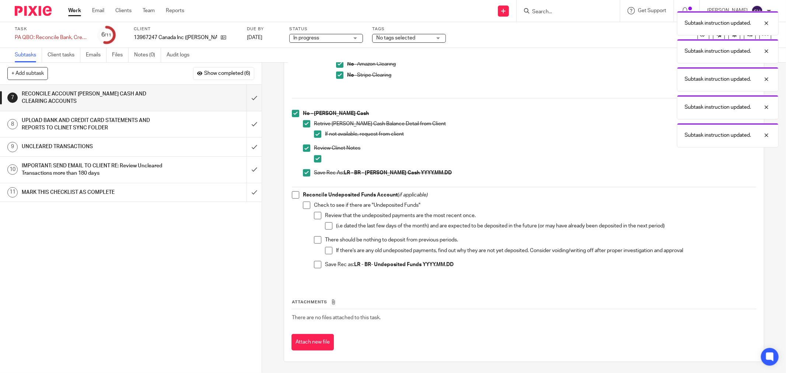
drag, startPoint x: 293, startPoint y: 190, endPoint x: 295, endPoint y: 196, distance: 6.9
click at [293, 190] on div "Reconcile Clearing Accounts: ALWAYS RECONCILE CLEARING ACCOUNTS TO CLOSING BALA…" at bounding box center [523, 27] width 471 height 511
click at [295, 196] on span at bounding box center [295, 194] width 7 height 7
click at [305, 203] on span at bounding box center [306, 204] width 7 height 7
drag, startPoint x: 315, startPoint y: 214, endPoint x: 329, endPoint y: 226, distance: 17.8
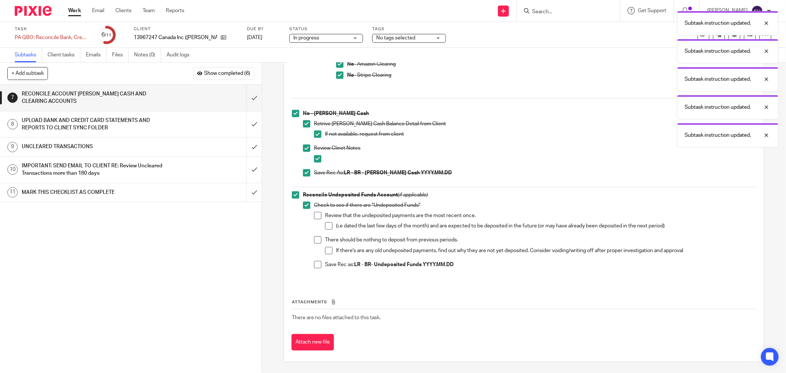
click at [315, 215] on span at bounding box center [317, 215] width 7 height 7
click at [330, 227] on li "(i.e dated the last few days of the month) and are expected to be deposited in …" at bounding box center [540, 227] width 431 height 11
click at [322, 228] on li "Review that the undeposited payments are the most recent once. (i.e dated the l…" at bounding box center [535, 224] width 442 height 24
click at [326, 226] on span at bounding box center [328, 225] width 7 height 7
drag, startPoint x: 317, startPoint y: 239, endPoint x: 321, endPoint y: 243, distance: 5.7
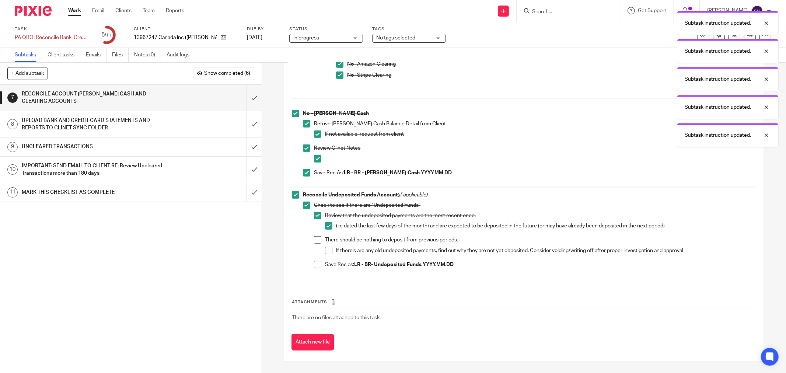
click at [317, 240] on span at bounding box center [317, 239] width 7 height 7
drag, startPoint x: 326, startPoint y: 249, endPoint x: 315, endPoint y: 261, distance: 16.7
click at [326, 249] on span at bounding box center [328, 250] width 7 height 7
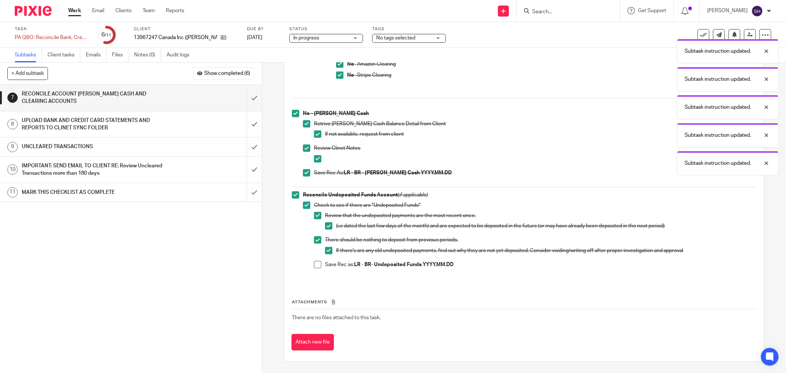
drag, startPoint x: 312, startPoint y: 265, endPoint x: 390, endPoint y: 242, distance: 81.0
click at [314, 265] on span at bounding box center [317, 264] width 7 height 7
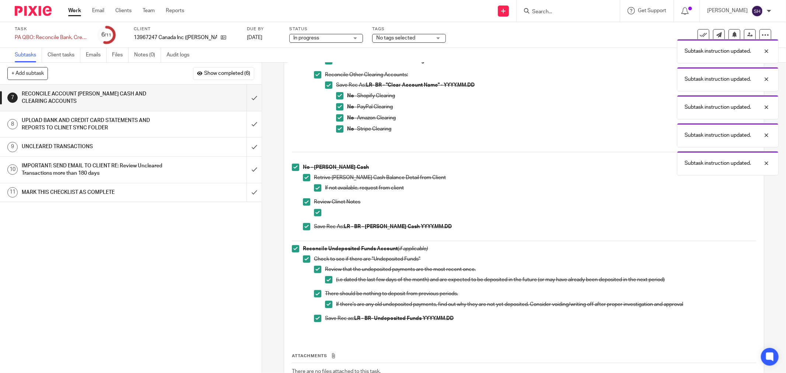
scroll to position [144, 0]
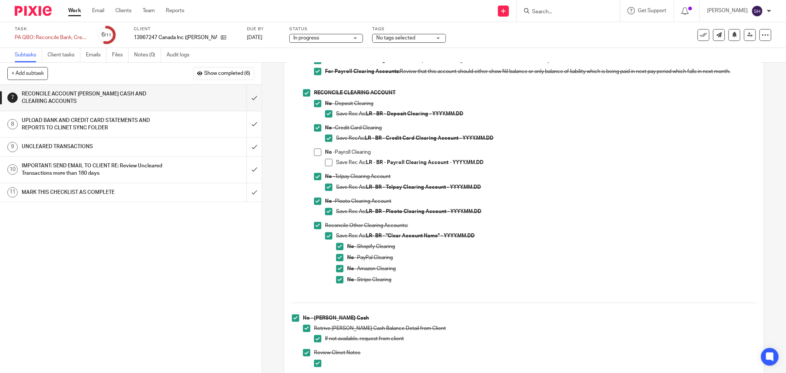
click at [314, 152] on span at bounding box center [317, 151] width 7 height 7
click at [325, 165] on span at bounding box center [328, 162] width 7 height 7
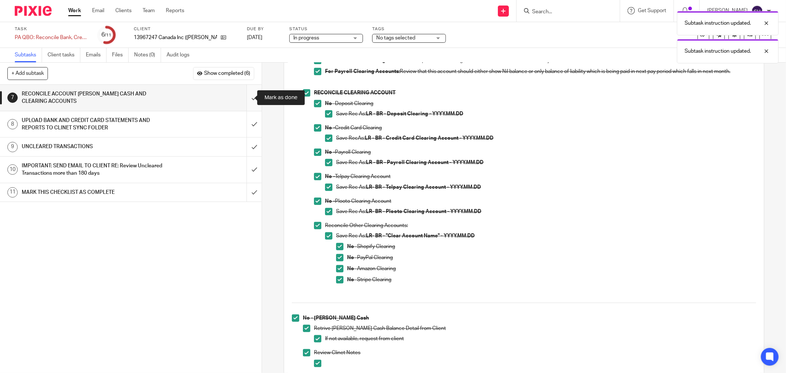
click at [247, 96] on input "submit" at bounding box center [130, 98] width 261 height 26
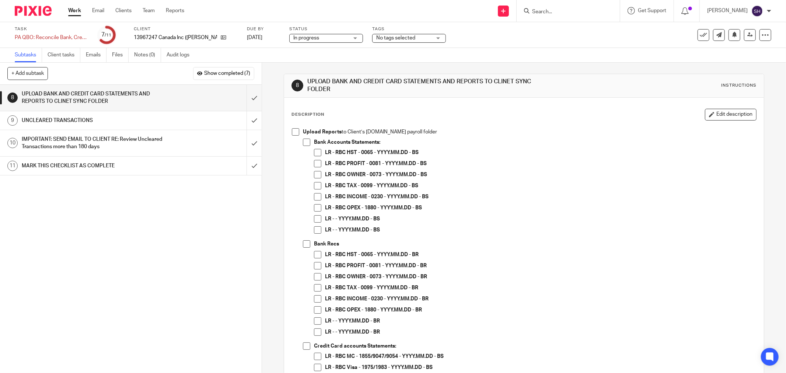
click at [292, 133] on span at bounding box center [295, 131] width 7 height 7
click at [306, 144] on span at bounding box center [306, 141] width 7 height 7
click at [314, 151] on span at bounding box center [317, 152] width 7 height 7
click at [318, 167] on span at bounding box center [317, 163] width 7 height 7
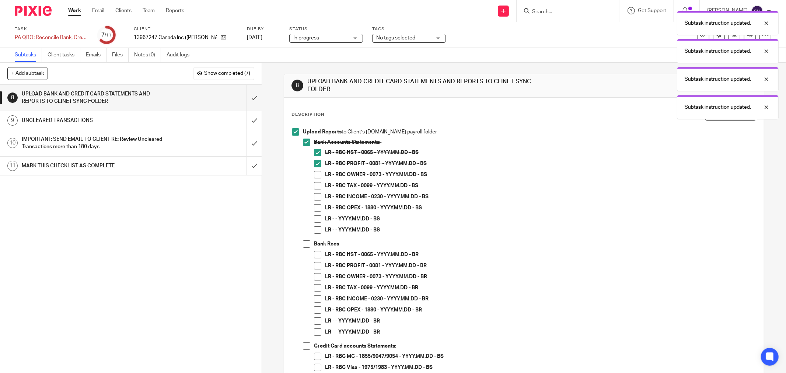
drag, startPoint x: 315, startPoint y: 171, endPoint x: 312, endPoint y: 182, distance: 11.4
click at [315, 172] on span at bounding box center [317, 174] width 7 height 7
click at [314, 182] on span at bounding box center [317, 185] width 7 height 7
click at [314, 196] on span at bounding box center [317, 196] width 7 height 7
click at [314, 211] on span at bounding box center [317, 207] width 7 height 7
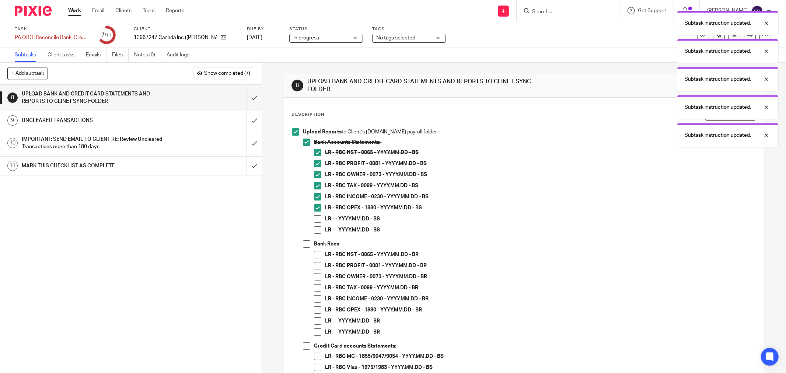
drag, startPoint x: 315, startPoint y: 220, endPoint x: 313, endPoint y: 231, distance: 11.1
click at [315, 221] on span at bounding box center [317, 218] width 7 height 7
click at [314, 231] on span at bounding box center [317, 229] width 7 height 7
drag, startPoint x: 299, startPoint y: 246, endPoint x: 307, endPoint y: 245, distance: 7.4
click at [300, 246] on li "Upload Reports to Client’s sync.com payroll folder Bank Accounts Statements: LR…" at bounding box center [524, 338] width 464 height 420
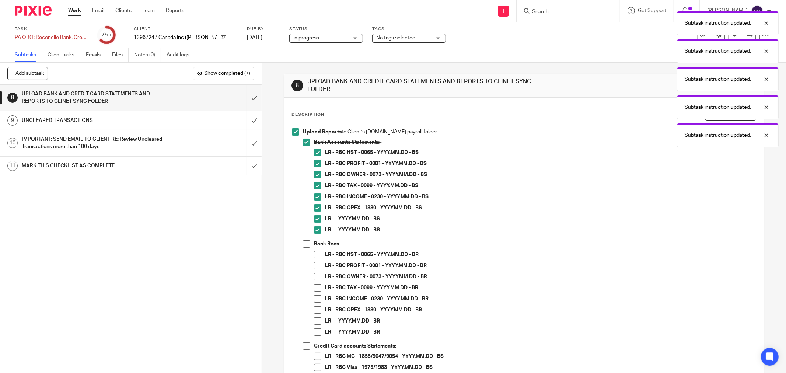
click at [307, 245] on span at bounding box center [306, 243] width 7 height 7
click at [314, 259] on li "LR - RBC HST - 0065 - YYYY.MM.DD - BR" at bounding box center [535, 256] width 442 height 11
click at [315, 256] on span at bounding box center [317, 254] width 7 height 7
click at [317, 267] on span at bounding box center [317, 265] width 7 height 7
drag, startPoint x: 318, startPoint y: 273, endPoint x: 316, endPoint y: 282, distance: 9.1
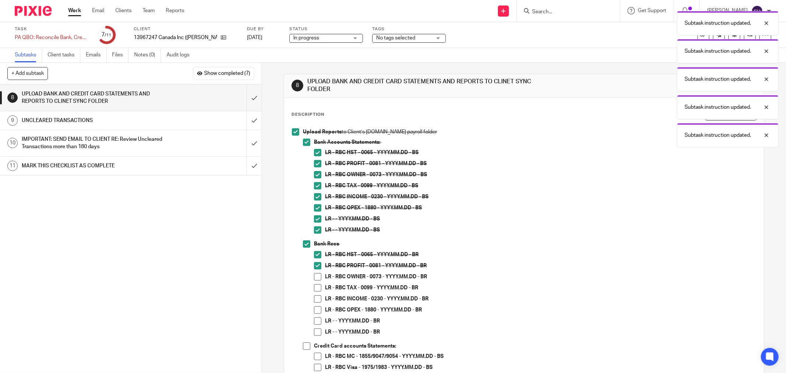
click at [318, 274] on span at bounding box center [317, 276] width 7 height 7
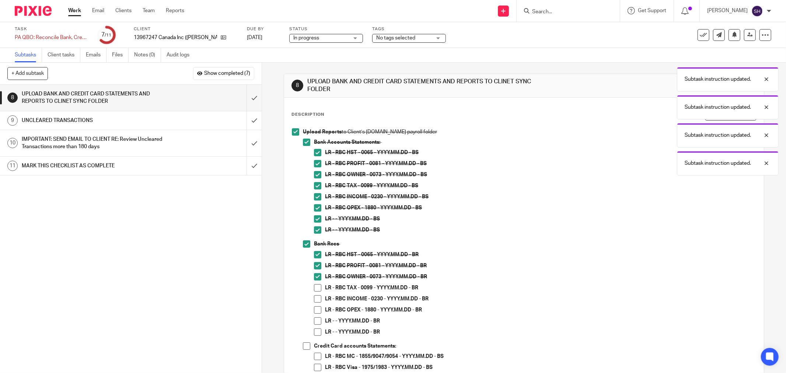
click at [315, 284] on span at bounding box center [317, 287] width 7 height 7
click at [317, 295] on span at bounding box center [317, 298] width 7 height 7
drag, startPoint x: 315, startPoint y: 306, endPoint x: 313, endPoint y: 315, distance: 8.7
click at [315, 306] on span at bounding box center [317, 309] width 7 height 7
click at [314, 319] on span at bounding box center [317, 320] width 7 height 7
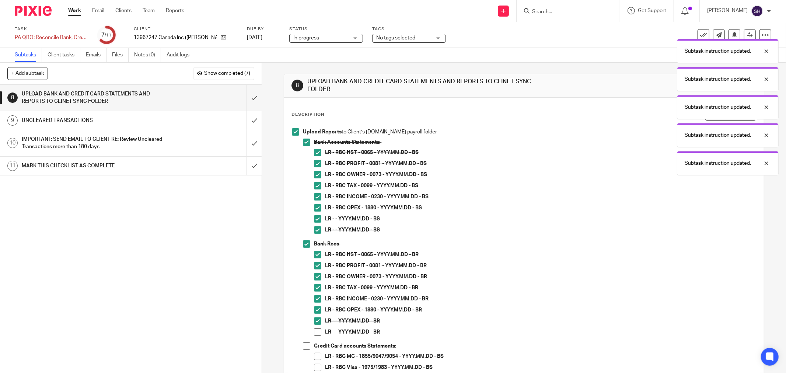
drag, startPoint x: 315, startPoint y: 330, endPoint x: 351, endPoint y: 274, distance: 66.4
click at [315, 330] on span at bounding box center [317, 331] width 7 height 7
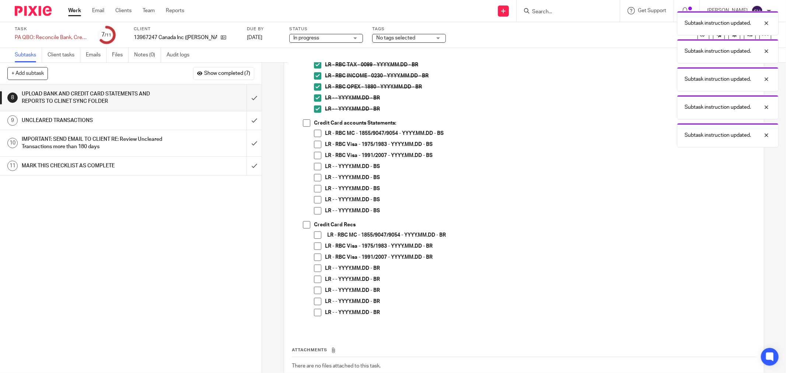
scroll to position [271, 0]
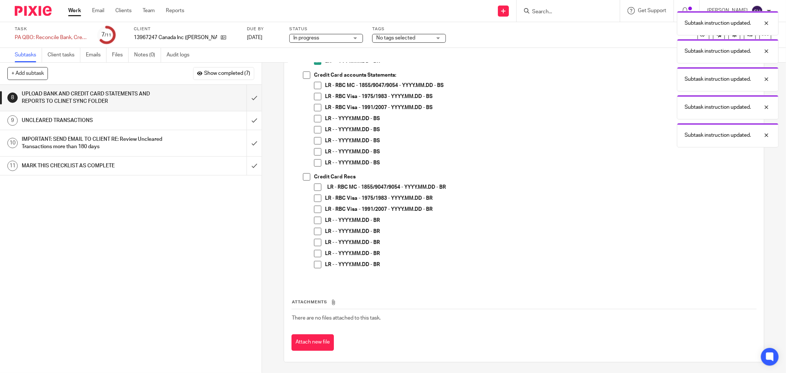
click at [314, 263] on span at bounding box center [317, 264] width 7 height 7
click at [315, 253] on span at bounding box center [317, 253] width 7 height 7
click at [315, 242] on span at bounding box center [317, 242] width 7 height 7
click at [317, 231] on span at bounding box center [317, 231] width 7 height 7
click at [315, 222] on span at bounding box center [317, 220] width 7 height 7
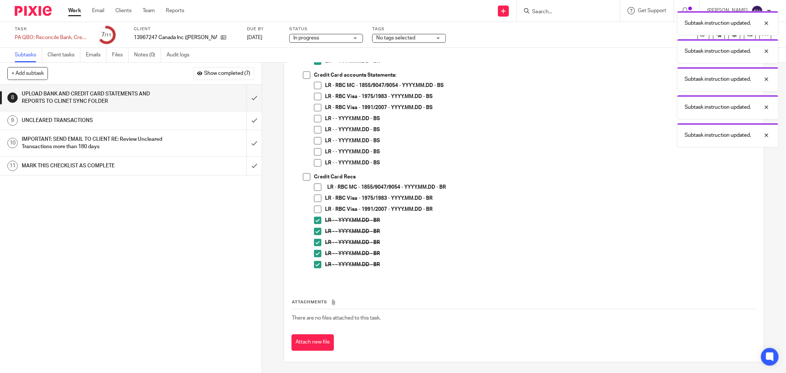
click at [315, 207] on span at bounding box center [317, 209] width 7 height 7
click at [315, 196] on span at bounding box center [317, 197] width 7 height 7
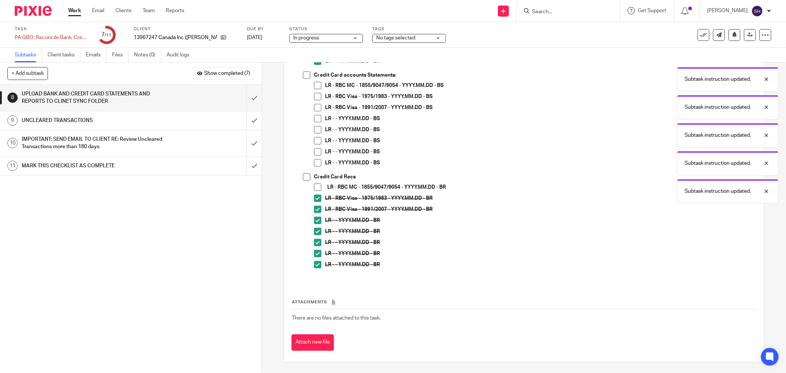
click at [316, 186] on span at bounding box center [317, 186] width 7 height 7
click at [303, 175] on span at bounding box center [306, 176] width 7 height 7
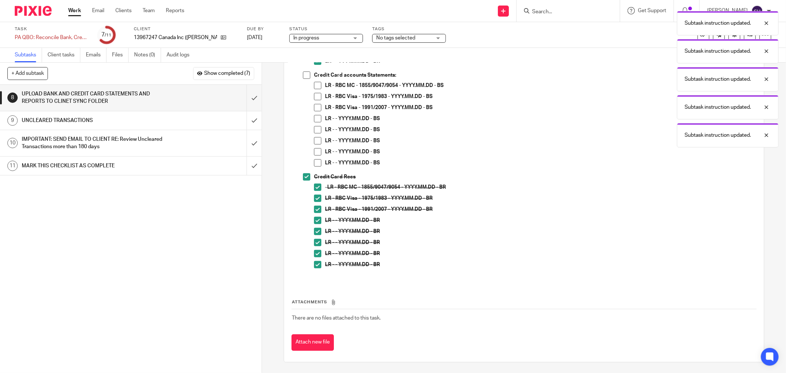
click at [315, 145] on li "LR - - YYYY.MM.DD - BS" at bounding box center [535, 142] width 442 height 11
click at [314, 154] on span at bounding box center [317, 151] width 7 height 7
click at [314, 159] on span at bounding box center [317, 162] width 7 height 7
click at [314, 142] on span at bounding box center [317, 140] width 7 height 7
click at [314, 130] on span at bounding box center [317, 129] width 7 height 7
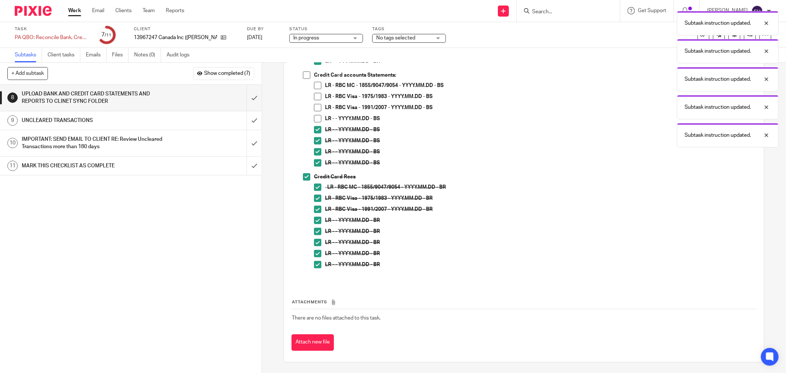
click at [314, 118] on span at bounding box center [317, 118] width 7 height 7
click at [314, 94] on span at bounding box center [317, 96] width 7 height 7
click at [314, 86] on span at bounding box center [317, 85] width 7 height 7
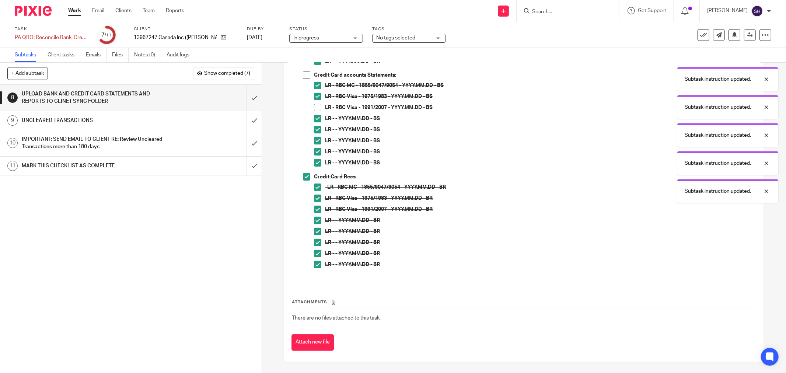
click at [299, 74] on li "Upload Reports to Client’s sync.com payroll folder Bank Accounts Statements: LR…" at bounding box center [524, 67] width 464 height 420
drag, startPoint x: 301, startPoint y: 75, endPoint x: 312, endPoint y: 89, distance: 18.1
click at [303, 75] on span at bounding box center [306, 74] width 7 height 7
click at [315, 104] on span at bounding box center [317, 107] width 7 height 7
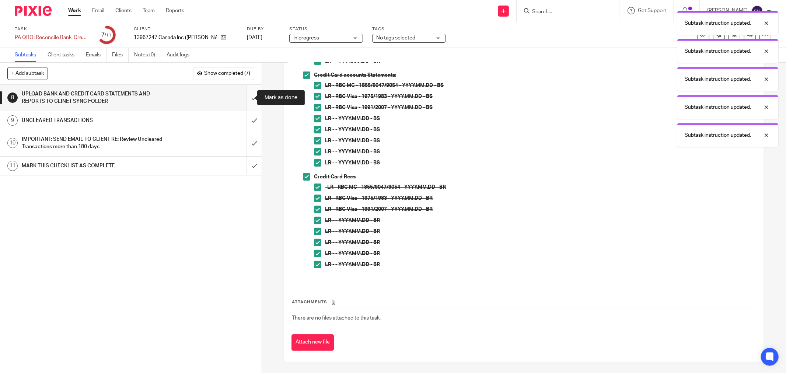
click at [245, 96] on input "submit" at bounding box center [130, 98] width 261 height 26
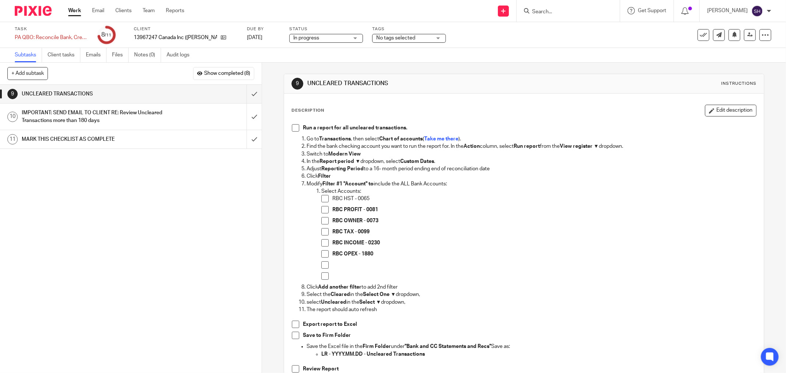
drag, startPoint x: 295, startPoint y: 128, endPoint x: 285, endPoint y: 126, distance: 9.8
click at [294, 128] on span at bounding box center [295, 127] width 7 height 7
click at [249, 116] on input "submit" at bounding box center [130, 116] width 261 height 26
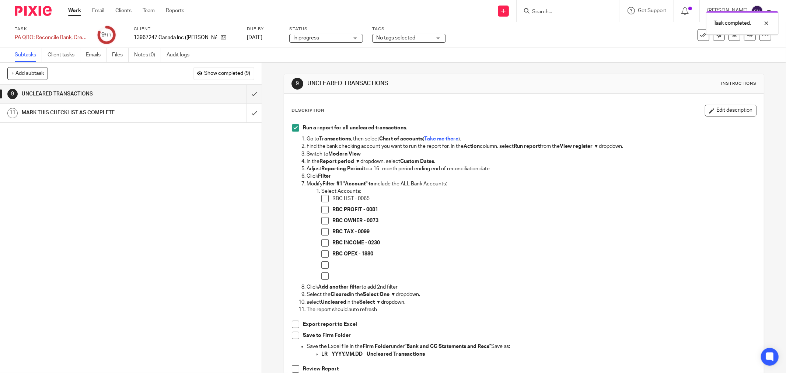
click at [322, 198] on span at bounding box center [324, 198] width 7 height 7
drag, startPoint x: 321, startPoint y: 210, endPoint x: 321, endPoint y: 220, distance: 9.6
click at [321, 211] on span at bounding box center [324, 209] width 7 height 7
drag, startPoint x: 321, startPoint y: 220, endPoint x: 321, endPoint y: 227, distance: 6.6
click at [321, 221] on span at bounding box center [324, 220] width 7 height 7
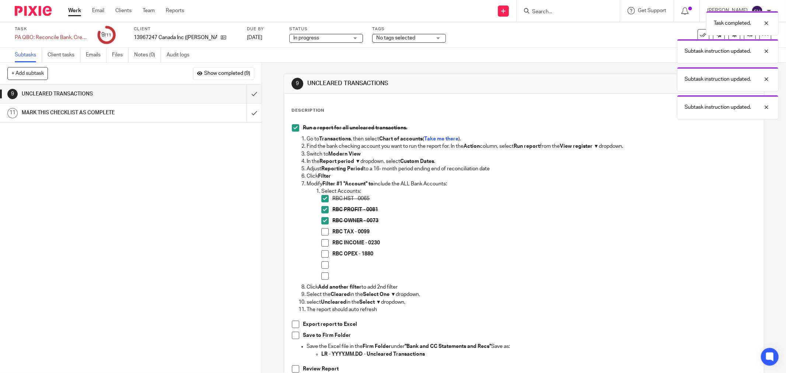
drag, startPoint x: 322, startPoint y: 232, endPoint x: 323, endPoint y: 236, distance: 3.7
click at [323, 232] on span at bounding box center [324, 231] width 7 height 7
click at [323, 242] on span at bounding box center [324, 242] width 7 height 7
click at [324, 255] on span at bounding box center [324, 253] width 7 height 7
click at [323, 264] on span at bounding box center [324, 264] width 7 height 7
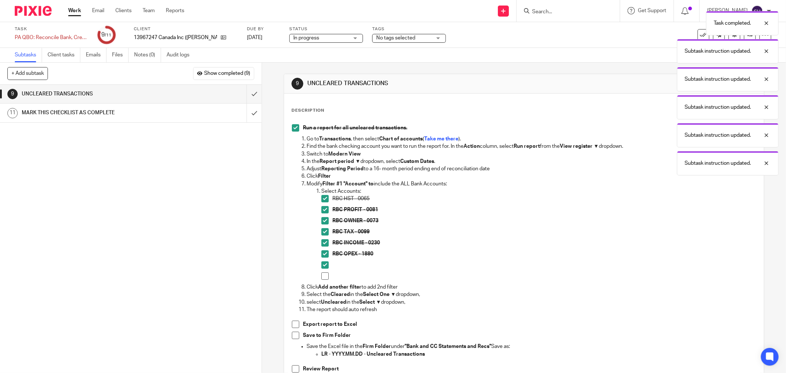
click at [318, 280] on ol "Select Accounts: RBC HST - 0065 RBC PROFIT - 0081 RBC OWNER - 0073 RBC TAX - 00…" at bounding box center [530, 235] width 449 height 96
click at [321, 277] on span at bounding box center [324, 275] width 7 height 7
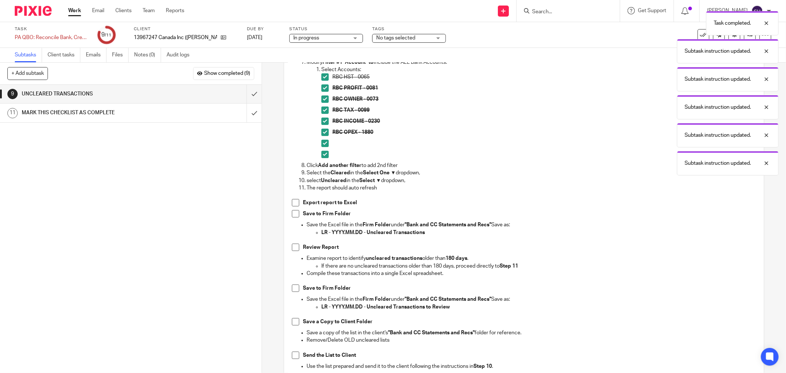
scroll to position [229, 0]
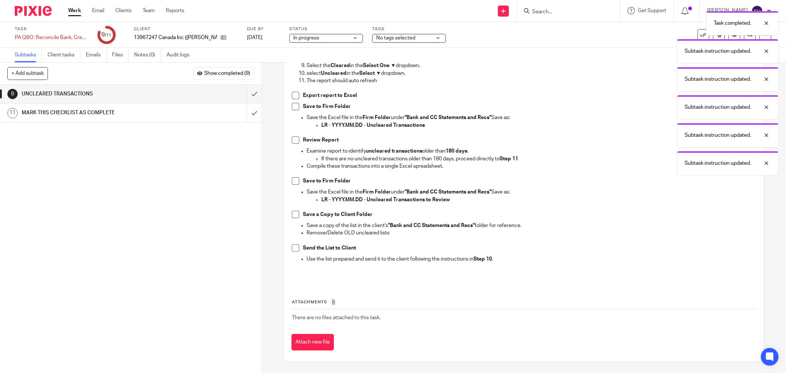
click at [294, 96] on span at bounding box center [295, 95] width 7 height 7
click at [294, 104] on span at bounding box center [295, 106] width 7 height 7
click at [293, 142] on span at bounding box center [295, 139] width 7 height 7
click at [295, 182] on span at bounding box center [295, 180] width 7 height 7
click at [296, 217] on li "Save a Copy to Client Folder" at bounding box center [524, 216] width 464 height 11
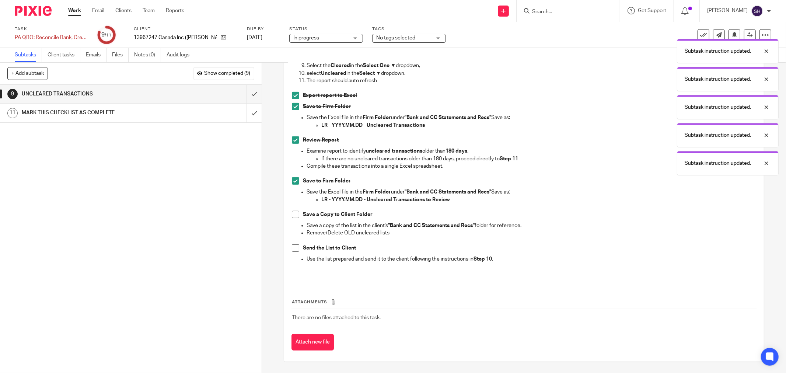
drag, startPoint x: 295, startPoint y: 213, endPoint x: 291, endPoint y: 234, distance: 21.3
click at [294, 213] on span at bounding box center [295, 214] width 7 height 7
click at [292, 246] on span at bounding box center [295, 247] width 7 height 7
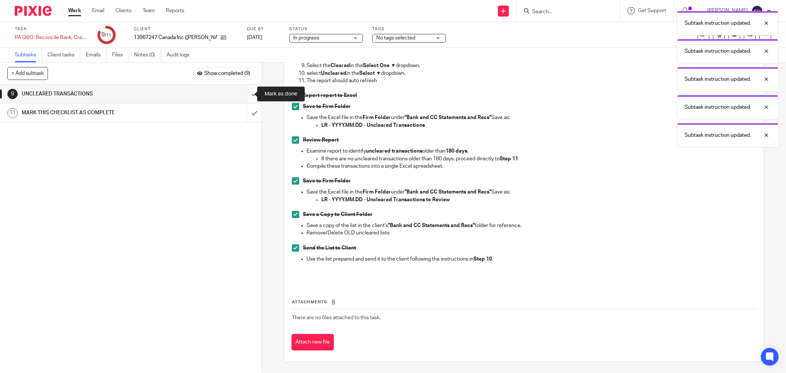
click at [247, 91] on input "submit" at bounding box center [130, 94] width 261 height 18
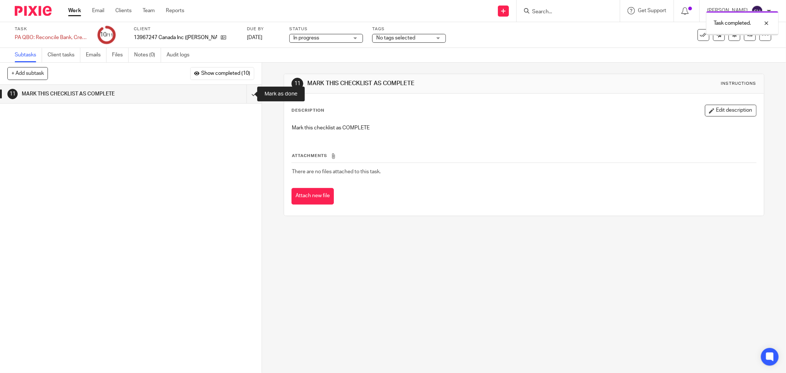
click at [247, 91] on input "submit" at bounding box center [130, 94] width 261 height 18
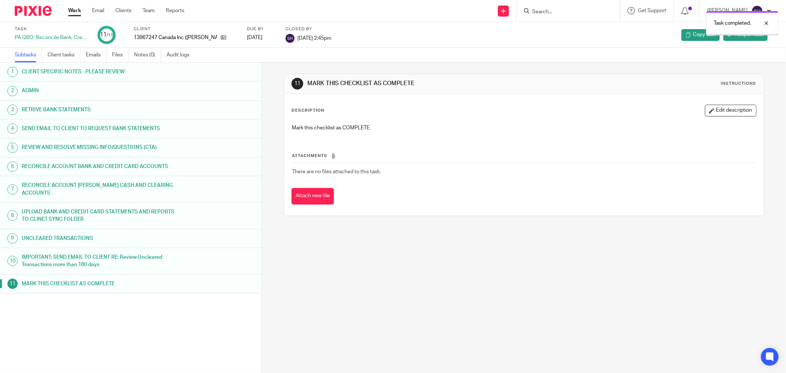
click at [81, 13] on link "Work" at bounding box center [74, 10] width 13 height 7
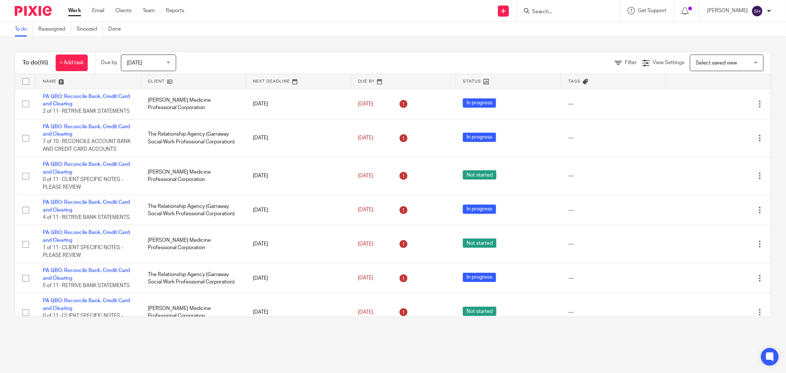
click at [188, 79] on link at bounding box center [193, 81] width 105 height 15
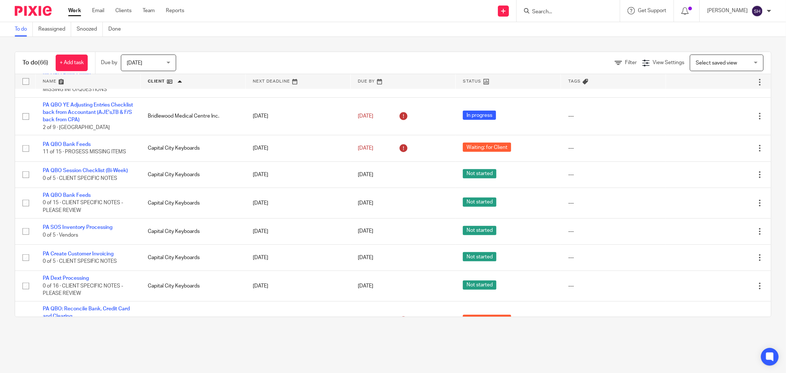
scroll to position [245, 0]
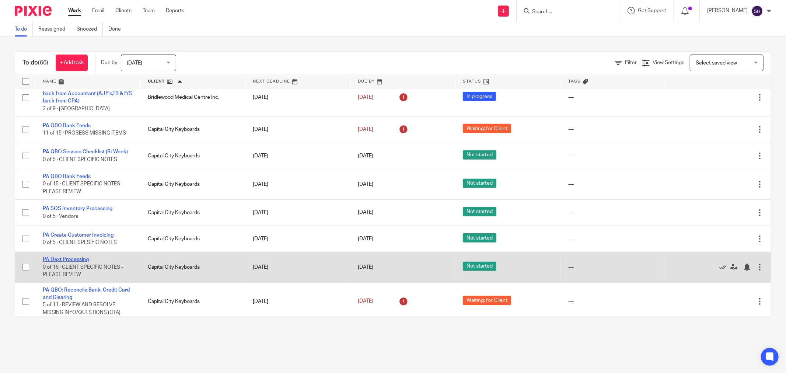
click at [79, 262] on link "PA Dext Processing" at bounding box center [66, 259] width 46 height 5
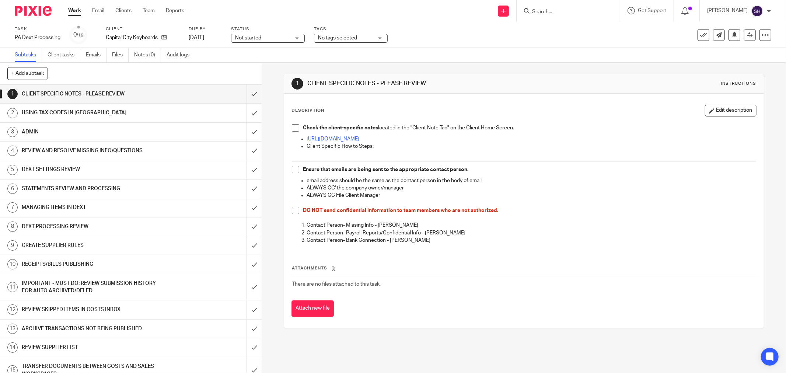
click at [295, 129] on span at bounding box center [295, 127] width 7 height 7
click at [295, 171] on span at bounding box center [295, 169] width 7 height 7
click at [292, 212] on span at bounding box center [295, 210] width 7 height 7
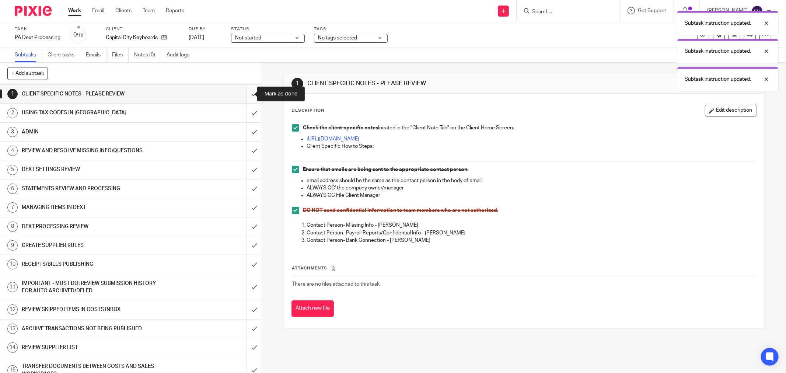
click at [246, 93] on input "submit" at bounding box center [130, 94] width 261 height 18
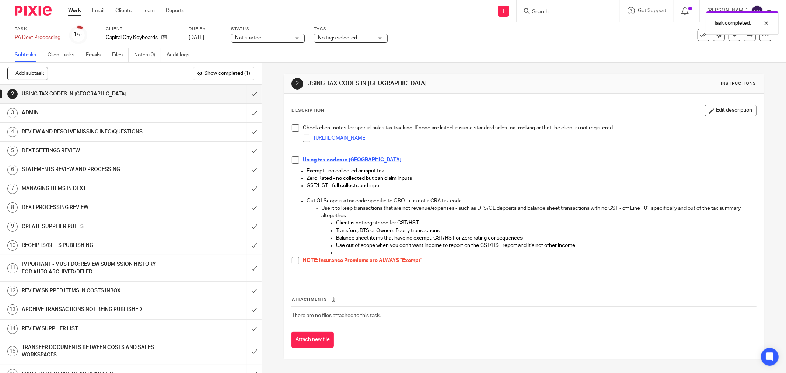
drag, startPoint x: 293, startPoint y: 123, endPoint x: 292, endPoint y: 133, distance: 9.6
click at [293, 125] on div "Check client notes for special sales tax tracking. If none are listed, assume s…" at bounding box center [523, 200] width 471 height 160
click at [292, 126] on span at bounding box center [295, 127] width 7 height 7
drag, startPoint x: 303, startPoint y: 138, endPoint x: 299, endPoint y: 143, distance: 6.0
click at [303, 138] on span at bounding box center [306, 137] width 7 height 7
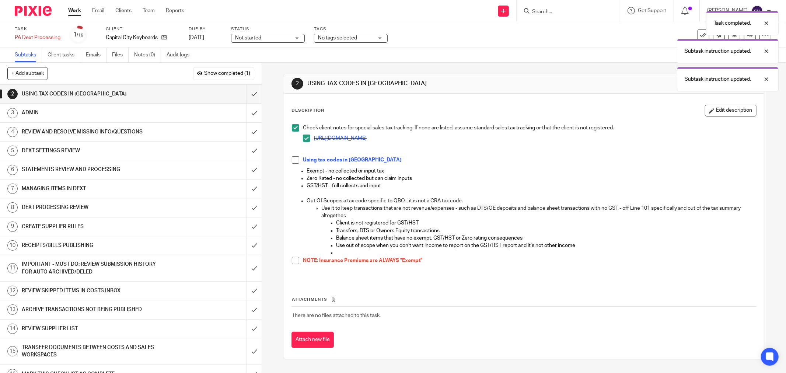
click at [292, 160] on span at bounding box center [295, 159] width 7 height 7
click at [295, 260] on span at bounding box center [295, 260] width 7 height 7
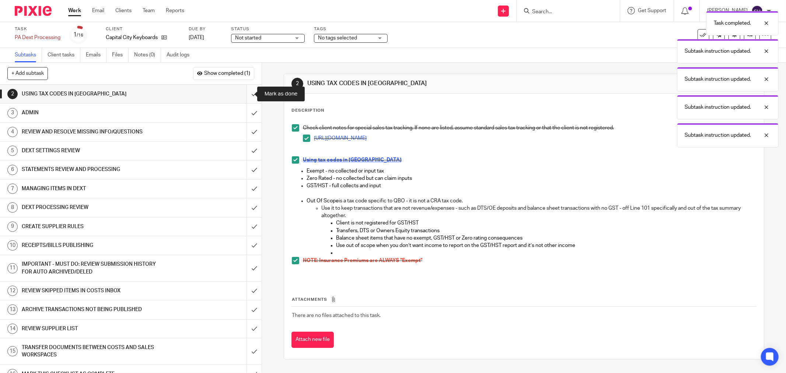
click at [248, 91] on input "submit" at bounding box center [130, 94] width 261 height 18
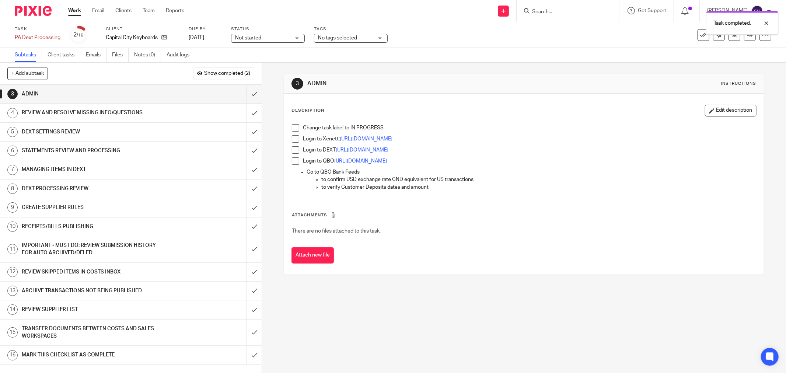
click at [292, 127] on span at bounding box center [295, 127] width 7 height 7
click at [292, 141] on span at bounding box center [295, 138] width 7 height 7
click at [292, 153] on li "Login to DEXT https://app.receipt-bank.com/en/login" at bounding box center [524, 151] width 464 height 11
click at [292, 162] on span at bounding box center [295, 160] width 7 height 7
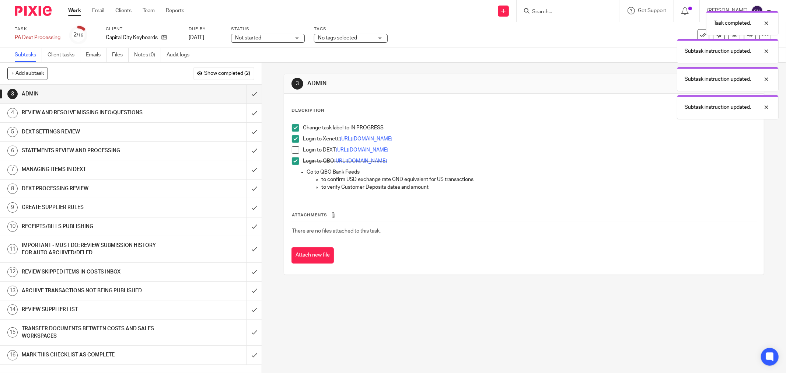
click at [297, 150] on li "Login to DEXT https://app.receipt-bank.com/en/login" at bounding box center [524, 151] width 464 height 11
click at [292, 148] on span at bounding box center [295, 149] width 7 height 7
click at [245, 94] on input "submit" at bounding box center [130, 94] width 261 height 18
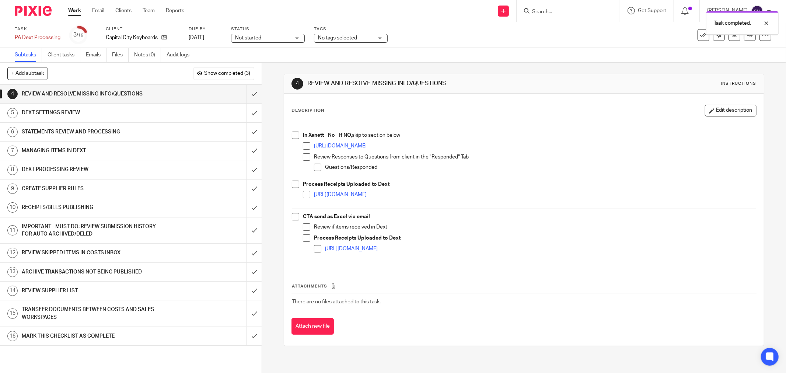
click at [292, 138] on span at bounding box center [295, 134] width 7 height 7
drag, startPoint x: 300, startPoint y: 145, endPoint x: 303, endPoint y: 149, distance: 4.5
click at [303, 145] on span at bounding box center [306, 145] width 7 height 7
drag, startPoint x: 304, startPoint y: 155, endPoint x: 308, endPoint y: 157, distance: 4.1
click at [306, 156] on span at bounding box center [306, 156] width 7 height 7
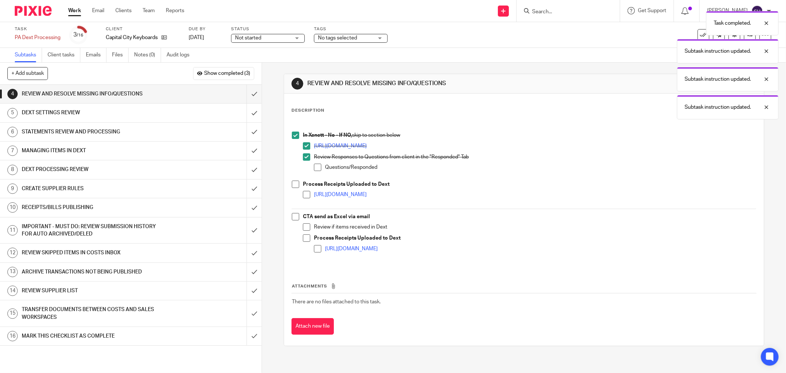
click at [317, 168] on span at bounding box center [317, 167] width 7 height 7
drag, startPoint x: 291, startPoint y: 183, endPoint x: 303, endPoint y: 189, distance: 13.2
click at [292, 183] on span at bounding box center [295, 183] width 7 height 7
click at [306, 192] on span at bounding box center [306, 194] width 7 height 7
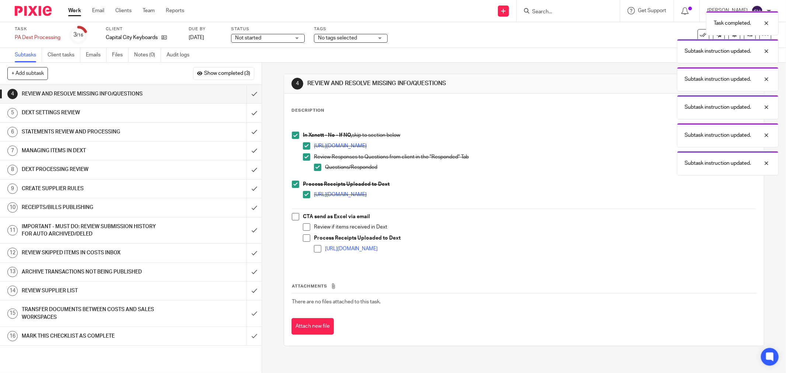
drag, startPoint x: 300, startPoint y: 228, endPoint x: 301, endPoint y: 233, distance: 4.8
click at [303, 229] on span at bounding box center [306, 226] width 7 height 7
drag, startPoint x: 301, startPoint y: 239, endPoint x: 305, endPoint y: 242, distance: 4.5
click at [303, 240] on span at bounding box center [306, 237] width 7 height 7
click at [314, 246] on span at bounding box center [317, 248] width 7 height 7
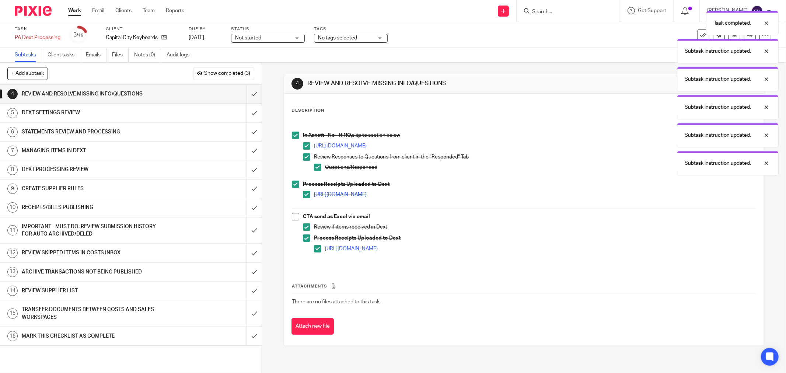
click at [292, 217] on span at bounding box center [295, 216] width 7 height 7
click at [250, 91] on input "submit" at bounding box center [130, 94] width 261 height 18
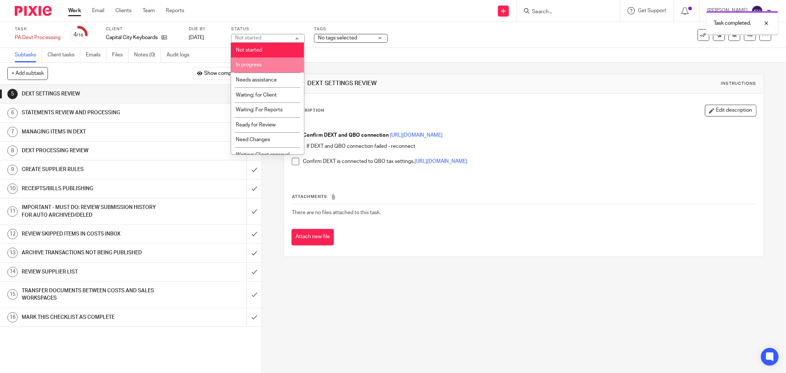
click at [256, 64] on span "In progress" at bounding box center [249, 64] width 26 height 5
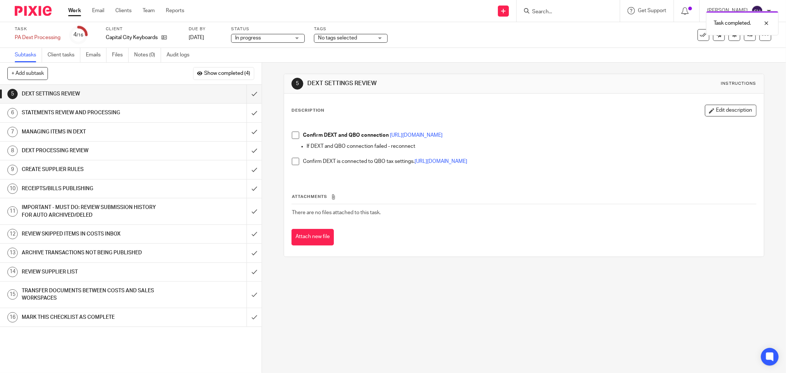
drag, startPoint x: 291, startPoint y: 135, endPoint x: 289, endPoint y: 155, distance: 20.4
click at [292, 137] on span at bounding box center [295, 134] width 7 height 7
click at [292, 164] on span at bounding box center [295, 161] width 7 height 7
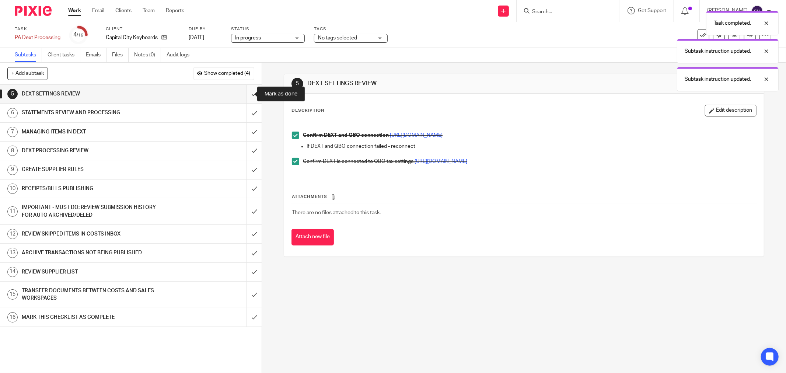
click at [246, 89] on input "submit" at bounding box center [130, 94] width 261 height 18
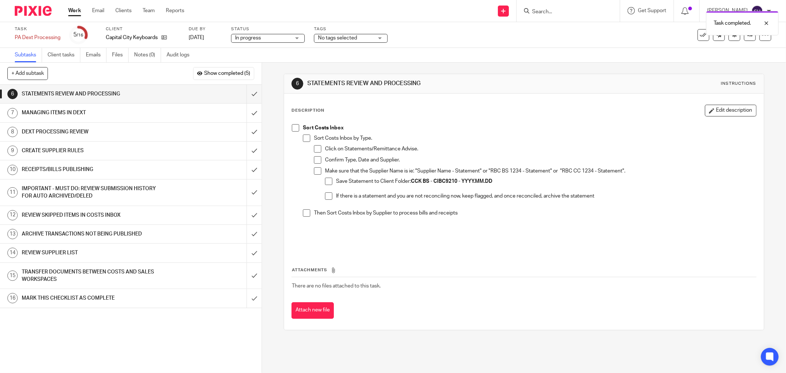
click at [296, 128] on span at bounding box center [295, 127] width 7 height 7
drag, startPoint x: 307, startPoint y: 137, endPoint x: 309, endPoint y: 144, distance: 7.5
click at [307, 137] on span at bounding box center [306, 137] width 7 height 7
click at [314, 150] on span at bounding box center [317, 148] width 7 height 7
drag, startPoint x: 313, startPoint y: 159, endPoint x: 313, endPoint y: 169, distance: 10.7
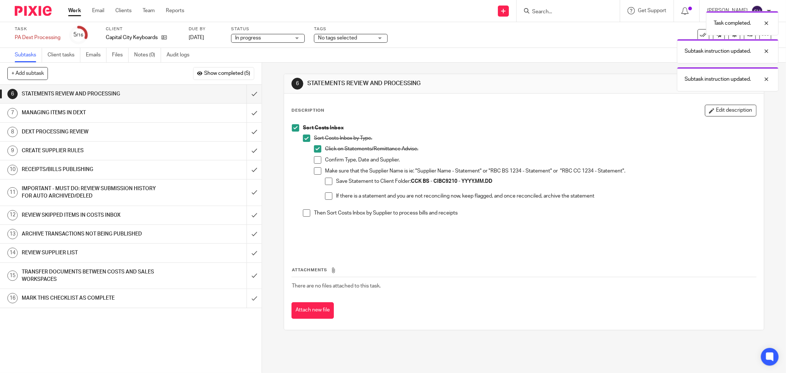
click at [314, 159] on span at bounding box center [317, 159] width 7 height 7
click at [314, 172] on span at bounding box center [317, 170] width 7 height 7
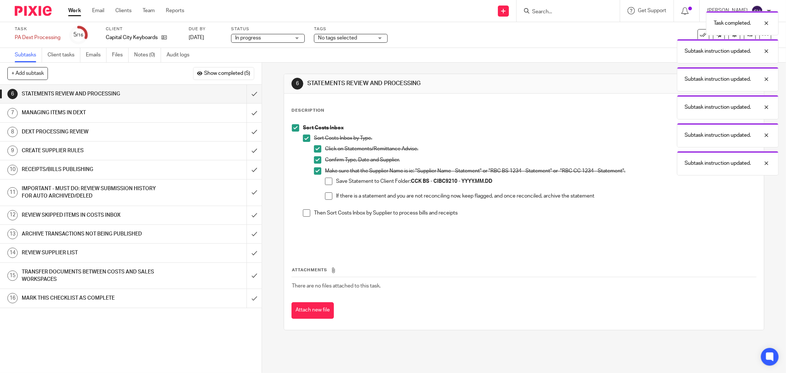
click at [327, 181] on span at bounding box center [328, 181] width 7 height 7
click at [325, 195] on span at bounding box center [328, 195] width 7 height 7
click at [305, 214] on span at bounding box center [306, 212] width 7 height 7
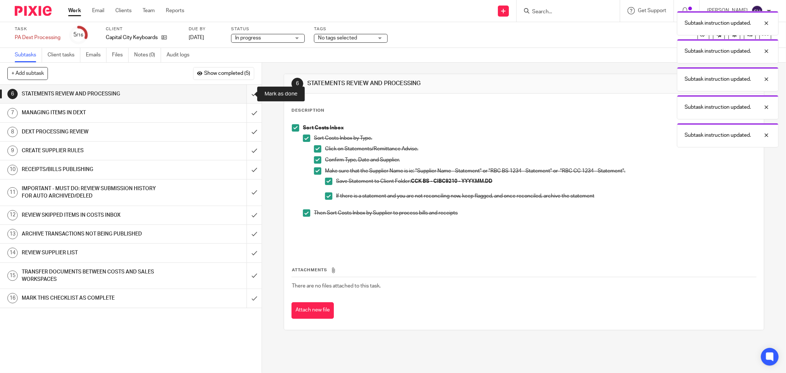
click at [240, 91] on input "submit" at bounding box center [130, 94] width 261 height 18
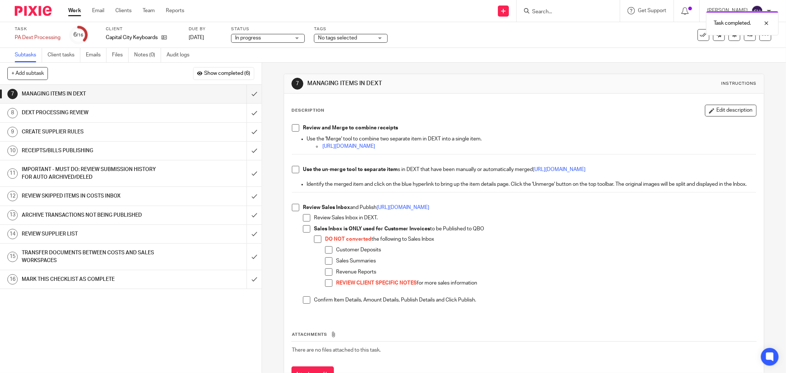
click at [293, 128] on span at bounding box center [295, 127] width 7 height 7
click at [295, 167] on span at bounding box center [295, 169] width 7 height 7
click at [293, 211] on span at bounding box center [295, 207] width 7 height 7
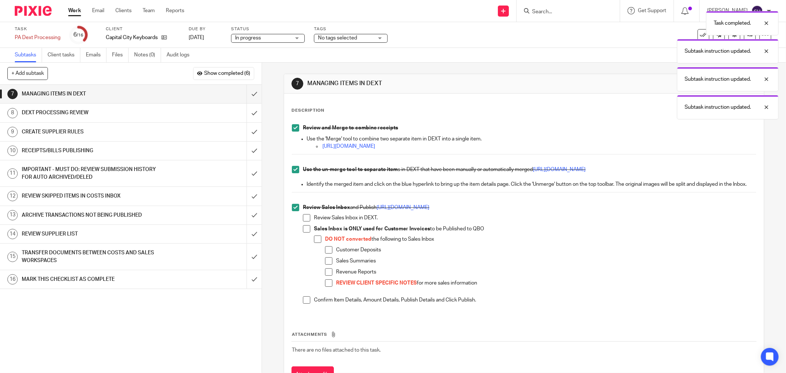
click at [307, 221] on span at bounding box center [306, 217] width 7 height 7
click at [307, 232] on span at bounding box center [306, 228] width 7 height 7
click at [315, 243] on span at bounding box center [317, 238] width 7 height 7
click at [326, 253] on span at bounding box center [328, 249] width 7 height 7
click at [325, 268] on li "Sales Summaries" at bounding box center [540, 262] width 431 height 11
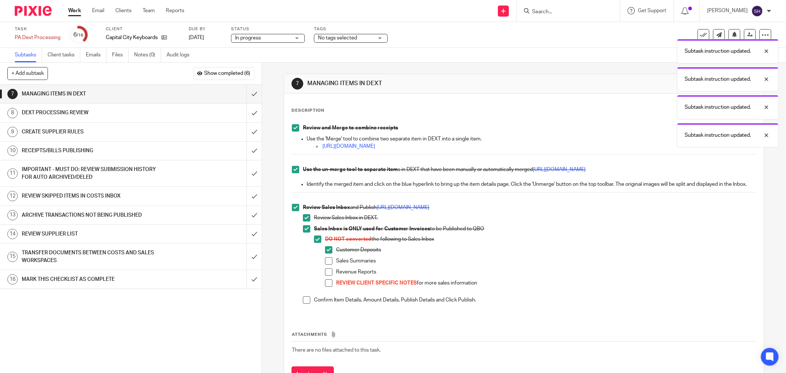
click at [328, 264] on span at bounding box center [328, 260] width 7 height 7
drag, startPoint x: 327, startPoint y: 277, endPoint x: 327, endPoint y: 282, distance: 5.5
click at [327, 275] on span at bounding box center [328, 271] width 7 height 7
drag, startPoint x: 327, startPoint y: 288, endPoint x: 315, endPoint y: 300, distance: 16.9
click at [327, 287] on span at bounding box center [328, 282] width 7 height 7
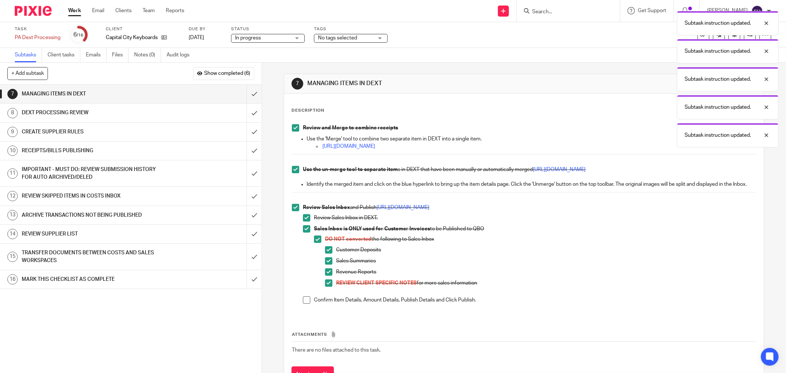
click at [303, 303] on span at bounding box center [306, 299] width 7 height 7
click at [245, 96] on input "submit" at bounding box center [130, 94] width 261 height 18
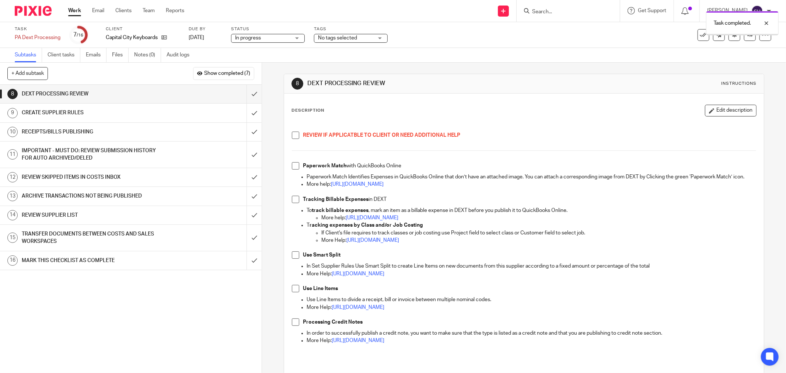
click at [292, 133] on span at bounding box center [295, 134] width 7 height 7
click at [292, 168] on span at bounding box center [295, 165] width 7 height 7
click at [295, 203] on span at bounding box center [295, 199] width 7 height 7
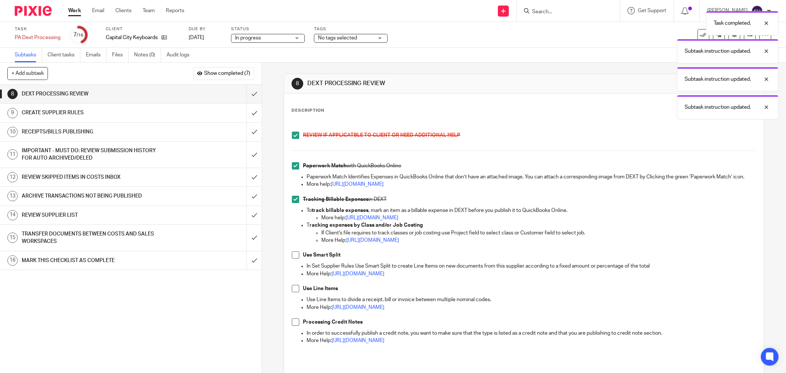
drag, startPoint x: 294, startPoint y: 266, endPoint x: 292, endPoint y: 281, distance: 15.2
click at [294, 259] on span at bounding box center [295, 254] width 7 height 7
drag, startPoint x: 293, startPoint y: 296, endPoint x: 292, endPoint y: 300, distance: 3.8
click at [293, 292] on span at bounding box center [295, 288] width 7 height 7
click at [295, 326] on span at bounding box center [295, 321] width 7 height 7
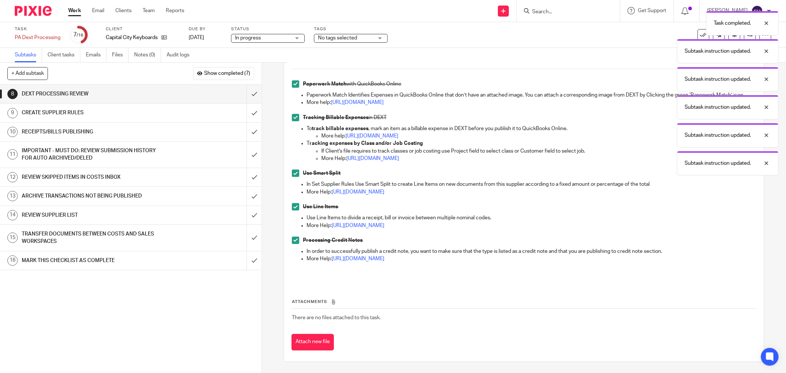
scroll to position [89, 0]
click at [245, 94] on input "submit" at bounding box center [130, 94] width 261 height 18
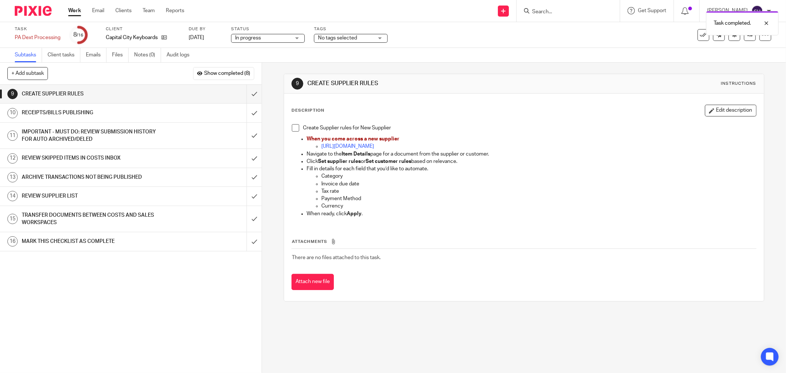
click at [293, 131] on span at bounding box center [295, 127] width 7 height 7
click at [241, 93] on input "submit" at bounding box center [130, 94] width 261 height 18
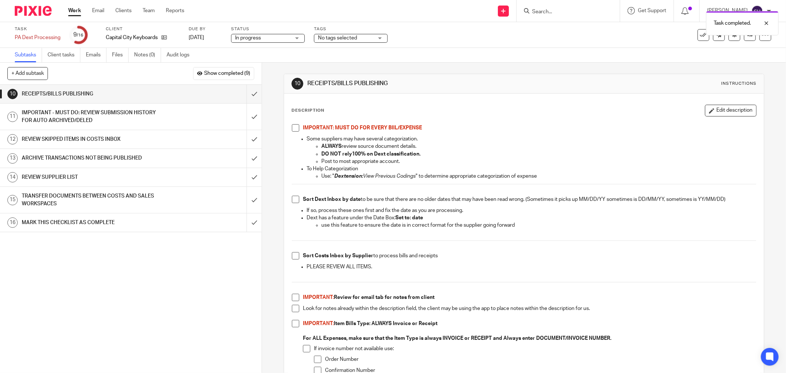
click at [292, 130] on span at bounding box center [295, 127] width 7 height 7
click at [292, 199] on span at bounding box center [295, 199] width 7 height 7
click at [295, 257] on span at bounding box center [295, 255] width 7 height 7
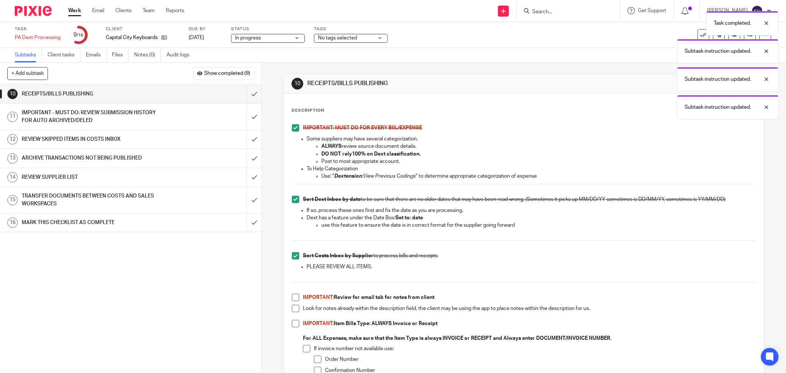
click at [293, 301] on span at bounding box center [295, 297] width 7 height 7
click at [293, 307] on span at bounding box center [295, 308] width 7 height 7
click at [292, 322] on span at bounding box center [295, 323] width 7 height 7
drag, startPoint x: 304, startPoint y: 347, endPoint x: 307, endPoint y: 351, distance: 5.0
click at [305, 347] on span at bounding box center [306, 348] width 7 height 7
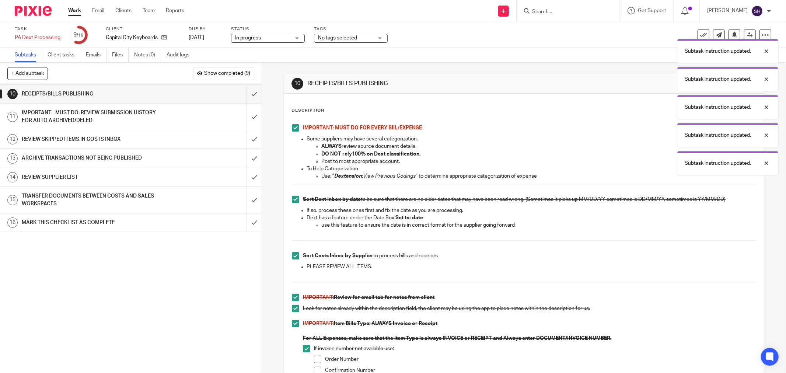
drag, startPoint x: 315, startPoint y: 360, endPoint x: 317, endPoint y: 365, distance: 5.8
click at [315, 361] on span at bounding box center [317, 358] width 7 height 7
click at [319, 369] on li "Confirmation Number" at bounding box center [535, 371] width 442 height 11
drag, startPoint x: 317, startPoint y: 369, endPoint x: 341, endPoint y: 344, distance: 34.9
click at [317, 370] on span at bounding box center [317, 369] width 7 height 7
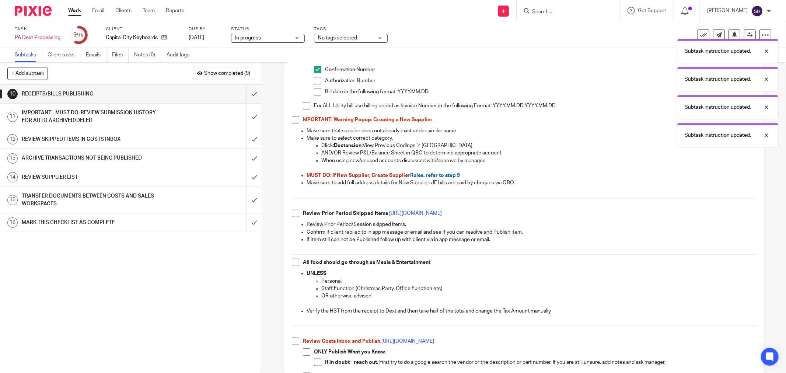
scroll to position [286, 0]
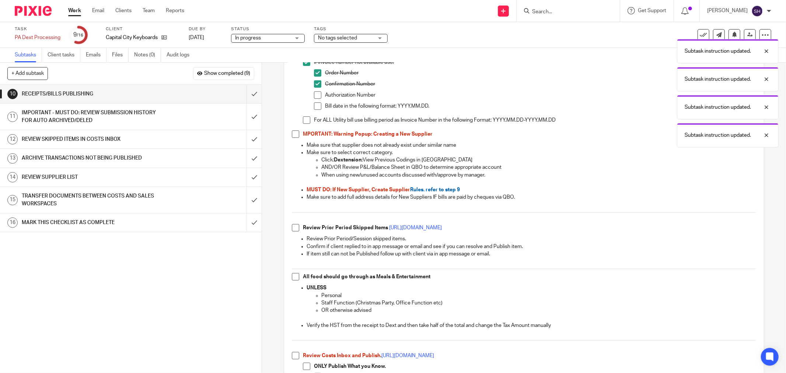
click at [314, 96] on span at bounding box center [317, 94] width 7 height 7
click at [314, 105] on span at bounding box center [317, 105] width 7 height 7
click at [303, 122] on span at bounding box center [306, 119] width 7 height 7
click at [292, 132] on span at bounding box center [295, 133] width 7 height 7
drag, startPoint x: 291, startPoint y: 228, endPoint x: 289, endPoint y: 237, distance: 9.4
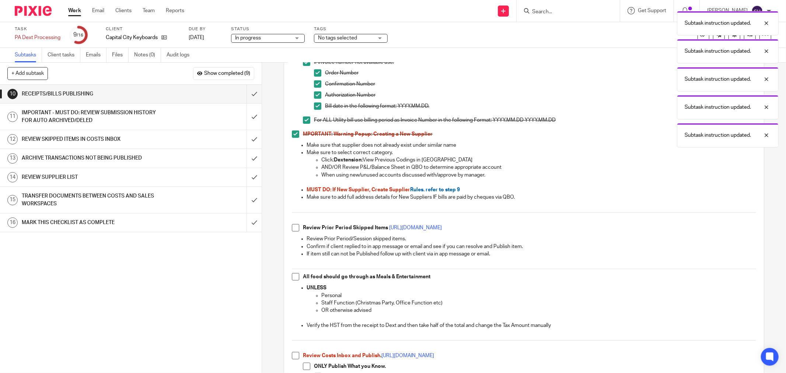
click at [292, 228] on span at bounding box center [295, 227] width 7 height 7
click at [295, 277] on span at bounding box center [295, 276] width 7 height 7
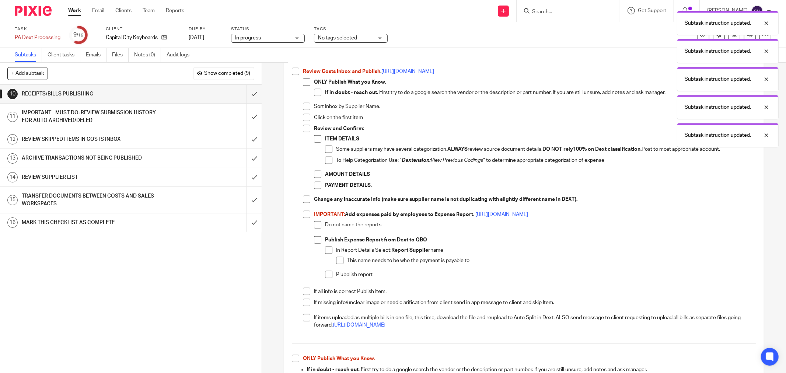
scroll to position [573, 0]
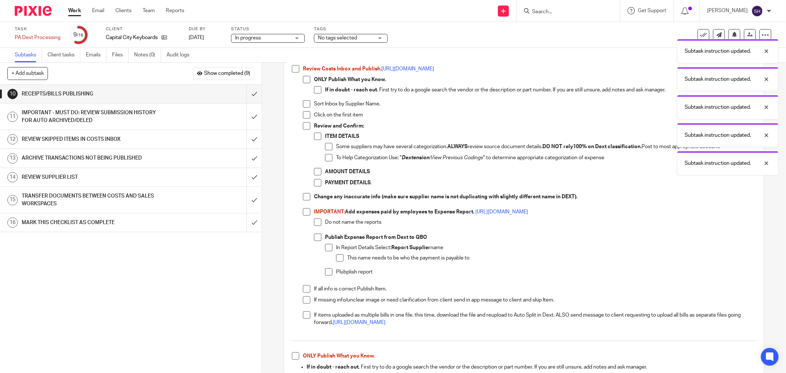
click at [294, 354] on span at bounding box center [295, 355] width 7 height 7
click at [303, 316] on span at bounding box center [306, 314] width 7 height 7
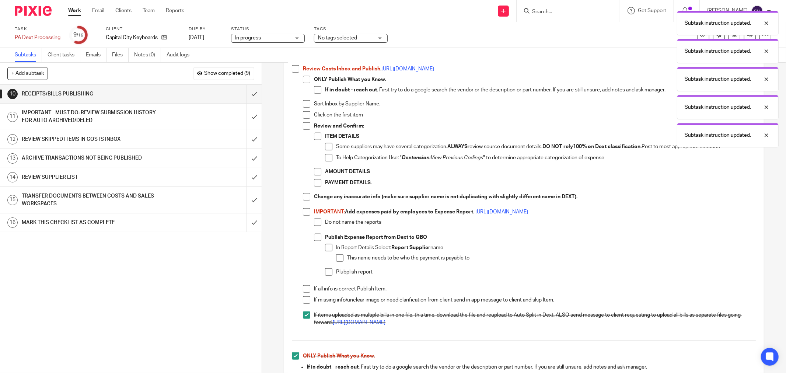
click at [303, 288] on span at bounding box center [306, 288] width 7 height 7
click at [303, 299] on span at bounding box center [306, 299] width 7 height 7
click at [295, 72] on span at bounding box center [295, 68] width 7 height 7
click at [306, 80] on span at bounding box center [306, 79] width 7 height 7
click at [314, 91] on span at bounding box center [317, 89] width 7 height 7
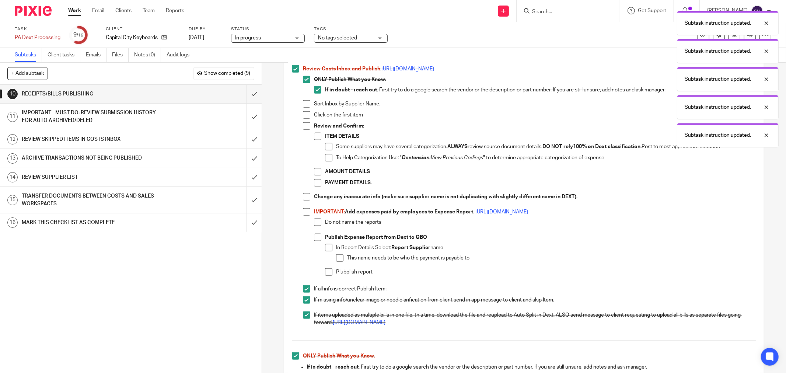
drag, startPoint x: 307, startPoint y: 102, endPoint x: 307, endPoint y: 112, distance: 10.3
click at [307, 103] on span at bounding box center [306, 103] width 7 height 7
click at [306, 118] on span at bounding box center [306, 114] width 7 height 7
drag, startPoint x: 304, startPoint y: 126, endPoint x: 314, endPoint y: 132, distance: 11.8
click at [305, 126] on span at bounding box center [306, 125] width 7 height 7
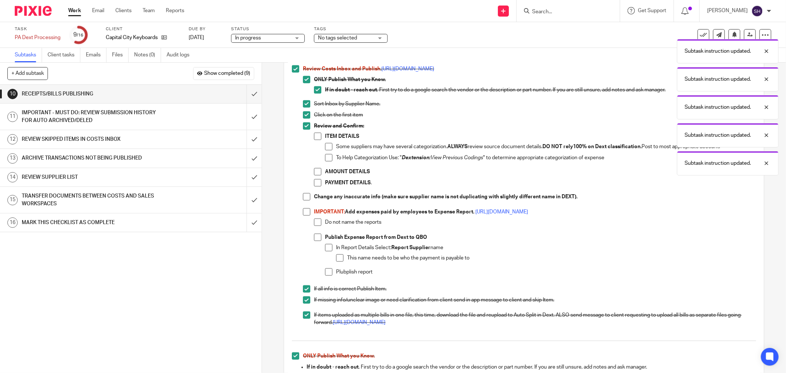
drag, startPoint x: 316, startPoint y: 135, endPoint x: 320, endPoint y: 138, distance: 5.8
click at [316, 136] on span at bounding box center [317, 136] width 7 height 7
drag, startPoint x: 327, startPoint y: 146, endPoint x: 326, endPoint y: 158, distance: 12.6
click at [327, 147] on span at bounding box center [328, 146] width 7 height 7
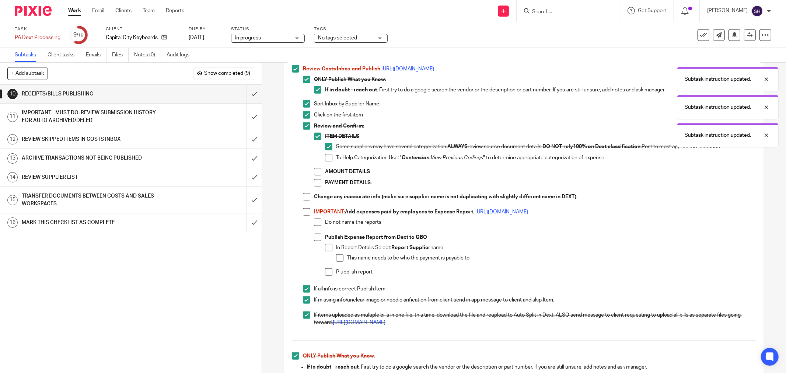
click at [326, 159] on span at bounding box center [328, 157] width 7 height 7
click at [310, 185] on li "Review and Confirm: ITEM DETAILS Some suppliers may have several categorization…" at bounding box center [529, 157] width 453 height 71
click at [314, 181] on span at bounding box center [317, 182] width 7 height 7
click at [317, 170] on span at bounding box center [317, 171] width 7 height 7
click at [303, 196] on span at bounding box center [306, 196] width 7 height 7
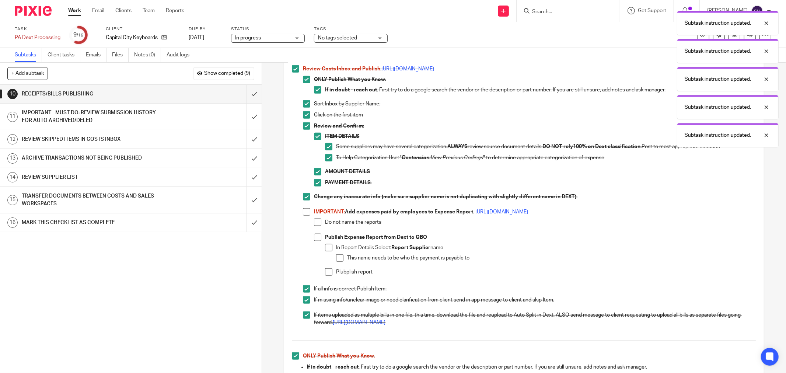
drag, startPoint x: 305, startPoint y: 209, endPoint x: 308, endPoint y: 217, distance: 7.8
click at [305, 210] on span at bounding box center [306, 211] width 7 height 7
click at [317, 222] on span at bounding box center [317, 221] width 7 height 7
drag, startPoint x: 316, startPoint y: 234, endPoint x: 319, endPoint y: 243, distance: 9.7
click at [316, 235] on span at bounding box center [317, 237] width 7 height 7
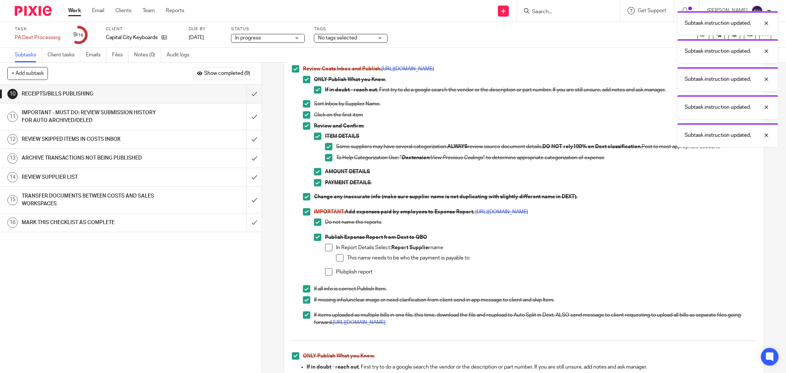
drag, startPoint x: 327, startPoint y: 245, endPoint x: 330, endPoint y: 246, distance: 3.8
click at [328, 245] on span at bounding box center [328, 247] width 7 height 7
click at [339, 260] on span at bounding box center [339, 257] width 7 height 7
click at [328, 273] on span at bounding box center [328, 271] width 7 height 7
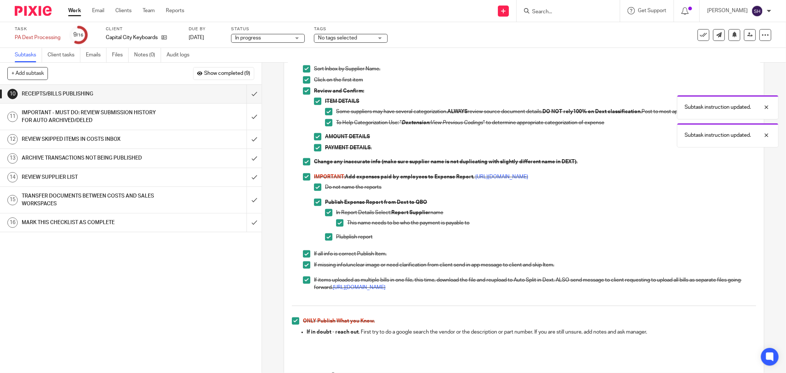
scroll to position [681, 0]
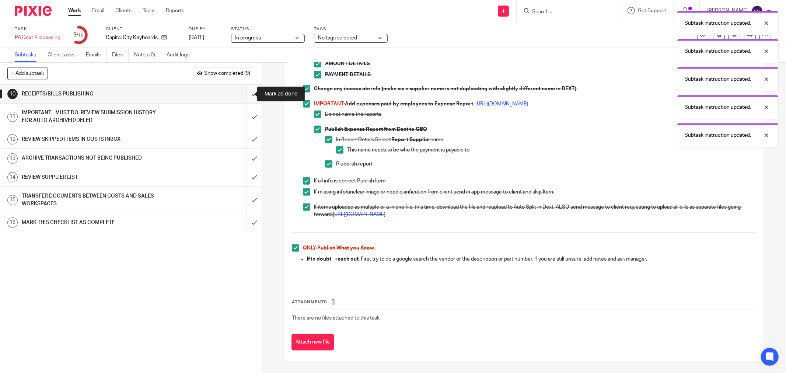
click at [250, 95] on input "submit" at bounding box center [130, 94] width 261 height 18
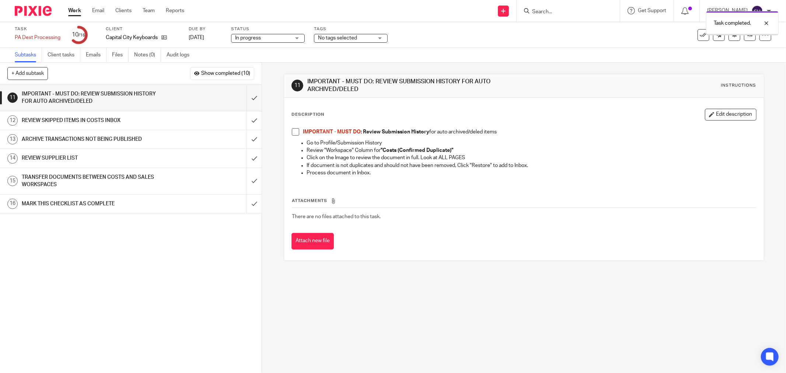
click at [292, 130] on span at bounding box center [295, 131] width 7 height 7
click at [244, 90] on input "submit" at bounding box center [130, 98] width 261 height 26
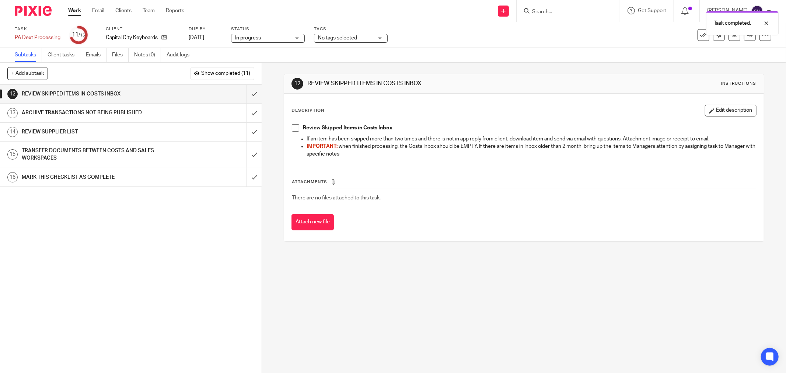
click at [296, 124] on span at bounding box center [295, 127] width 7 height 7
click at [241, 93] on input "submit" at bounding box center [130, 94] width 261 height 18
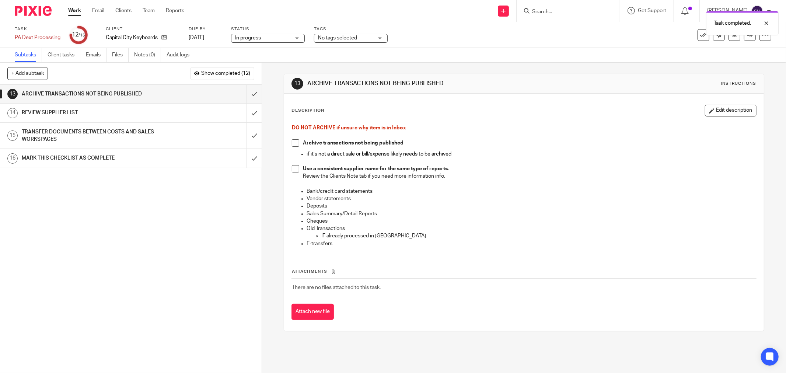
click at [294, 146] on span at bounding box center [295, 142] width 7 height 7
click at [295, 165] on span at bounding box center [295, 168] width 7 height 7
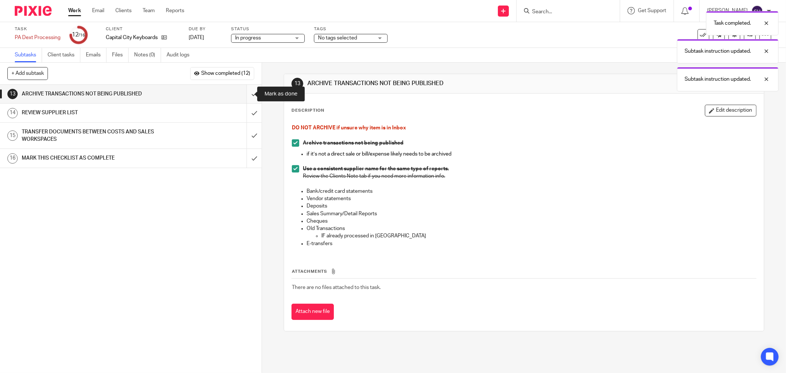
click at [245, 90] on input "submit" at bounding box center [130, 94] width 261 height 18
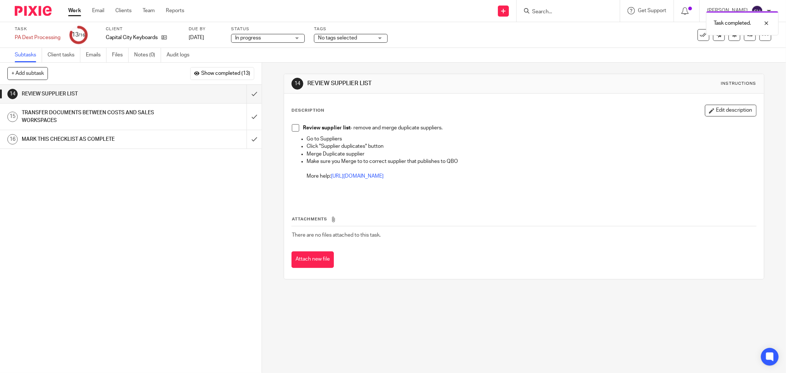
drag, startPoint x: 290, startPoint y: 127, endPoint x: 267, endPoint y: 116, distance: 25.7
click at [292, 127] on span at bounding box center [295, 127] width 7 height 7
click at [245, 96] on input "submit" at bounding box center [130, 94] width 261 height 18
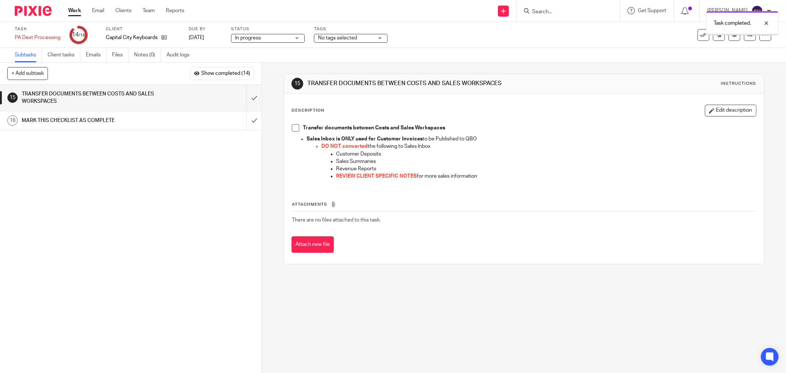
click at [296, 127] on span at bounding box center [295, 127] width 7 height 7
click at [241, 98] on input "submit" at bounding box center [130, 98] width 261 height 26
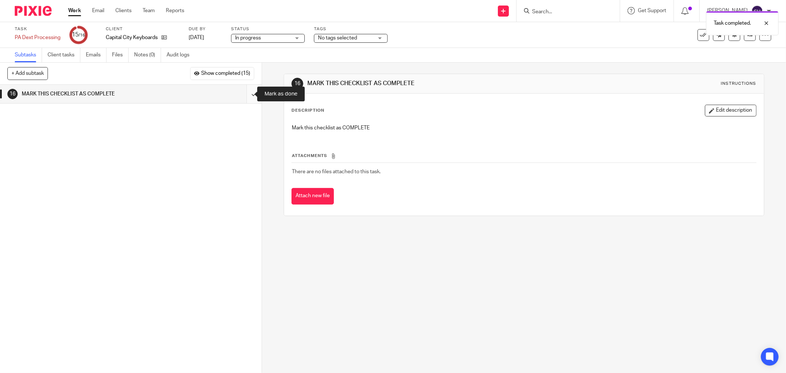
click at [246, 92] on input "submit" at bounding box center [130, 94] width 261 height 18
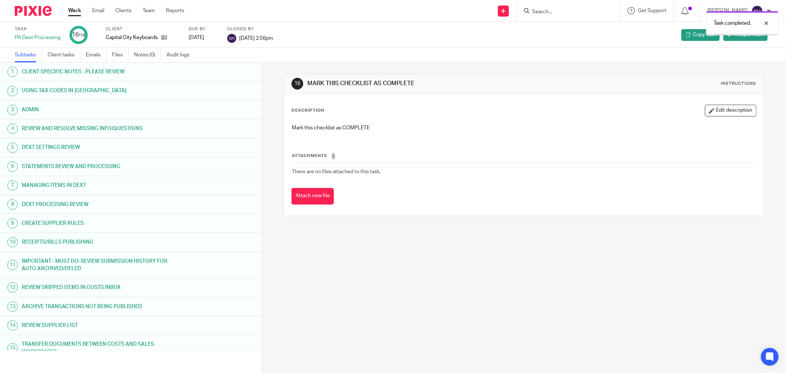
click at [74, 12] on link "Work" at bounding box center [74, 10] width 13 height 7
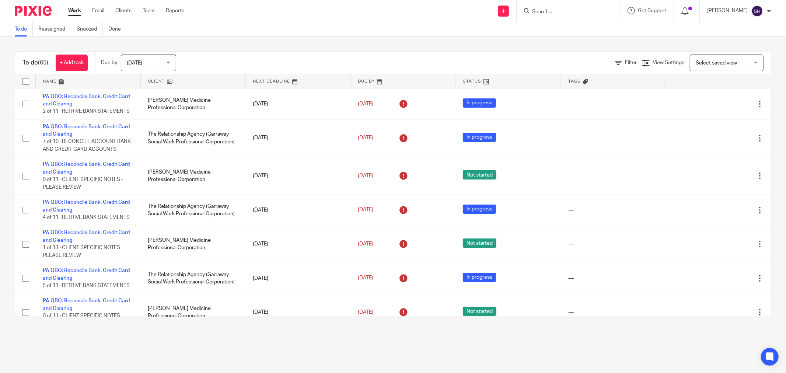
click at [173, 78] on link at bounding box center [193, 81] width 105 height 15
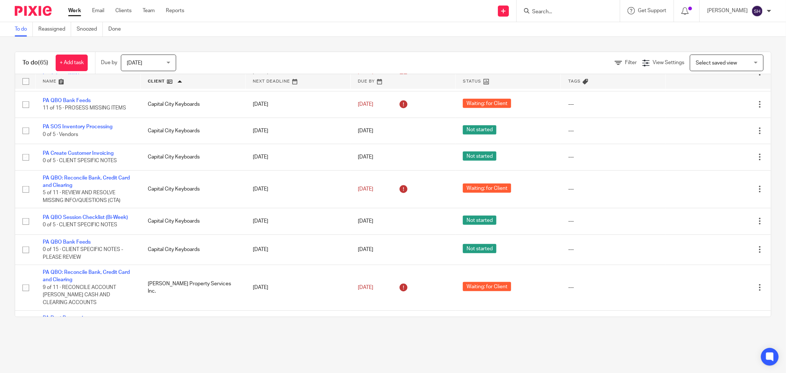
scroll to position [286, 0]
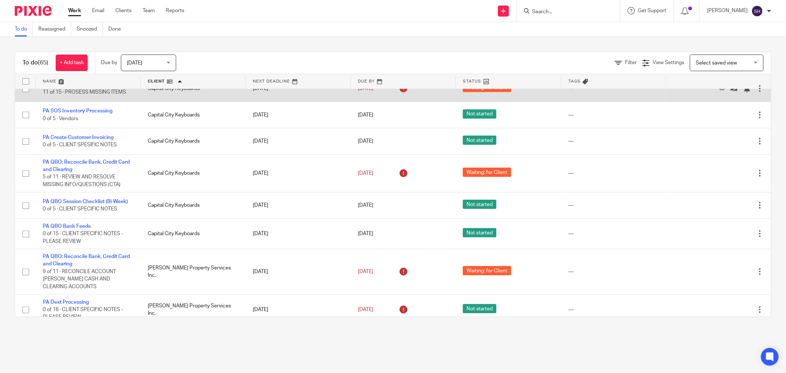
click at [72, 90] on td "PA QBO Bank Feeds 11 of 15 · PROSESS MISSING ITEMS" at bounding box center [87, 89] width 105 height 26
click at [71, 87] on link "PA QBO Bank Feeds" at bounding box center [67, 84] width 48 height 5
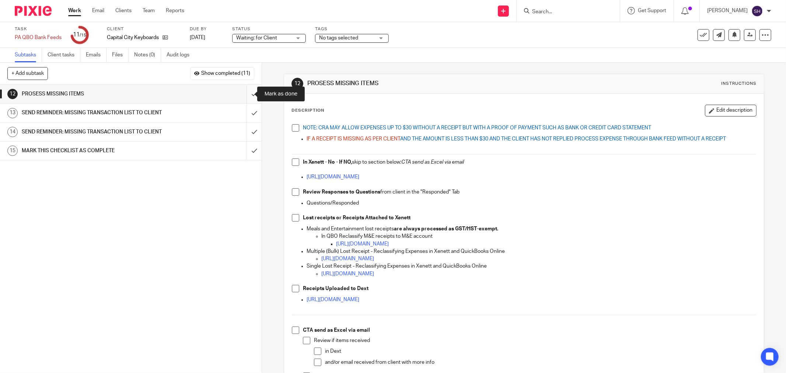
click at [249, 92] on input "submit" at bounding box center [130, 94] width 261 height 18
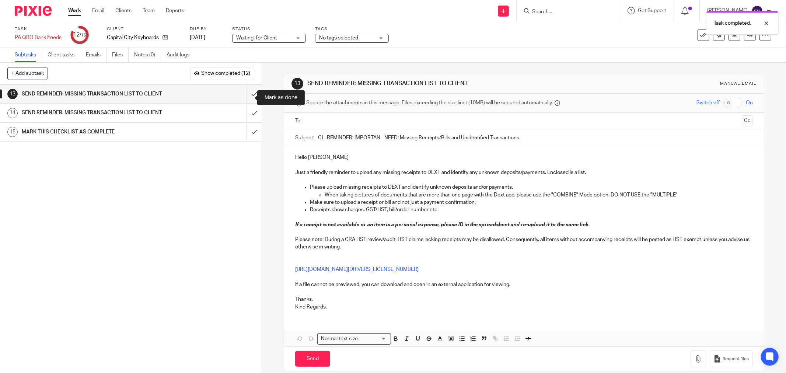
click at [247, 91] on input "submit" at bounding box center [130, 94] width 261 height 18
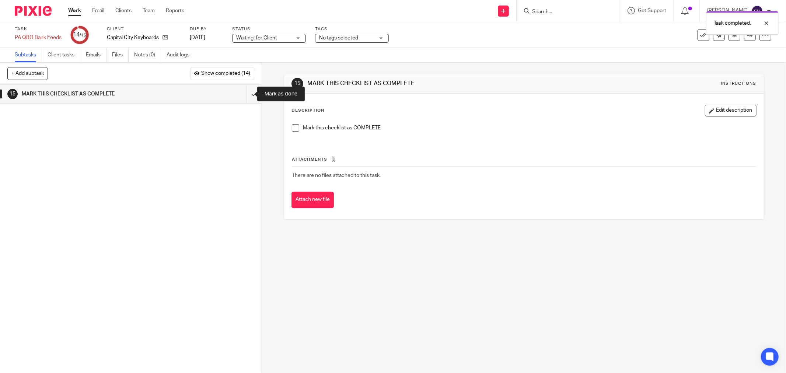
click at [247, 91] on input "submit" at bounding box center [130, 94] width 261 height 18
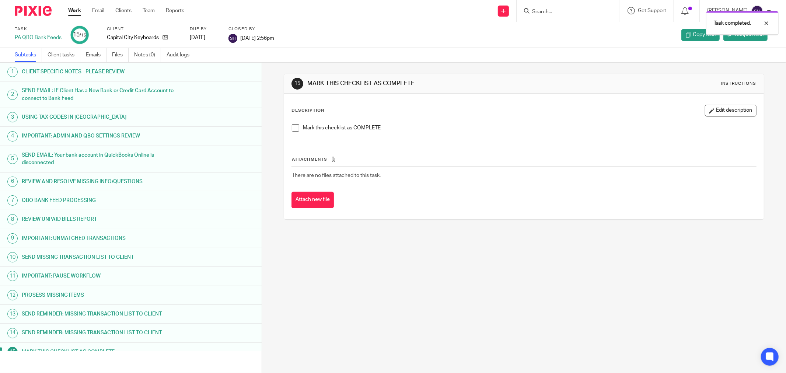
click at [71, 13] on link "Work" at bounding box center [74, 10] width 13 height 7
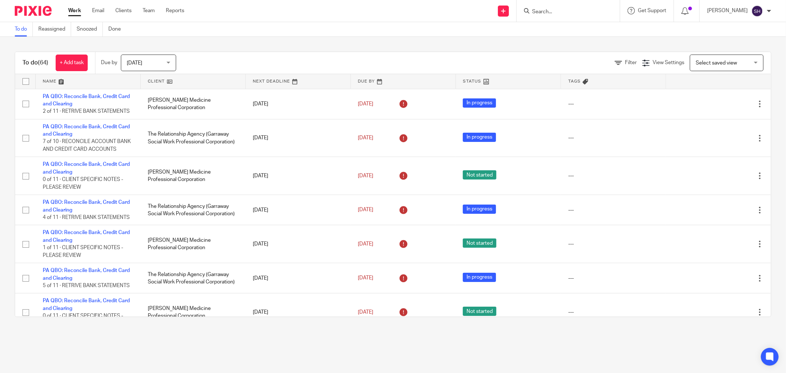
click at [211, 78] on link at bounding box center [193, 81] width 105 height 15
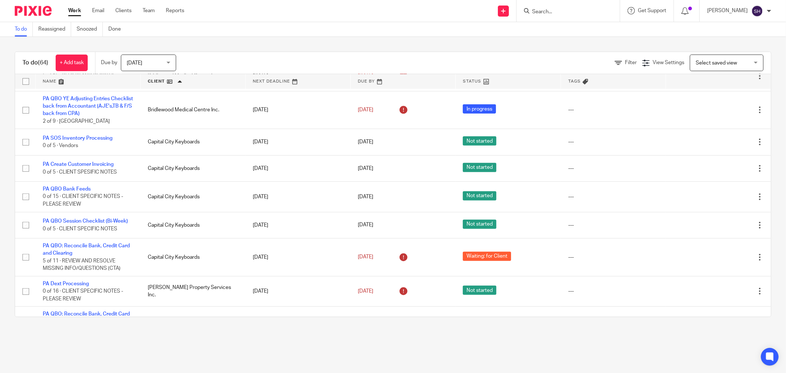
scroll to position [245, 0]
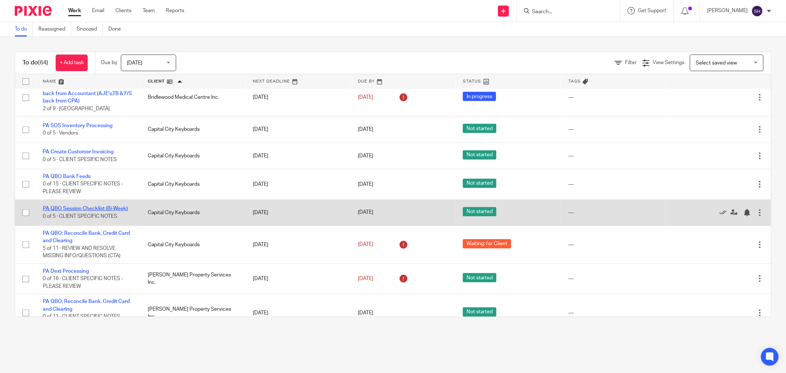
click at [90, 211] on link "PA QBO Session Checklist (Bi-Week)" at bounding box center [85, 208] width 85 height 5
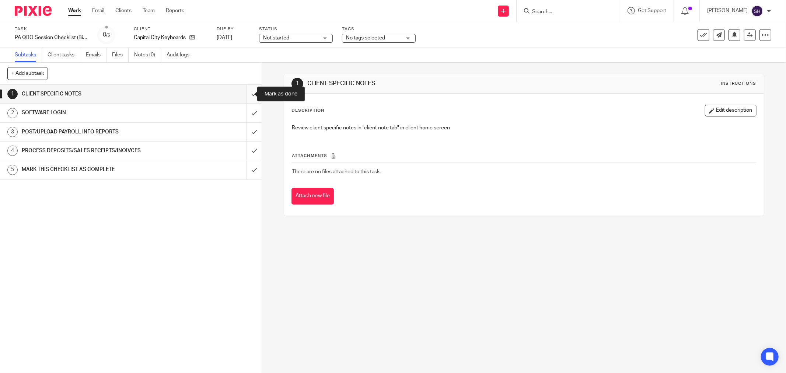
click at [248, 93] on input "submit" at bounding box center [130, 94] width 261 height 18
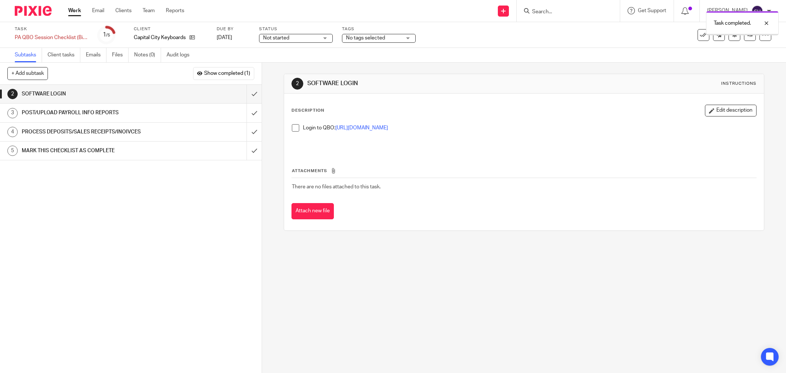
click at [290, 37] on span "Not started" at bounding box center [290, 38] width 55 height 8
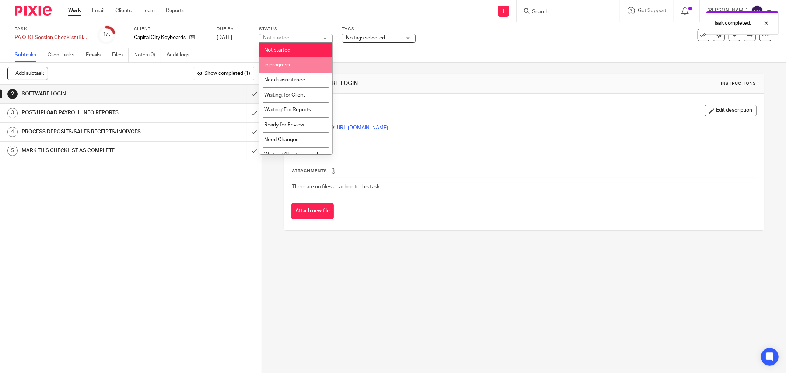
click at [287, 63] on li "In progress" at bounding box center [295, 64] width 73 height 15
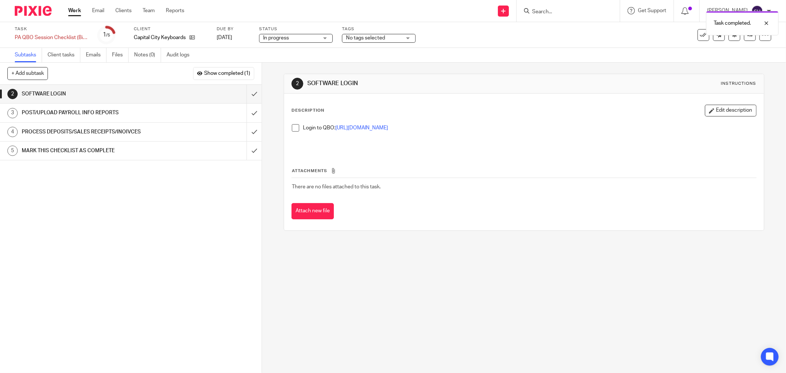
click at [295, 126] on span at bounding box center [295, 127] width 7 height 7
click at [244, 91] on input "submit" at bounding box center [130, 94] width 261 height 18
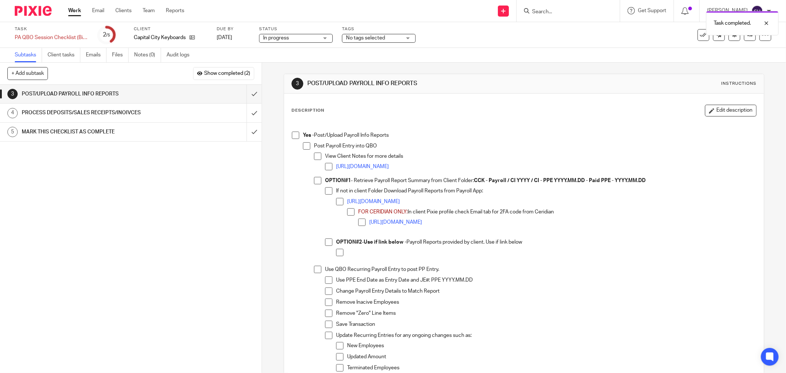
click at [326, 241] on span at bounding box center [328, 241] width 7 height 7
click at [336, 250] on span at bounding box center [339, 252] width 7 height 7
click at [467, 330] on div "Save Transaction" at bounding box center [546, 325] width 420 height 11
click at [295, 134] on span at bounding box center [295, 134] width 7 height 7
click at [303, 146] on span at bounding box center [306, 145] width 7 height 7
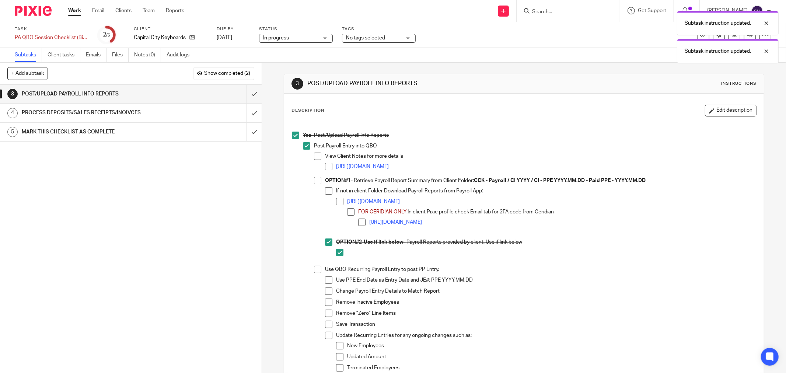
click at [314, 154] on span at bounding box center [317, 155] width 7 height 7
click at [325, 166] on span at bounding box center [328, 166] width 7 height 7
click at [315, 181] on span at bounding box center [317, 180] width 7 height 7
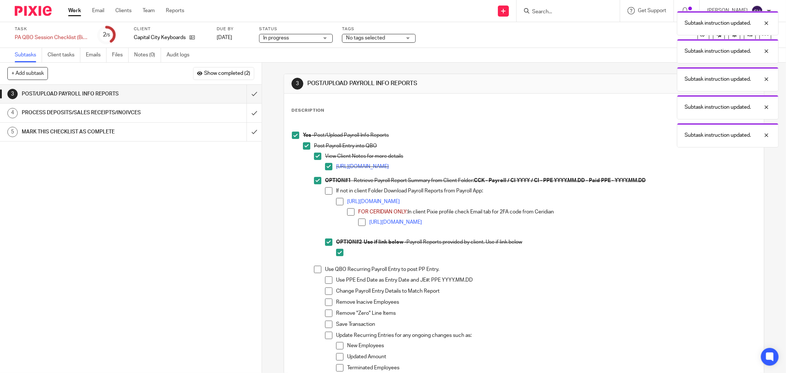
click at [326, 190] on span at bounding box center [328, 190] width 7 height 7
click at [352, 211] on span at bounding box center [350, 211] width 7 height 7
click at [358, 222] on span at bounding box center [361, 221] width 7 height 7
click at [336, 203] on span at bounding box center [339, 201] width 7 height 7
click at [314, 269] on span at bounding box center [317, 269] width 7 height 7
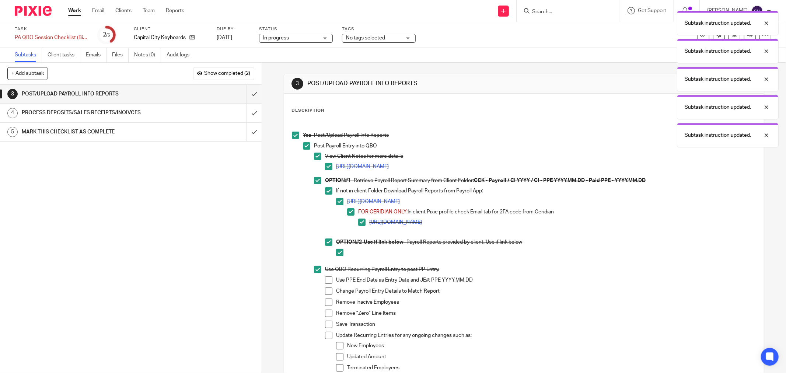
click at [322, 278] on li "Use QBO Recurring Payroll Entry to post PP Entry. Use PPE End Date as Entry Dat…" at bounding box center [535, 329] width 442 height 126
click at [326, 282] on span at bounding box center [328, 279] width 7 height 7
drag, startPoint x: 326, startPoint y: 291, endPoint x: 325, endPoint y: 300, distance: 8.9
click at [326, 292] on span at bounding box center [328, 290] width 7 height 7
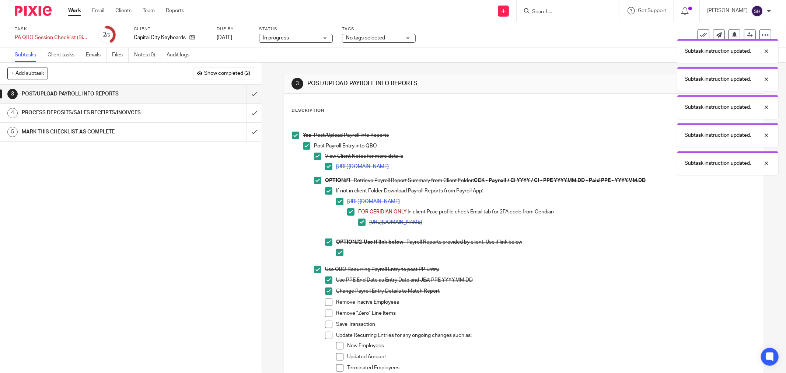
drag, startPoint x: 325, startPoint y: 302, endPoint x: 324, endPoint y: 307, distance: 4.8
click at [325, 302] on span at bounding box center [328, 301] width 7 height 7
click at [326, 313] on span at bounding box center [328, 312] width 7 height 7
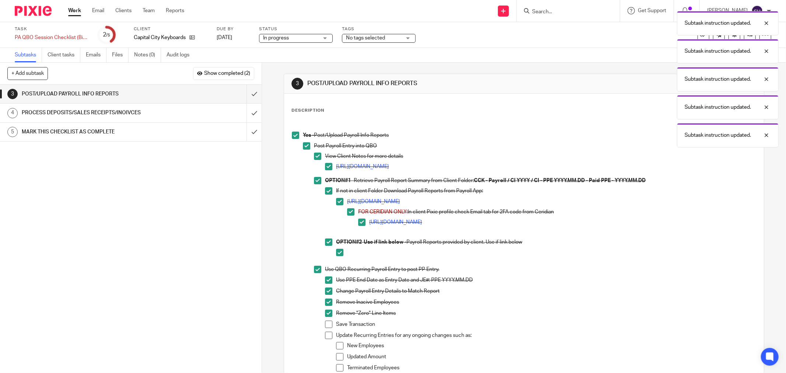
drag, startPoint x: 329, startPoint y: 321, endPoint x: 328, endPoint y: 331, distance: 9.6
click at [329, 322] on span at bounding box center [328, 323] width 7 height 7
drag, startPoint x: 327, startPoint y: 333, endPoint x: 331, endPoint y: 339, distance: 8.0
click at [327, 333] on span at bounding box center [328, 334] width 7 height 7
drag, startPoint x: 338, startPoint y: 352, endPoint x: 340, endPoint y: 360, distance: 8.0
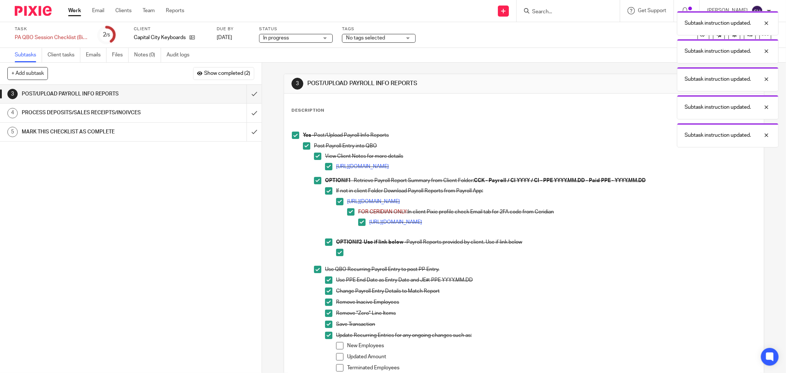
click at [338, 353] on ul "New Employees Updated Amount Terminated Employees Others" at bounding box center [546, 364] width 420 height 44
click at [336, 357] on span at bounding box center [339, 356] width 7 height 7
click at [336, 347] on span at bounding box center [339, 345] width 7 height 7
click at [339, 364] on span at bounding box center [339, 367] width 7 height 7
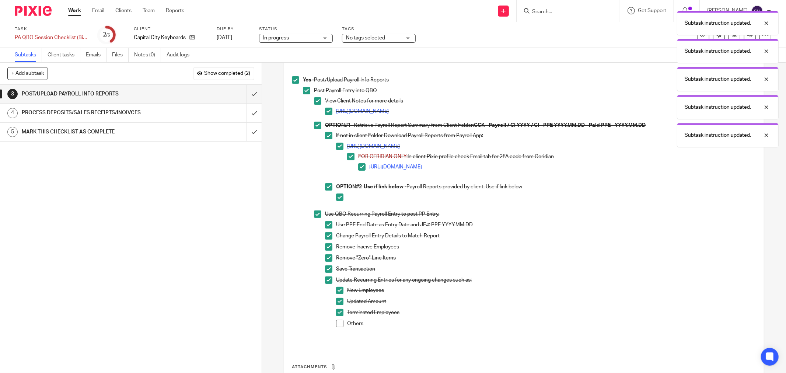
scroll to position [120, 0]
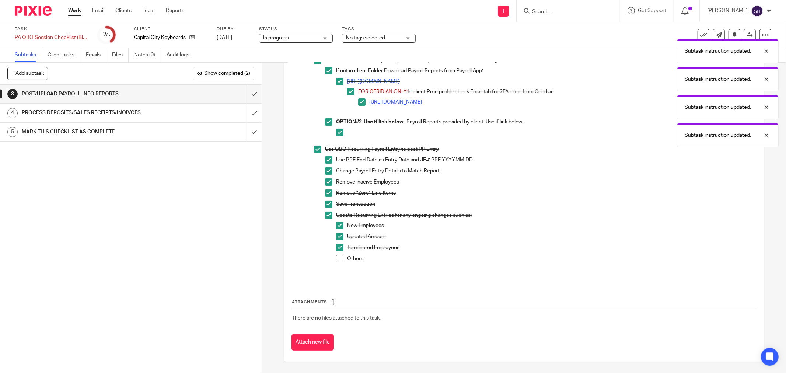
click at [337, 257] on span at bounding box center [339, 258] width 7 height 7
click at [241, 94] on input "submit" at bounding box center [130, 94] width 261 height 18
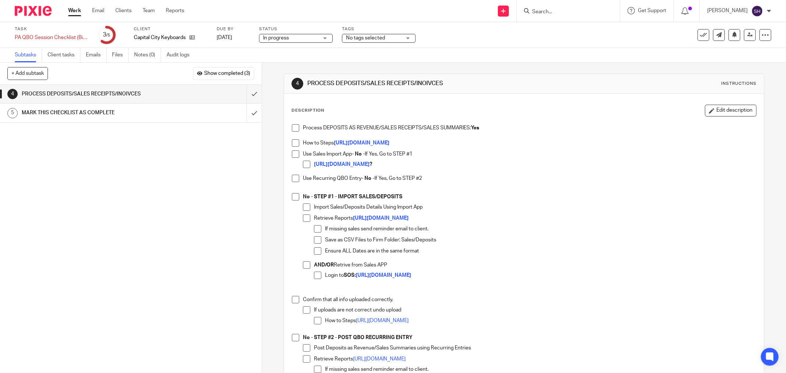
click at [292, 127] on span at bounding box center [295, 127] width 7 height 7
click at [292, 141] on span at bounding box center [295, 142] width 7 height 7
click at [293, 153] on span at bounding box center [295, 153] width 7 height 7
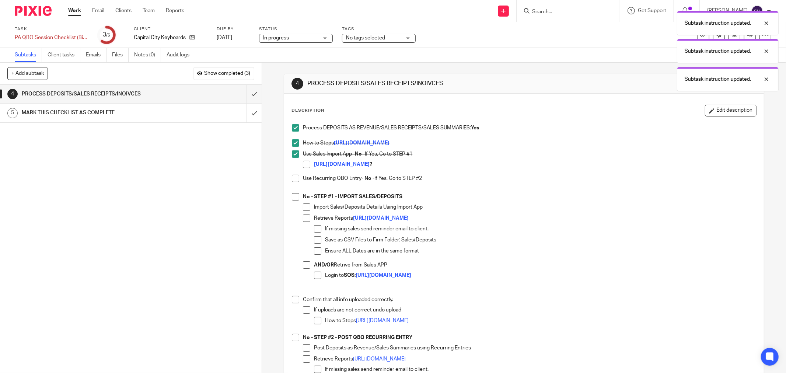
click at [303, 164] on span at bounding box center [306, 164] width 7 height 7
click at [295, 177] on span at bounding box center [295, 178] width 7 height 7
click at [296, 197] on span at bounding box center [295, 196] width 7 height 7
click at [303, 207] on span at bounding box center [306, 206] width 7 height 7
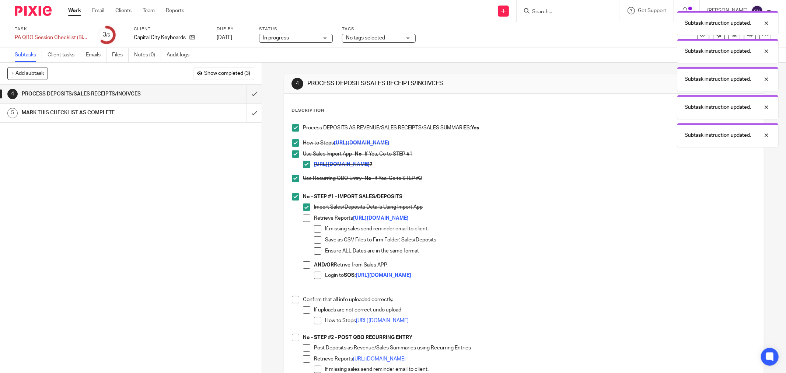
click at [305, 218] on span at bounding box center [306, 217] width 7 height 7
click at [314, 228] on span at bounding box center [317, 228] width 7 height 7
drag, startPoint x: 315, startPoint y: 238, endPoint x: 313, endPoint y: 249, distance: 11.6
click at [315, 239] on span at bounding box center [317, 239] width 7 height 7
click at [314, 249] on span at bounding box center [317, 250] width 7 height 7
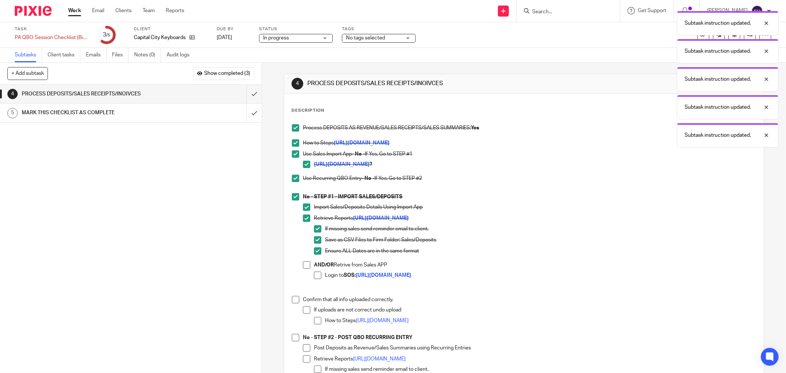
click at [307, 264] on span at bounding box center [306, 264] width 7 height 7
click at [315, 277] on span at bounding box center [317, 274] width 7 height 7
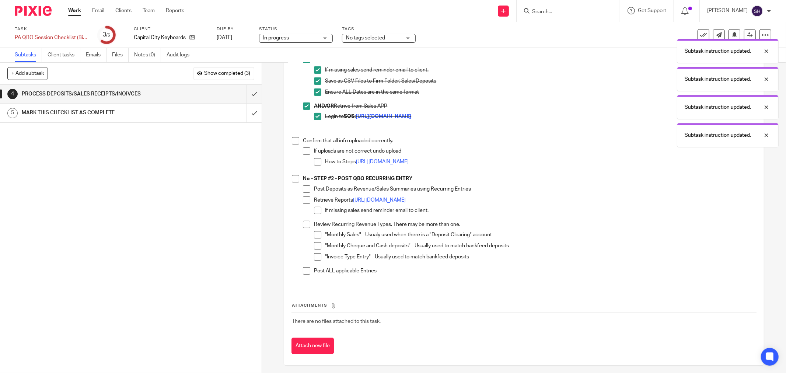
scroll to position [162, 0]
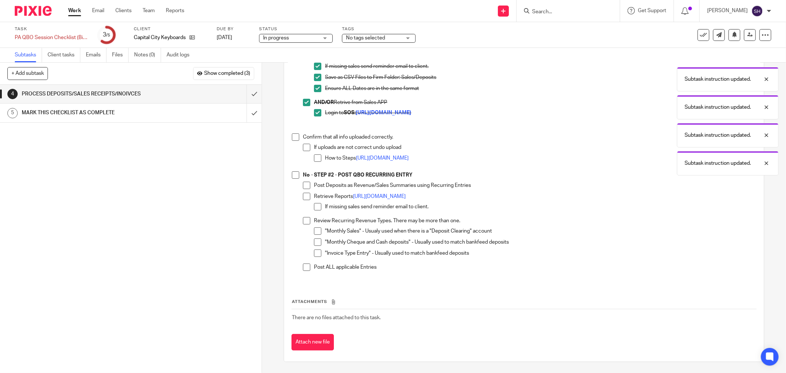
drag, startPoint x: 294, startPoint y: 134, endPoint x: 301, endPoint y: 143, distance: 11.5
click at [294, 134] on span at bounding box center [295, 136] width 7 height 7
click at [304, 148] on span at bounding box center [306, 147] width 7 height 7
click at [316, 159] on span at bounding box center [317, 157] width 7 height 7
click at [294, 178] on span at bounding box center [295, 174] width 7 height 7
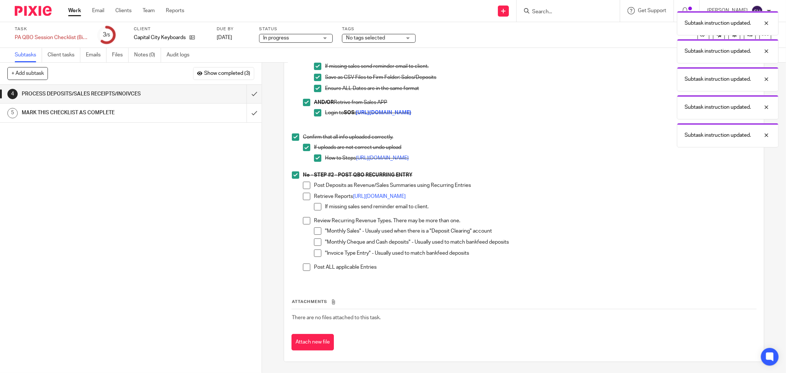
click at [303, 186] on span at bounding box center [306, 185] width 7 height 7
click at [305, 196] on span at bounding box center [306, 196] width 7 height 7
click at [314, 204] on span at bounding box center [317, 206] width 7 height 7
click at [307, 218] on span at bounding box center [306, 220] width 7 height 7
drag, startPoint x: 314, startPoint y: 228, endPoint x: 316, endPoint y: 242, distance: 14.1
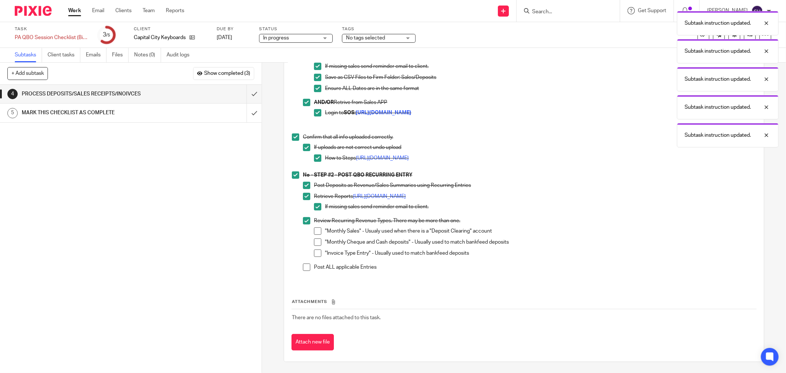
click at [314, 229] on span at bounding box center [317, 230] width 7 height 7
click at [316, 242] on span at bounding box center [317, 241] width 7 height 7
click at [317, 253] on span at bounding box center [317, 252] width 7 height 7
drag, startPoint x: 304, startPoint y: 267, endPoint x: 302, endPoint y: 262, distance: 5.7
click at [303, 267] on span at bounding box center [306, 266] width 7 height 7
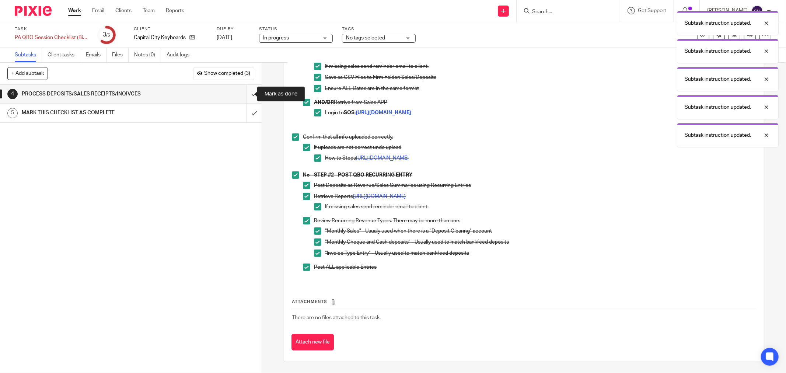
click at [244, 92] on input "submit" at bounding box center [130, 94] width 261 height 18
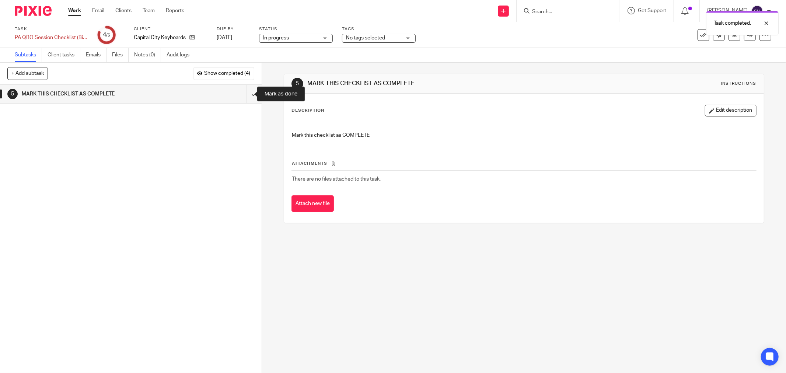
click at [244, 92] on input "submit" at bounding box center [130, 94] width 261 height 18
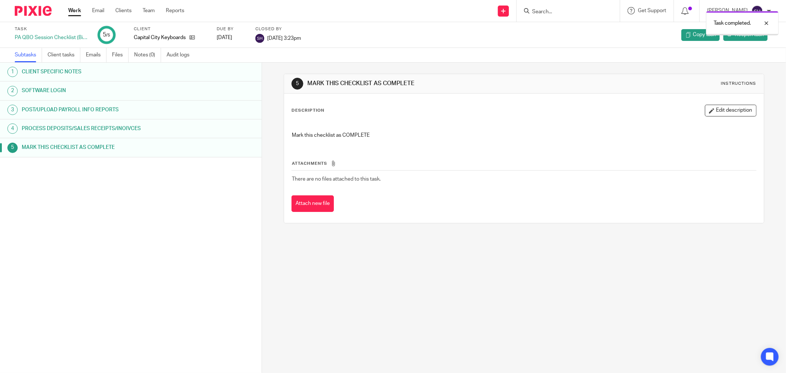
click at [72, 13] on link "Work" at bounding box center [74, 10] width 13 height 7
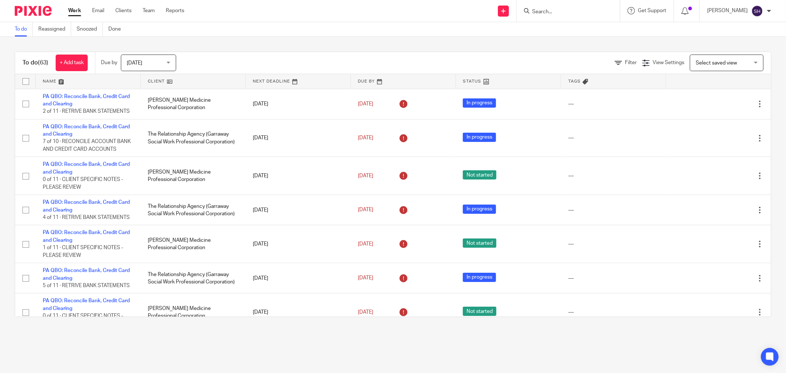
click at [164, 83] on link at bounding box center [193, 81] width 105 height 15
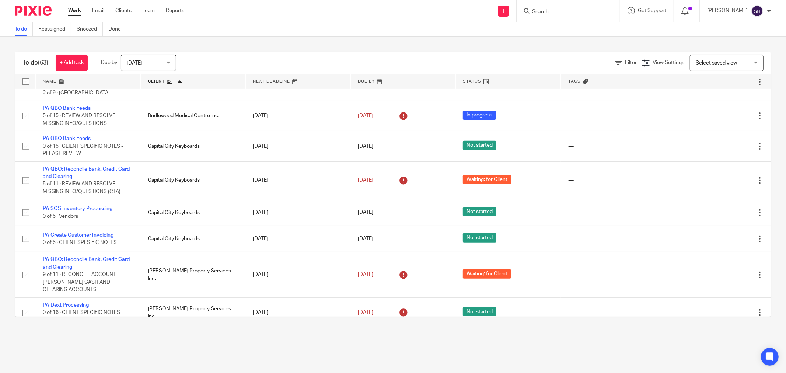
scroll to position [245, 0]
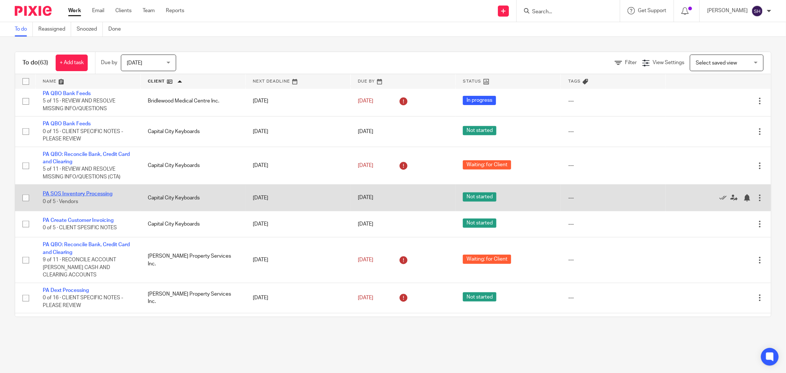
click at [87, 196] on link "PA SOS Inventory Processing" at bounding box center [78, 193] width 70 height 5
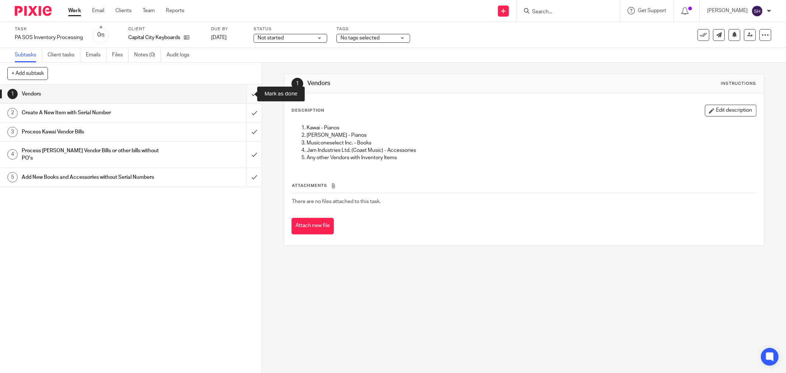
click at [245, 96] on input "submit" at bounding box center [130, 94] width 261 height 18
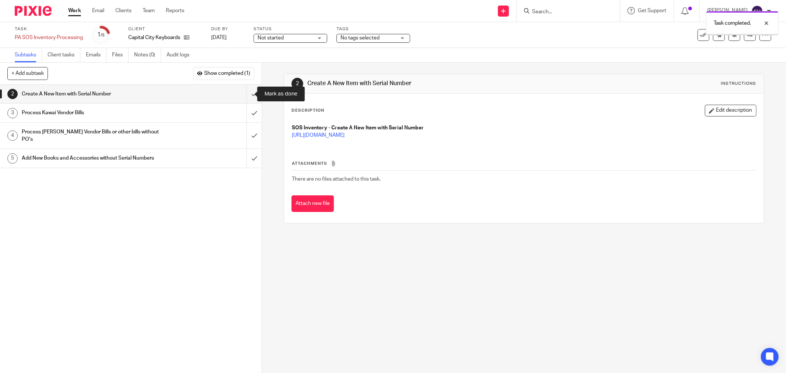
click at [242, 98] on input "submit" at bounding box center [130, 94] width 261 height 18
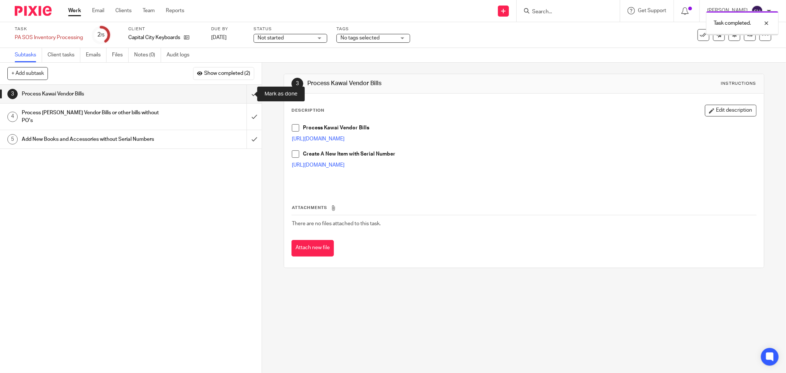
click at [242, 98] on input "submit" at bounding box center [130, 94] width 261 height 18
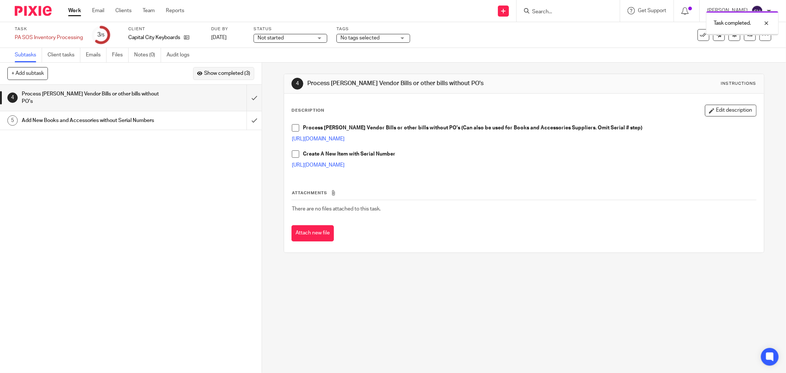
click at [222, 74] on span "Show completed (3)" at bounding box center [227, 74] width 46 height 6
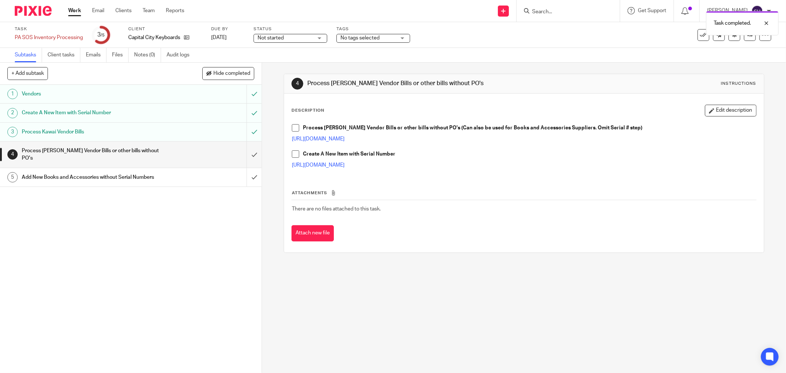
drag, startPoint x: 210, startPoint y: 129, endPoint x: 245, endPoint y: 124, distance: 35.0
click at [210, 128] on div "Process Kawai Vendor Bills" at bounding box center [130, 131] width 217 height 11
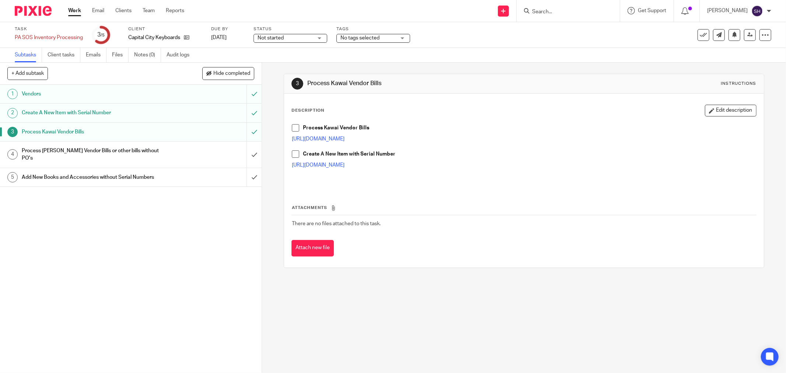
click at [292, 127] on span at bounding box center [295, 127] width 7 height 7
click at [295, 154] on span at bounding box center [295, 153] width 7 height 7
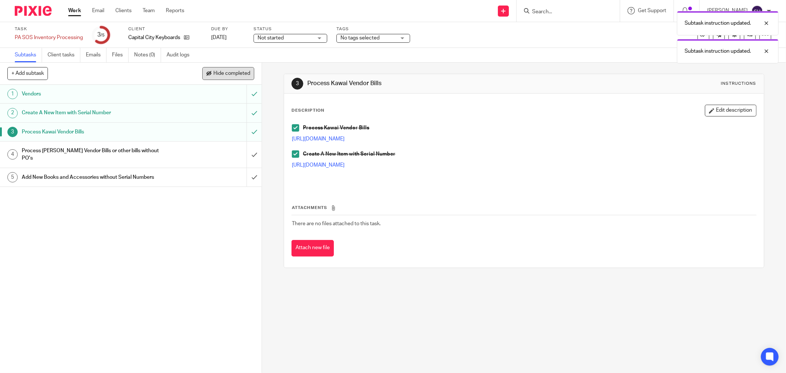
click at [222, 76] on button "Hide completed" at bounding box center [228, 73] width 52 height 13
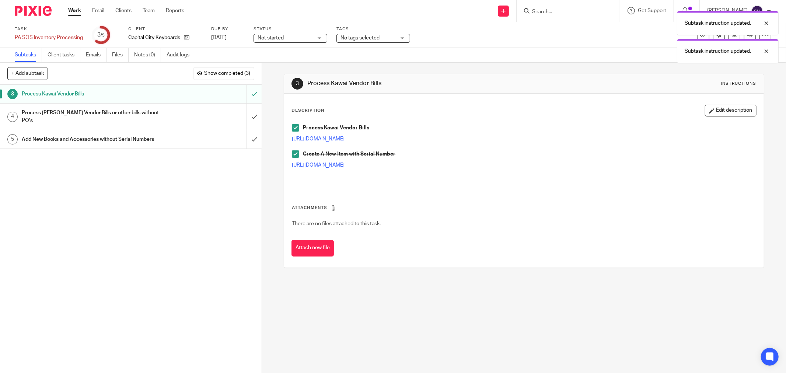
click at [222, 112] on div "Process [PERSON_NAME] Vendor Bills or other bills without PO's" at bounding box center [130, 116] width 217 height 19
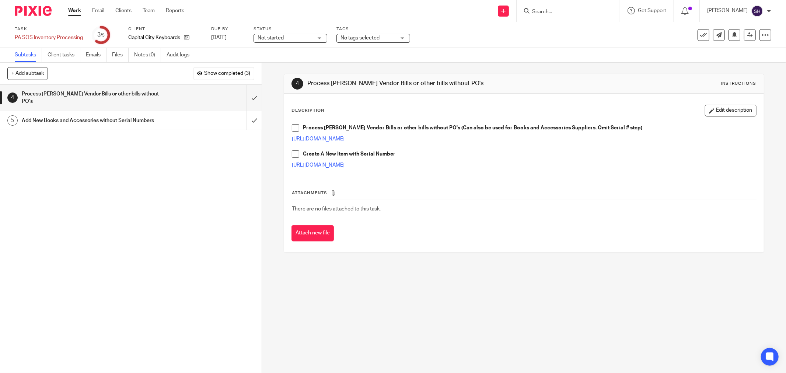
click at [292, 131] on span at bounding box center [295, 127] width 7 height 7
drag, startPoint x: 291, startPoint y: 153, endPoint x: 287, endPoint y: 150, distance: 5.2
click at [292, 153] on span at bounding box center [295, 153] width 7 height 7
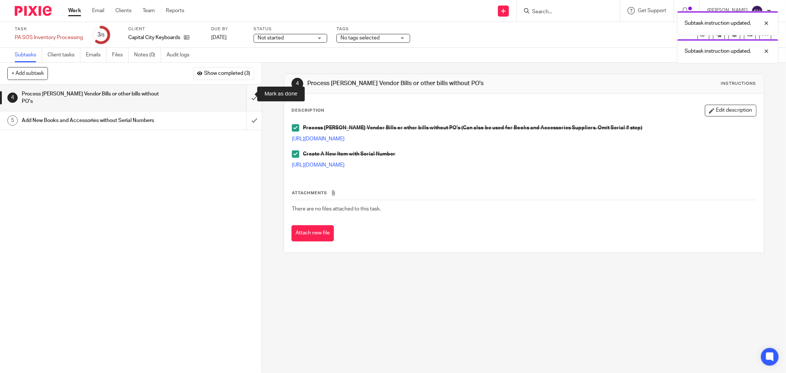
click at [248, 98] on input "submit" at bounding box center [130, 98] width 261 height 26
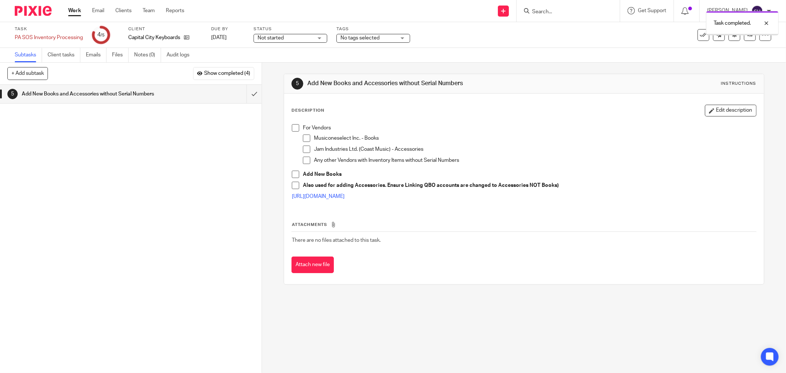
click at [292, 124] on span at bounding box center [295, 127] width 7 height 7
click at [303, 138] on span at bounding box center [306, 137] width 7 height 7
click at [303, 150] on span at bounding box center [306, 148] width 7 height 7
click at [303, 159] on span at bounding box center [306, 160] width 7 height 7
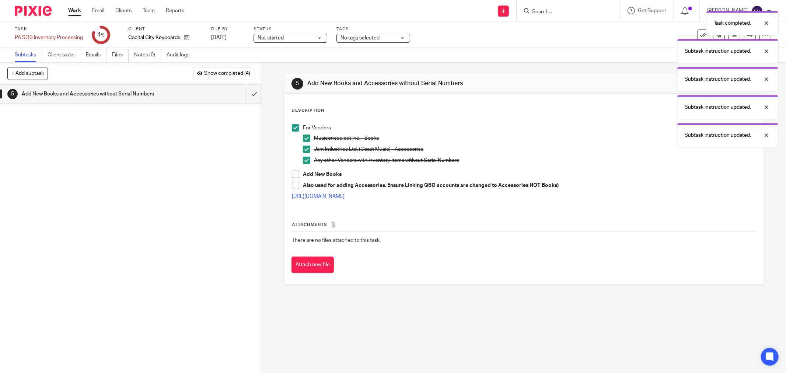
click at [292, 173] on span at bounding box center [295, 174] width 7 height 7
drag, startPoint x: 289, startPoint y: 183, endPoint x: 260, endPoint y: 161, distance: 37.0
click at [289, 183] on div "For Vendors Musiconeselect Inc. - Books Jam Industries Ltd. (Coast Music) - Acc…" at bounding box center [523, 162] width 471 height 85
drag, startPoint x: 294, startPoint y: 185, endPoint x: 281, endPoint y: 166, distance: 22.9
click at [293, 185] on span at bounding box center [295, 185] width 7 height 7
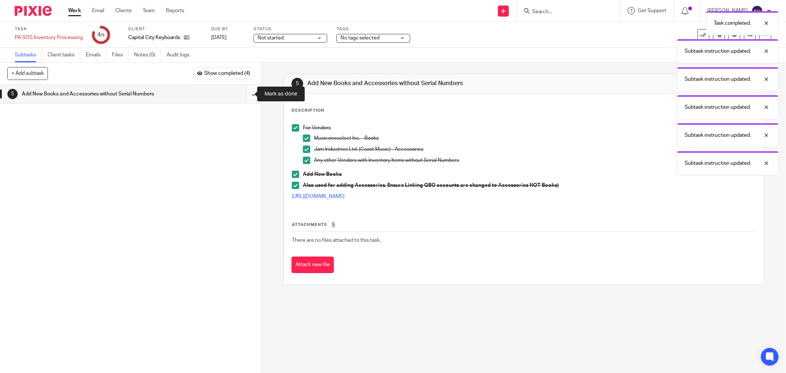
click at [246, 90] on input "submit" at bounding box center [130, 94] width 261 height 18
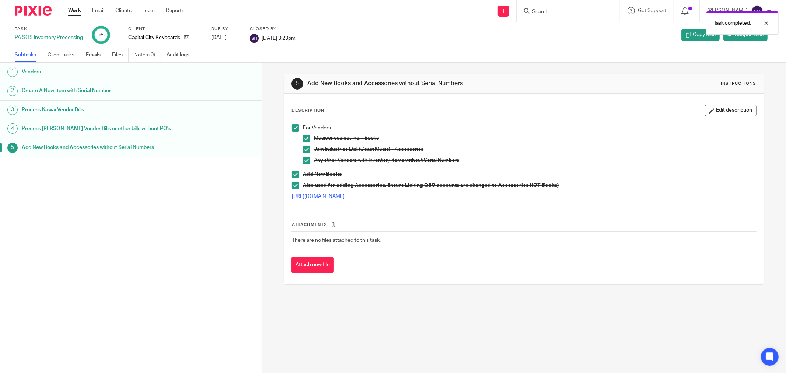
click at [72, 14] on link "Work" at bounding box center [74, 10] width 13 height 7
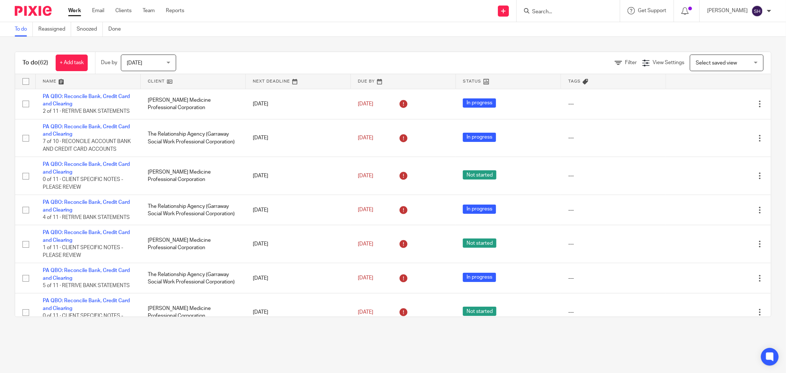
click at [208, 81] on link at bounding box center [193, 81] width 105 height 15
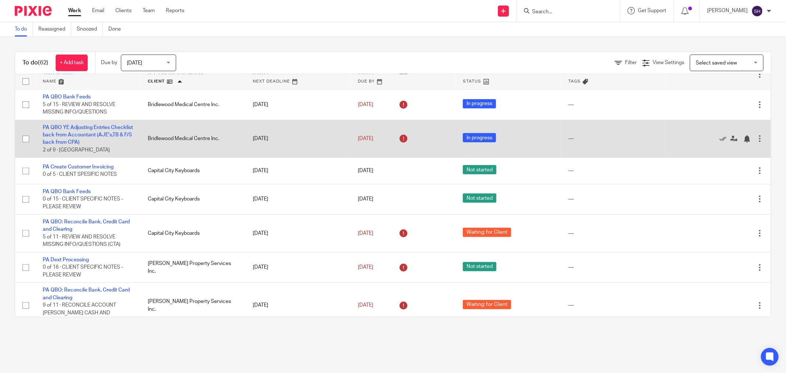
scroll to position [204, 0]
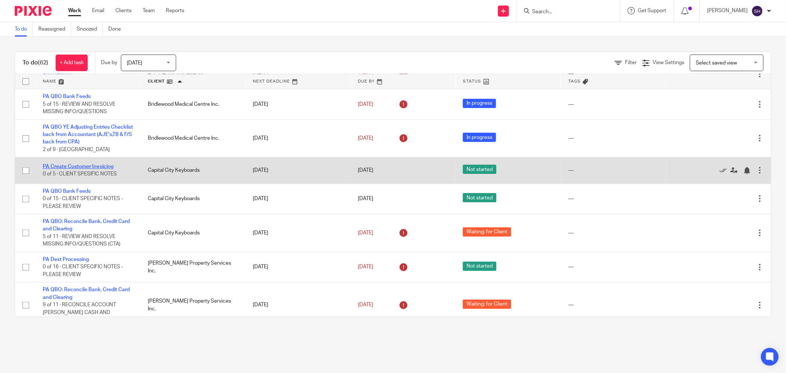
click at [74, 169] on link "PA Create Customer Invoicing" at bounding box center [78, 166] width 71 height 5
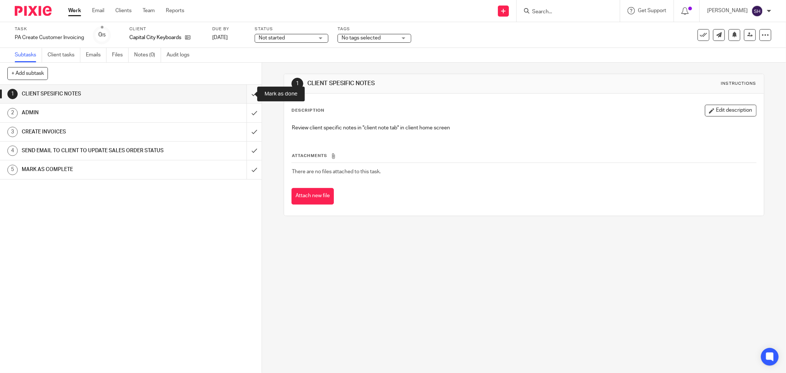
click at [248, 96] on input "submit" at bounding box center [130, 94] width 261 height 18
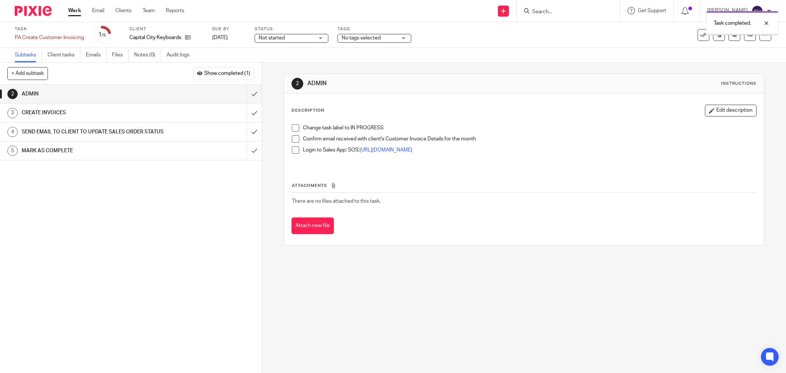
click at [301, 40] on span "Not started" at bounding box center [286, 38] width 55 height 8
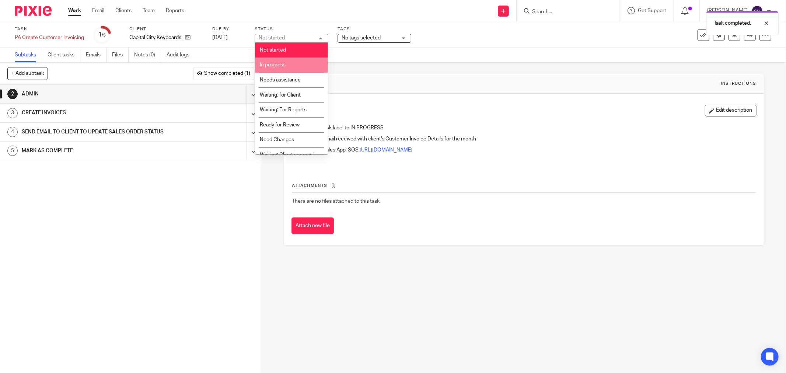
click at [292, 64] on li "In progress" at bounding box center [291, 64] width 73 height 15
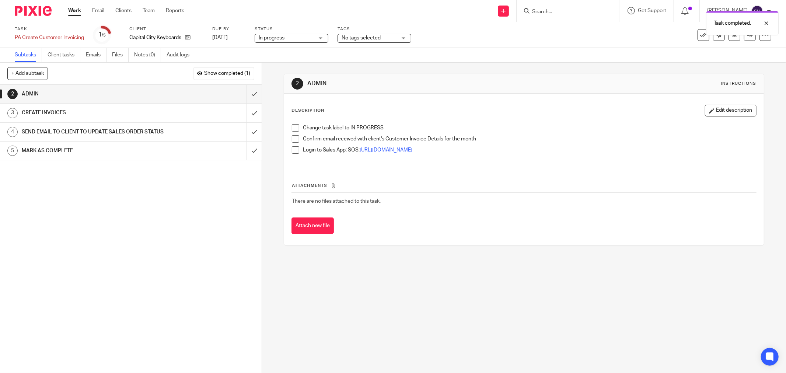
click at [295, 130] on span at bounding box center [295, 127] width 7 height 7
click at [295, 139] on span at bounding box center [295, 138] width 7 height 7
click at [294, 152] on span at bounding box center [295, 149] width 7 height 7
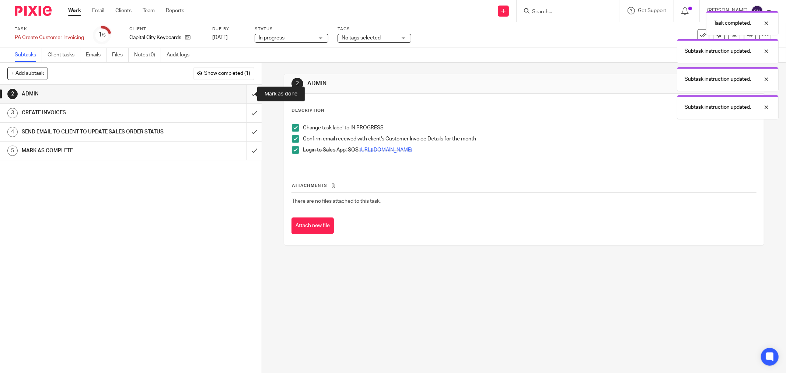
click at [248, 92] on input "submit" at bounding box center [130, 94] width 261 height 18
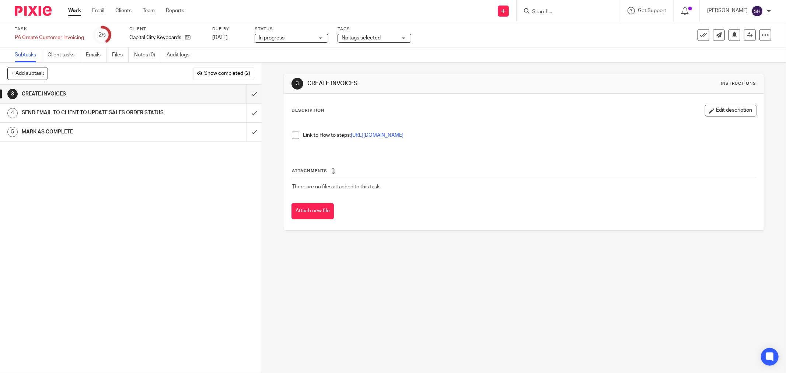
drag, startPoint x: 122, startPoint y: 217, endPoint x: 131, endPoint y: 214, distance: 9.7
click at [122, 217] on div "1 CLIENT SPESIFIC NOTES 2 [GEOGRAPHIC_DATA] 3 CREATE INVOICES 4 SEND EMAIL TO C…" at bounding box center [130, 229] width 261 height 288
click at [295, 138] on span at bounding box center [295, 134] width 7 height 7
click at [248, 94] on input "submit" at bounding box center [130, 94] width 261 height 18
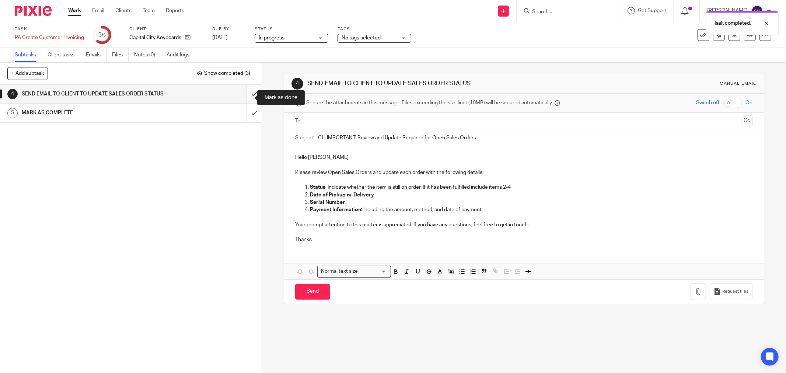
click at [248, 99] on input "submit" at bounding box center [130, 94] width 261 height 18
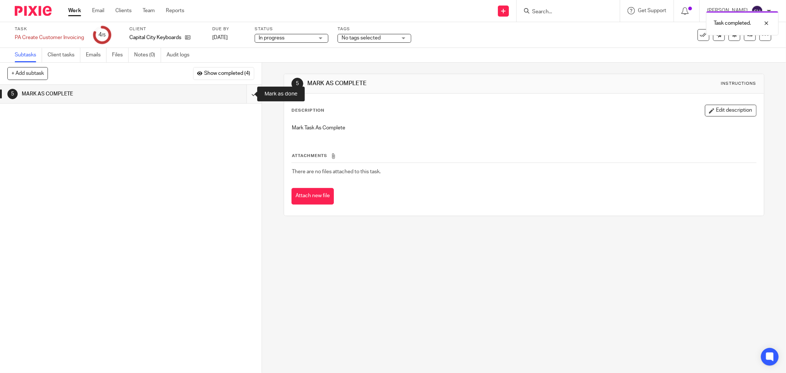
click at [247, 93] on input "submit" at bounding box center [130, 94] width 261 height 18
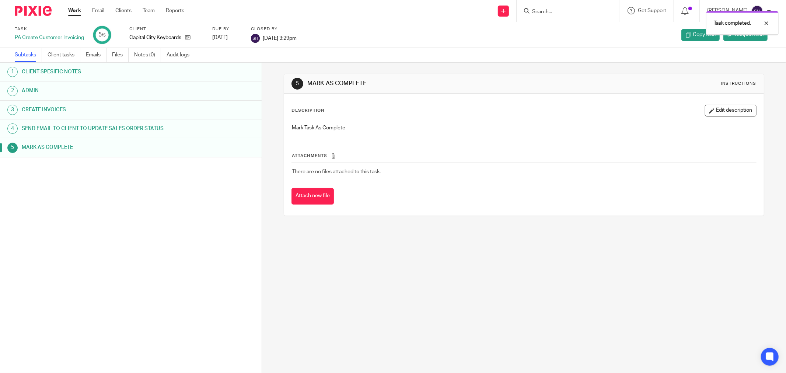
drag, startPoint x: 0, startPoint y: 0, endPoint x: 76, endPoint y: 13, distance: 76.7
click at [76, 13] on link "Work" at bounding box center [74, 10] width 13 height 7
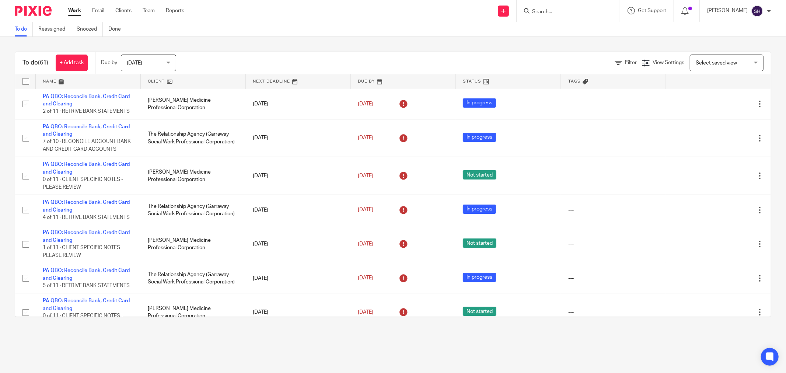
click at [204, 79] on link at bounding box center [193, 81] width 105 height 15
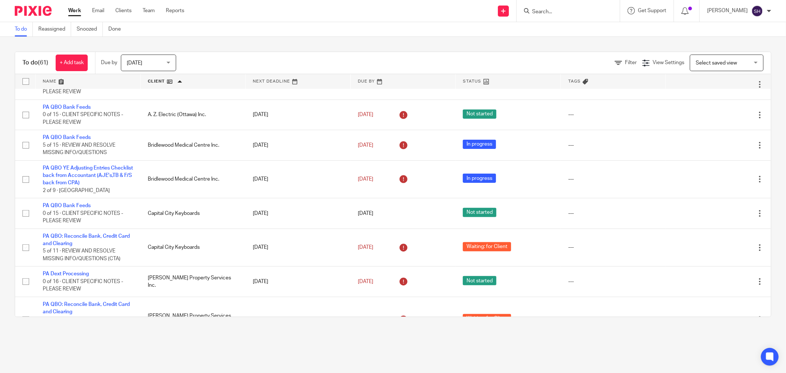
scroll to position [204, 0]
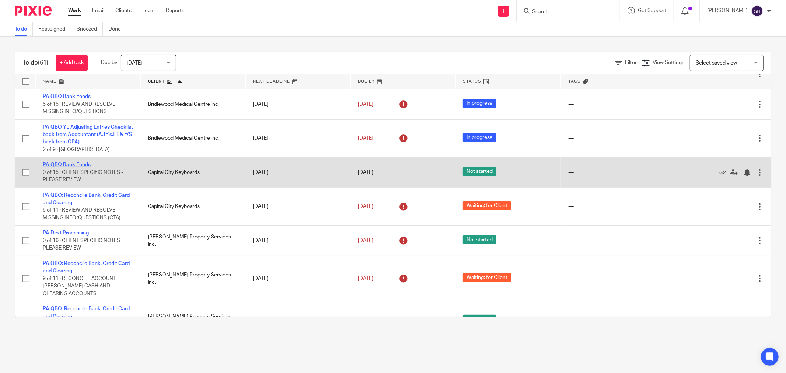
click at [82, 167] on link "PA QBO Bank Feeds" at bounding box center [67, 164] width 48 height 5
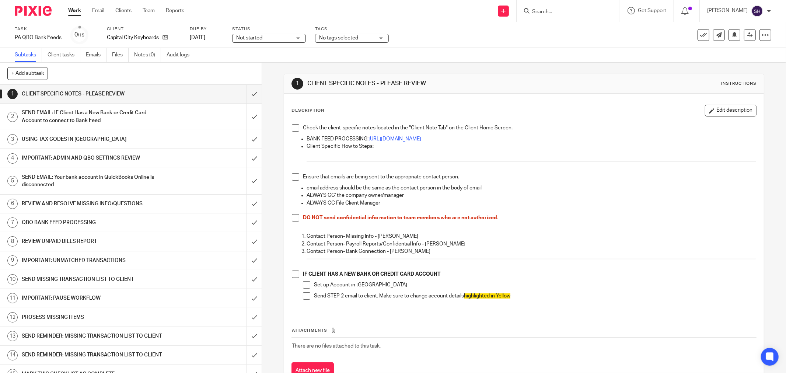
click at [292, 131] on span at bounding box center [295, 127] width 7 height 7
click at [292, 175] on span at bounding box center [295, 176] width 7 height 7
drag, startPoint x: 292, startPoint y: 215, endPoint x: 294, endPoint y: 248, distance: 33.2
click at [292, 215] on span at bounding box center [295, 217] width 7 height 7
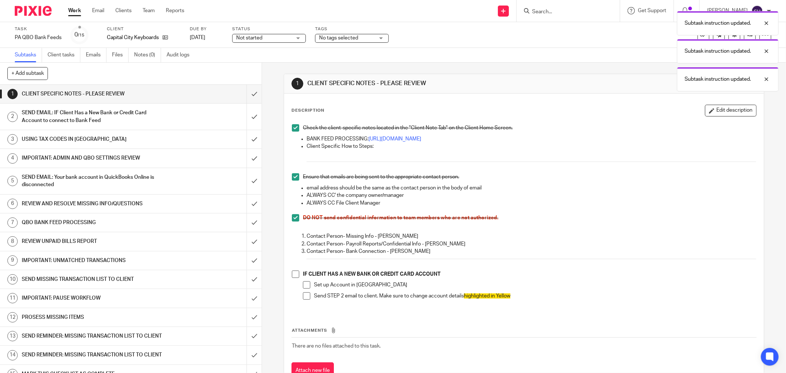
click at [296, 274] on span at bounding box center [295, 273] width 7 height 7
click at [303, 297] on span at bounding box center [306, 295] width 7 height 7
click at [303, 285] on span at bounding box center [306, 284] width 7 height 7
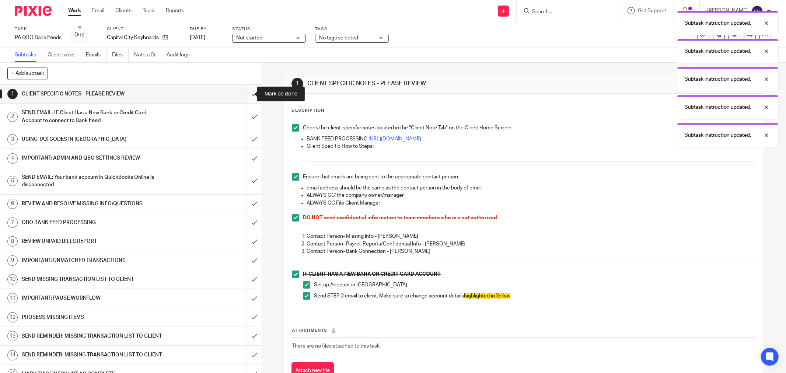
click at [249, 90] on input "submit" at bounding box center [130, 94] width 261 height 18
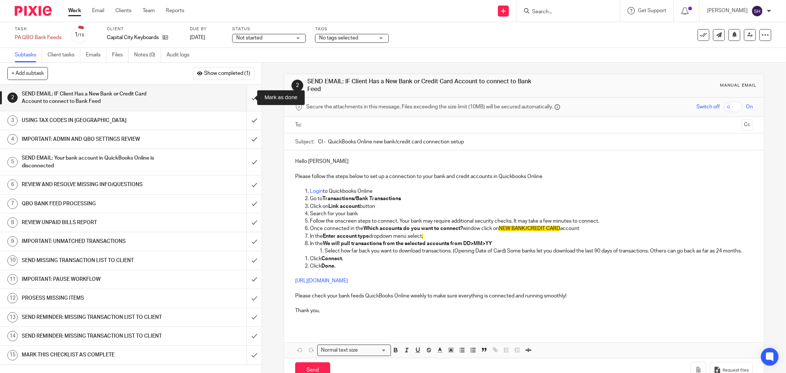
click at [244, 98] on input "submit" at bounding box center [130, 98] width 261 height 26
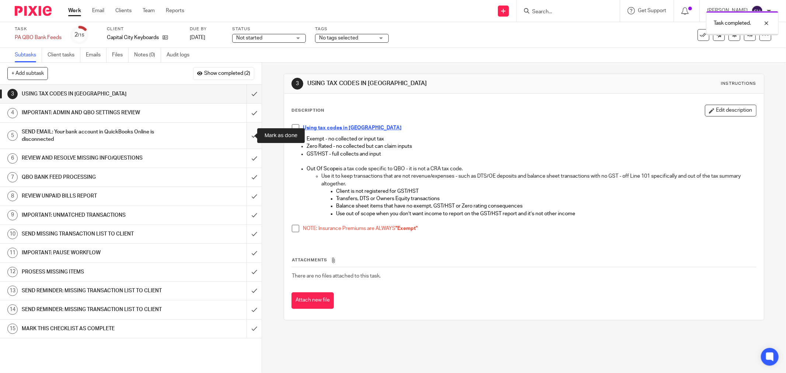
click at [249, 133] on input "submit" at bounding box center [130, 136] width 261 height 26
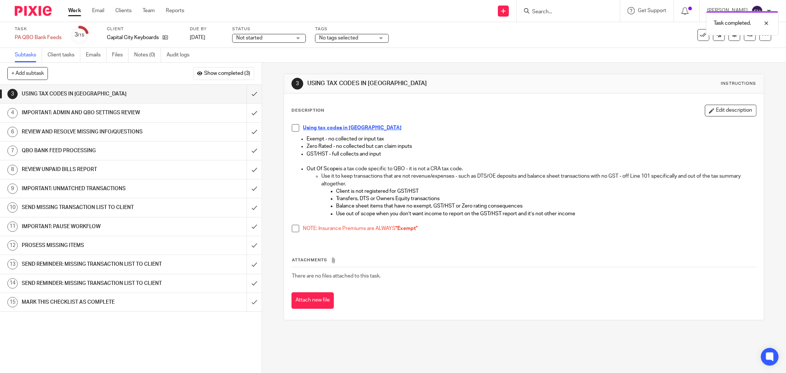
click at [294, 126] on span at bounding box center [295, 127] width 7 height 7
click at [292, 231] on span at bounding box center [295, 228] width 7 height 7
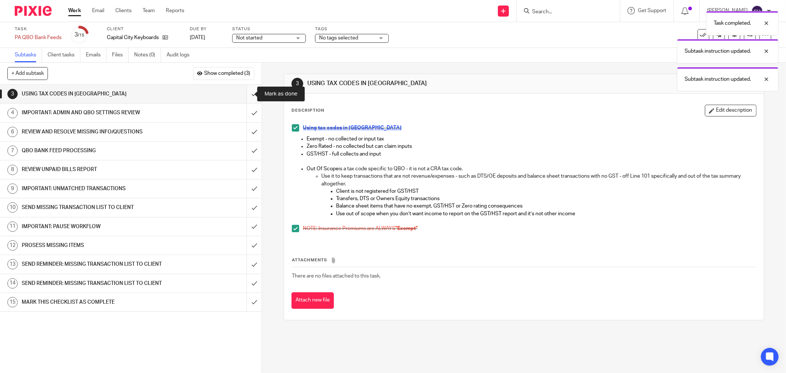
click at [245, 90] on input "submit" at bounding box center [130, 94] width 261 height 18
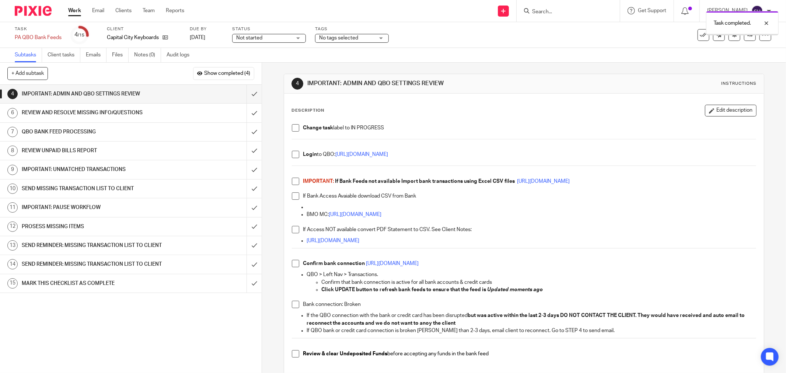
click at [295, 126] on span at bounding box center [295, 127] width 7 height 7
click at [293, 153] on span at bounding box center [295, 154] width 7 height 7
drag, startPoint x: 292, startPoint y: 177, endPoint x: 294, endPoint y: 183, distance: 6.1
click at [293, 180] on div "Change task label to IN PROGRESS Login to QBO: https://c35.qbo.intuit.com/qbo35…" at bounding box center [523, 245] width 471 height 250
click at [294, 183] on span at bounding box center [295, 181] width 7 height 7
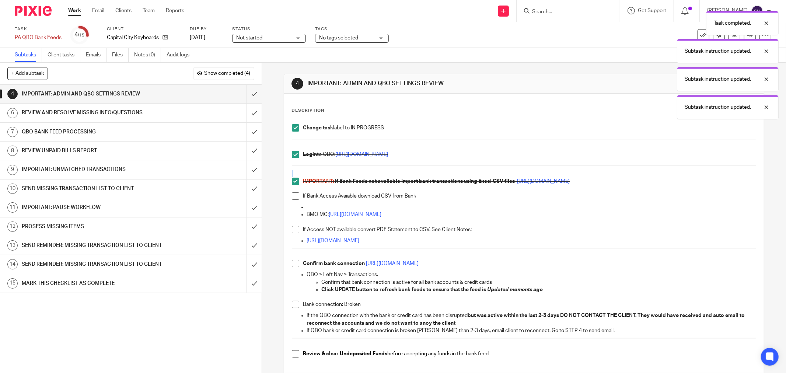
click at [270, 39] on span "Not started" at bounding box center [263, 38] width 55 height 8
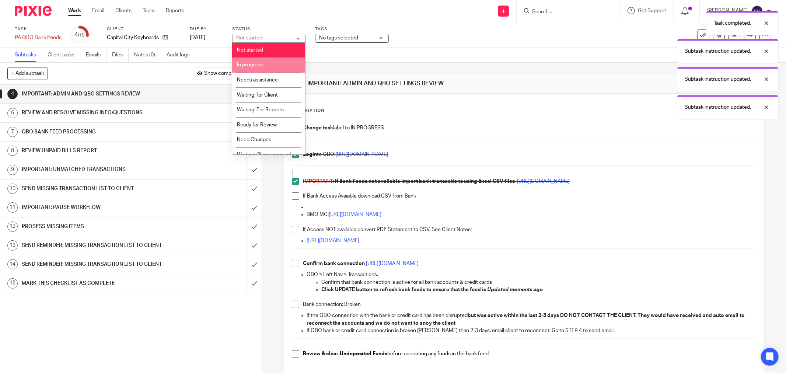
drag, startPoint x: 265, startPoint y: 62, endPoint x: 265, endPoint y: 71, distance: 9.2
click at [265, 62] on li "In progress" at bounding box center [268, 64] width 73 height 15
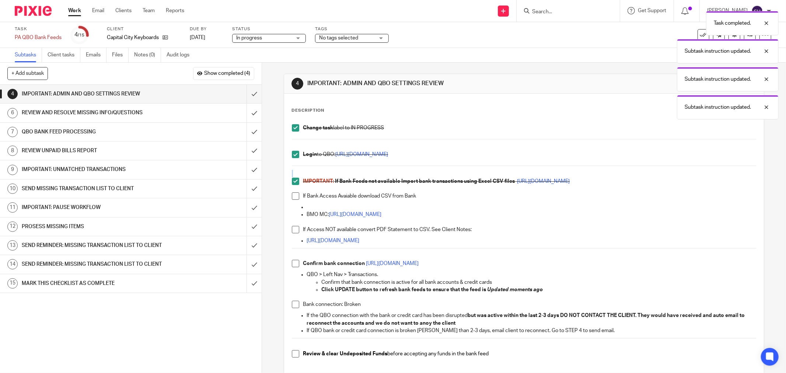
click at [292, 199] on span at bounding box center [295, 195] width 7 height 7
click at [292, 234] on li "If Access NOT available convert PDF Statement to CSV. See Client Notes:" at bounding box center [524, 231] width 464 height 11
click at [295, 224] on ul "BMO MC: https://www1.bmo.com/onlinebanking/cgi-bin/netbnx/NBmain" at bounding box center [524, 214] width 464 height 22
click at [296, 228] on span at bounding box center [295, 229] width 7 height 7
click at [292, 264] on span at bounding box center [295, 263] width 7 height 7
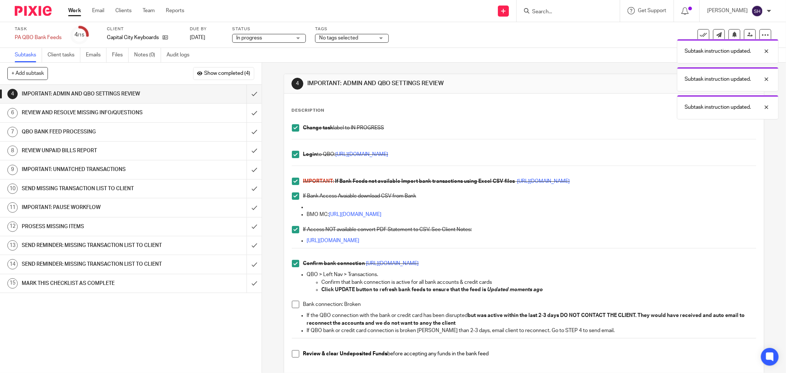
drag, startPoint x: 295, startPoint y: 355, endPoint x: 294, endPoint y: 319, distance: 36.1
click at [295, 355] on span at bounding box center [295, 353] width 7 height 7
click at [295, 302] on span at bounding box center [295, 304] width 7 height 7
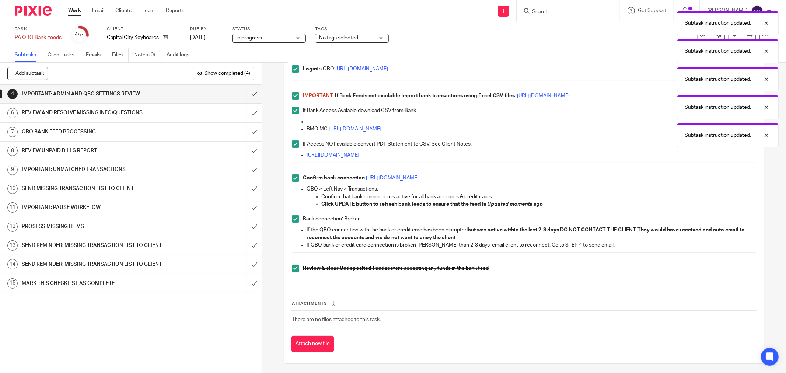
scroll to position [87, 0]
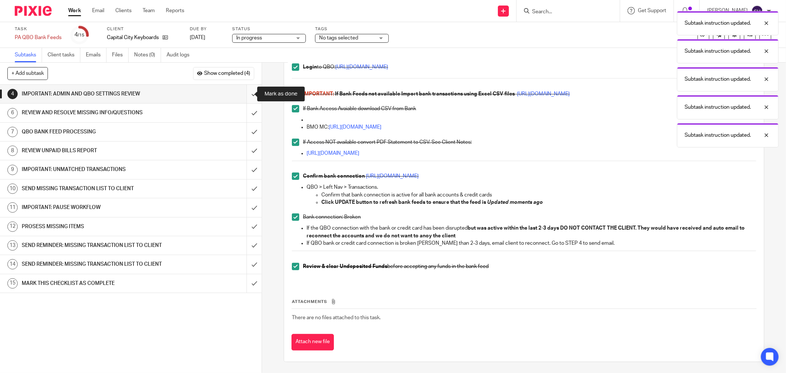
click at [243, 94] on input "submit" at bounding box center [130, 94] width 261 height 18
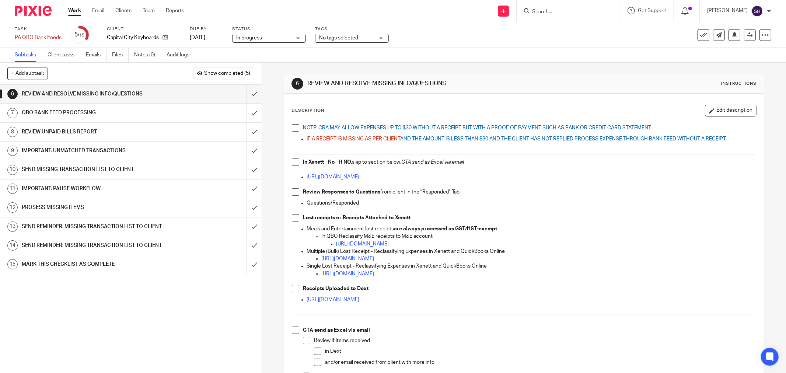
click at [295, 127] on span at bounding box center [295, 127] width 7 height 7
click at [295, 164] on span at bounding box center [295, 161] width 7 height 7
click at [296, 193] on span at bounding box center [295, 191] width 7 height 7
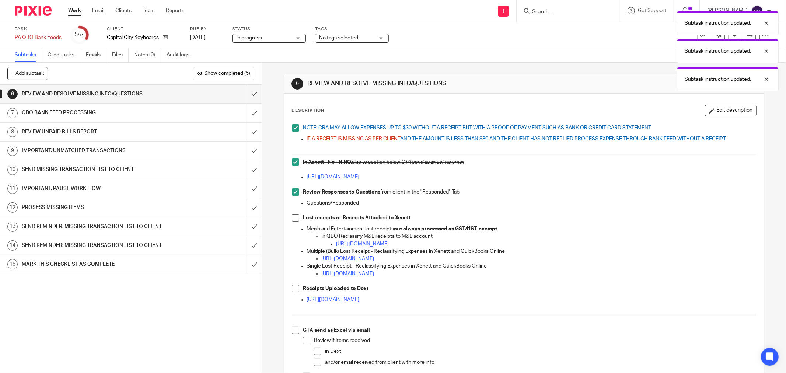
click at [292, 217] on span at bounding box center [295, 217] width 7 height 7
drag, startPoint x: 291, startPoint y: 290, endPoint x: 300, endPoint y: 277, distance: 15.5
click at [292, 289] on span at bounding box center [295, 288] width 7 height 7
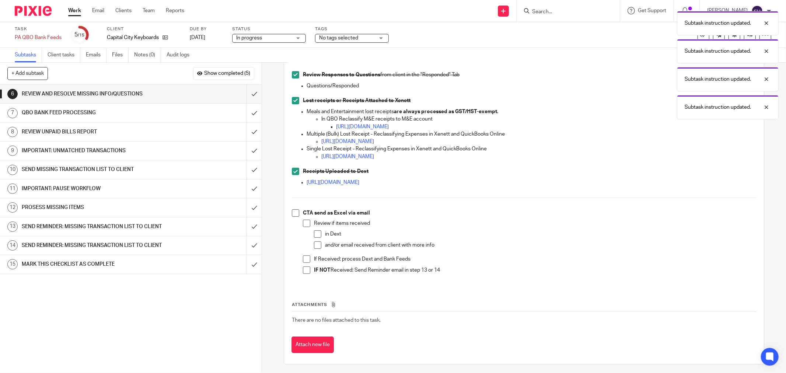
scroll to position [120, 0]
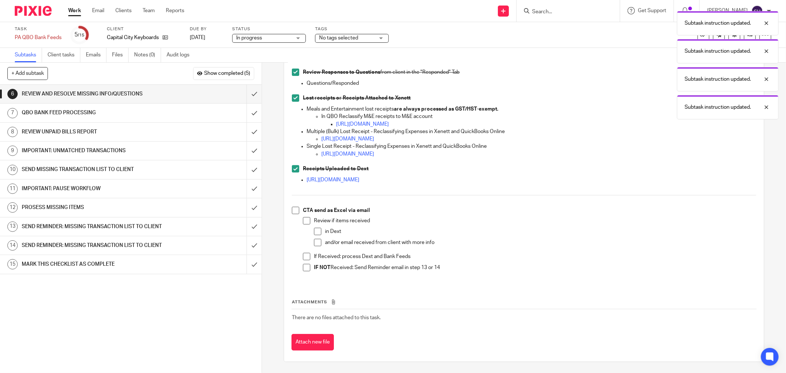
click at [295, 210] on span at bounding box center [295, 210] width 7 height 7
click at [303, 220] on span at bounding box center [306, 220] width 7 height 7
click at [314, 231] on span at bounding box center [317, 231] width 7 height 7
drag, startPoint x: 312, startPoint y: 245, endPoint x: 309, endPoint y: 249, distance: 4.7
click at [311, 245] on li "Review if items received in Dext and/or email received from client with more in…" at bounding box center [529, 234] width 453 height 35
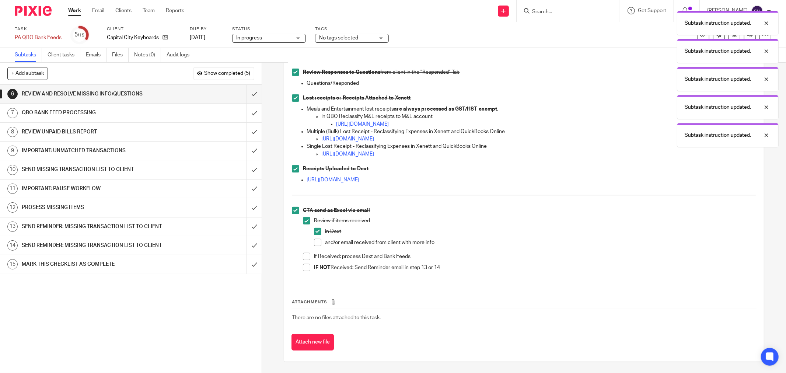
click at [306, 256] on span at bounding box center [306, 256] width 7 height 7
drag, startPoint x: 301, startPoint y: 267, endPoint x: 311, endPoint y: 248, distance: 22.3
click at [303, 267] on span at bounding box center [306, 267] width 7 height 7
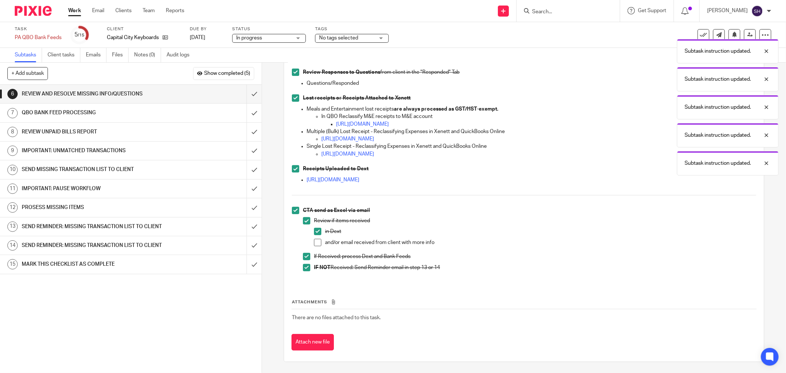
click at [315, 242] on span at bounding box center [317, 242] width 7 height 7
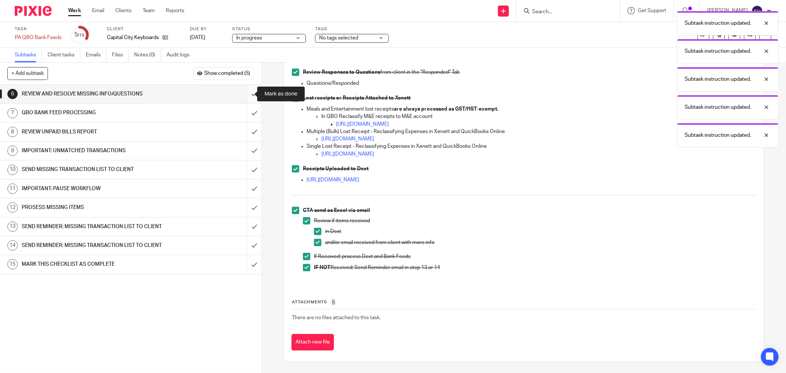
click at [242, 93] on input "submit" at bounding box center [130, 94] width 261 height 18
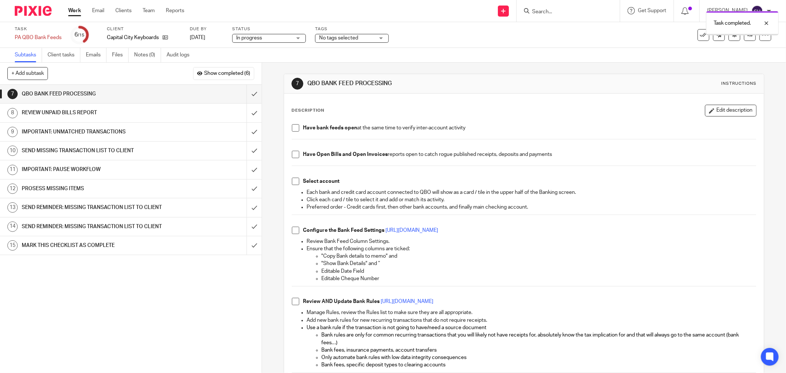
click at [292, 129] on span at bounding box center [295, 127] width 7 height 7
click at [292, 156] on span at bounding box center [295, 154] width 7 height 7
click at [296, 178] on li "Select account" at bounding box center [524, 183] width 464 height 11
click at [294, 182] on span at bounding box center [295, 181] width 7 height 7
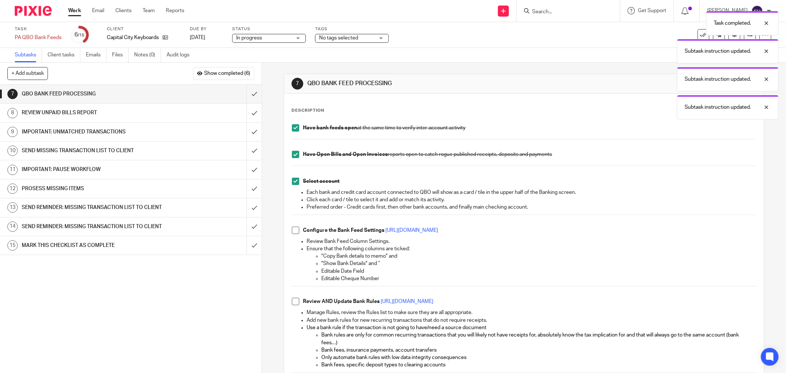
click at [293, 232] on span at bounding box center [295, 230] width 7 height 7
click at [292, 300] on span at bounding box center [295, 301] width 7 height 7
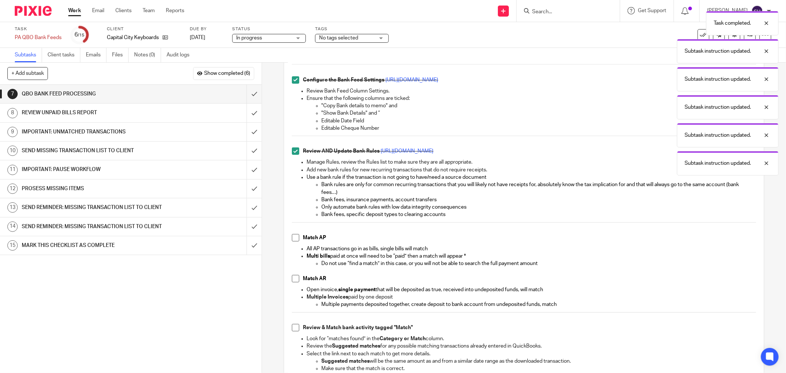
scroll to position [204, 0]
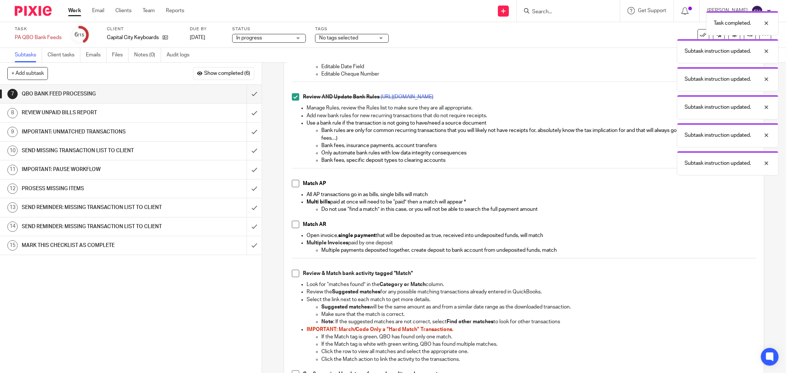
click at [292, 184] on span at bounding box center [295, 183] width 7 height 7
click at [292, 226] on span at bounding box center [295, 224] width 7 height 7
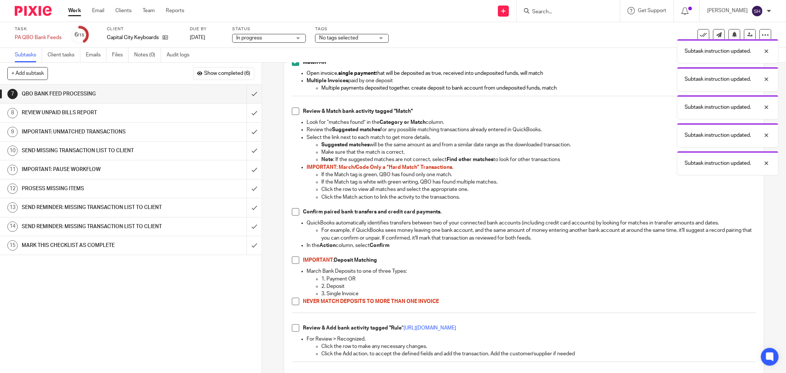
scroll to position [409, 0]
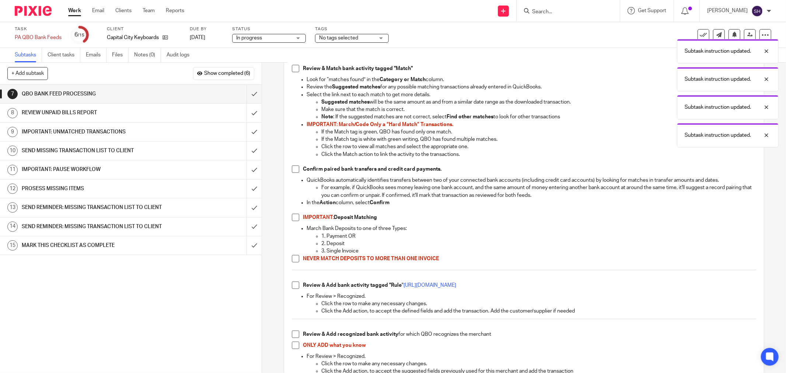
click at [293, 69] on span at bounding box center [295, 68] width 7 height 7
click at [292, 169] on span at bounding box center [295, 168] width 7 height 7
click at [292, 220] on span at bounding box center [295, 217] width 7 height 7
click at [294, 256] on span at bounding box center [295, 258] width 7 height 7
drag, startPoint x: 289, startPoint y: 286, endPoint x: 292, endPoint y: 295, distance: 9.2
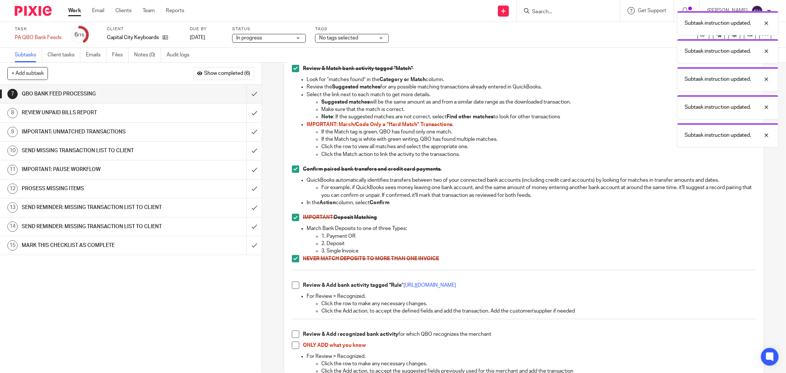
click at [292, 286] on span at bounding box center [295, 284] width 7 height 7
click at [295, 337] on span at bounding box center [295, 333] width 7 height 7
click at [292, 347] on span at bounding box center [295, 344] width 7 height 7
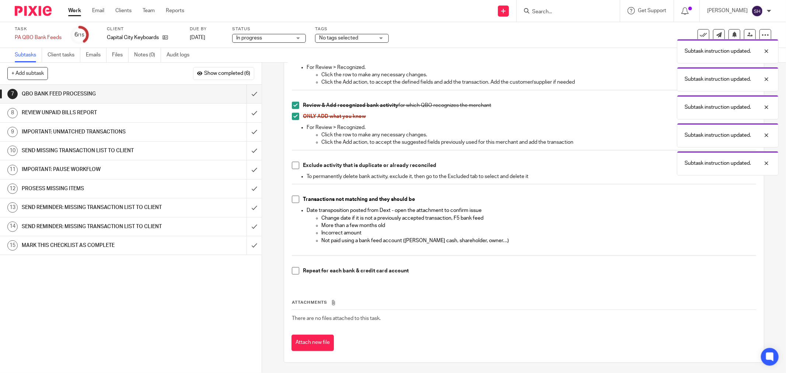
scroll to position [639, 0]
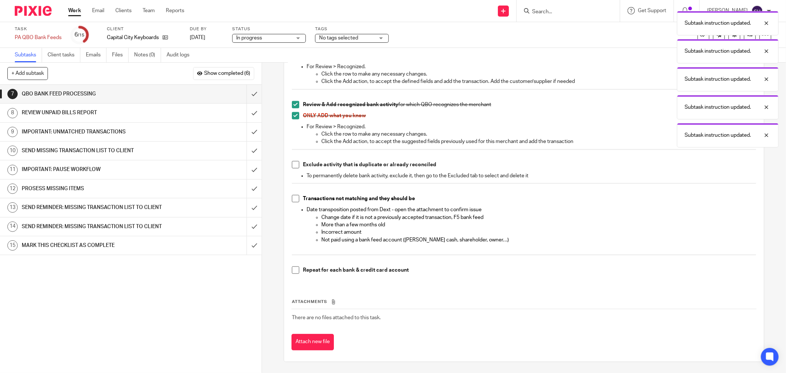
click at [295, 165] on span at bounding box center [295, 164] width 7 height 7
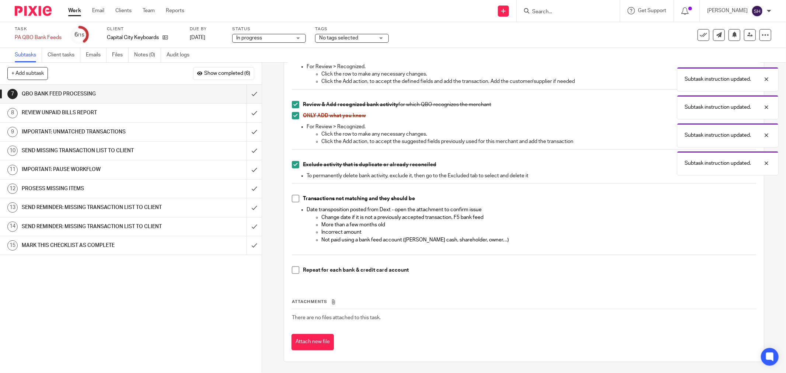
click at [292, 200] on span at bounding box center [295, 198] width 7 height 7
click at [295, 272] on span at bounding box center [295, 269] width 7 height 7
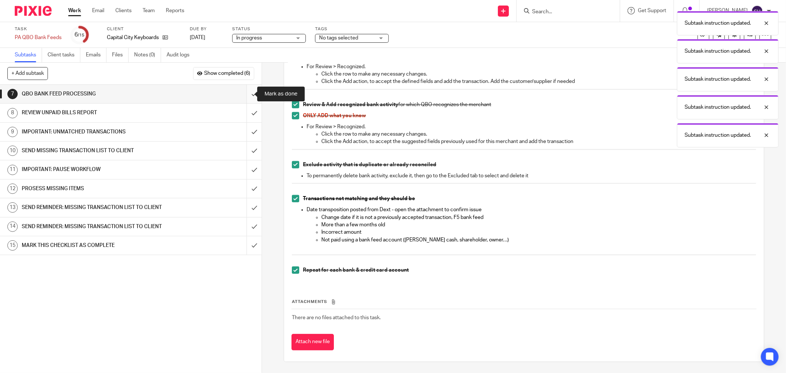
click at [249, 92] on input "submit" at bounding box center [130, 94] width 261 height 18
